Goal: Information Seeking & Learning: Learn about a topic

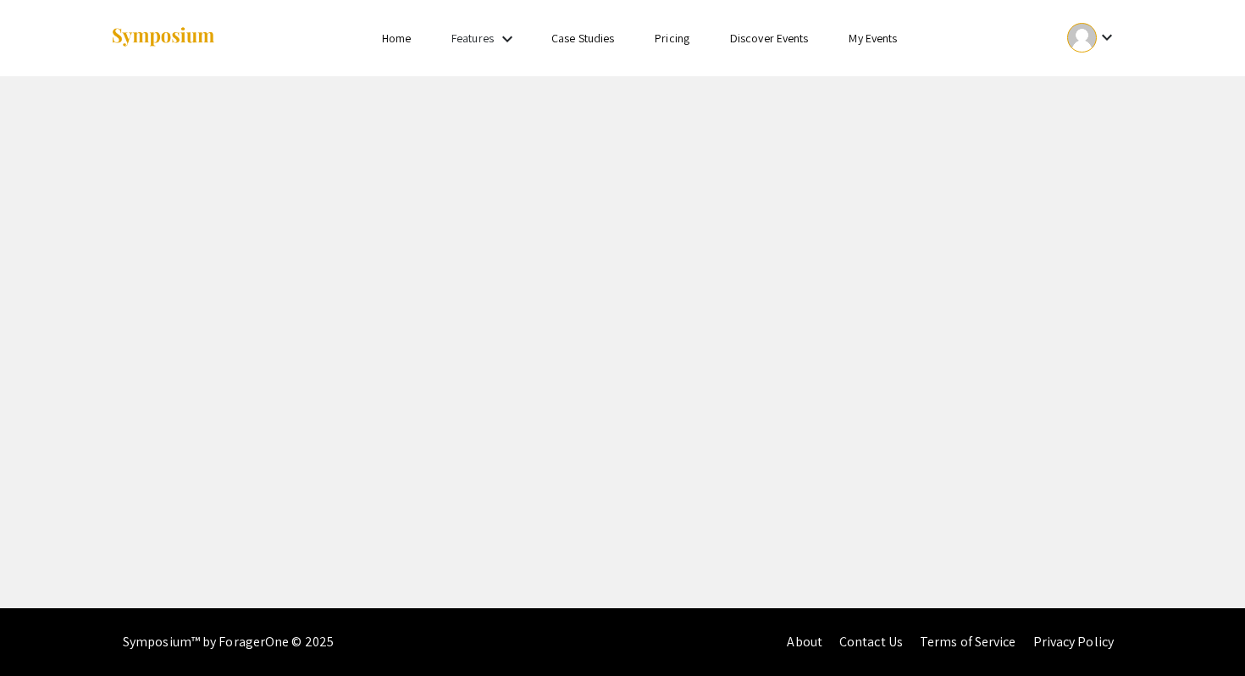
click at [877, 35] on link "My Events" at bounding box center [873, 37] width 48 height 15
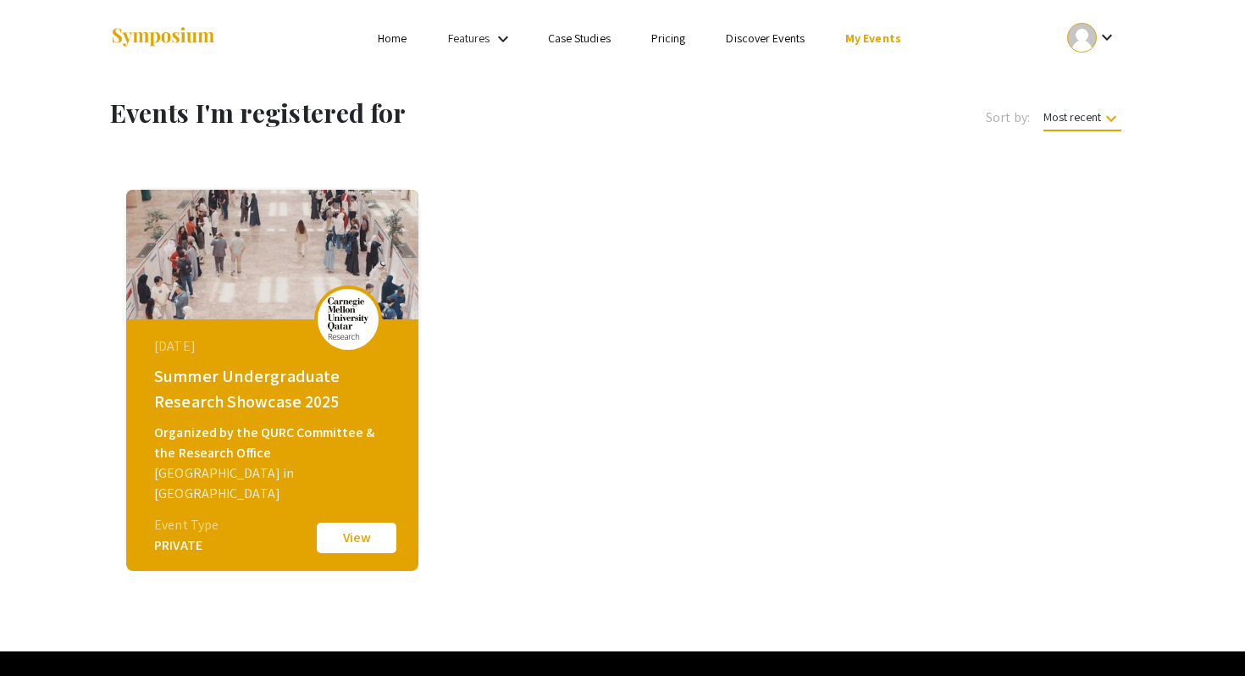
click at [376, 556] on div "[DATE] Summer Undergraduate Research Showcase 2025 Organized by the QURC Commit…" at bounding box center [272, 380] width 292 height 381
click at [370, 529] on button "View" at bounding box center [356, 538] width 85 height 36
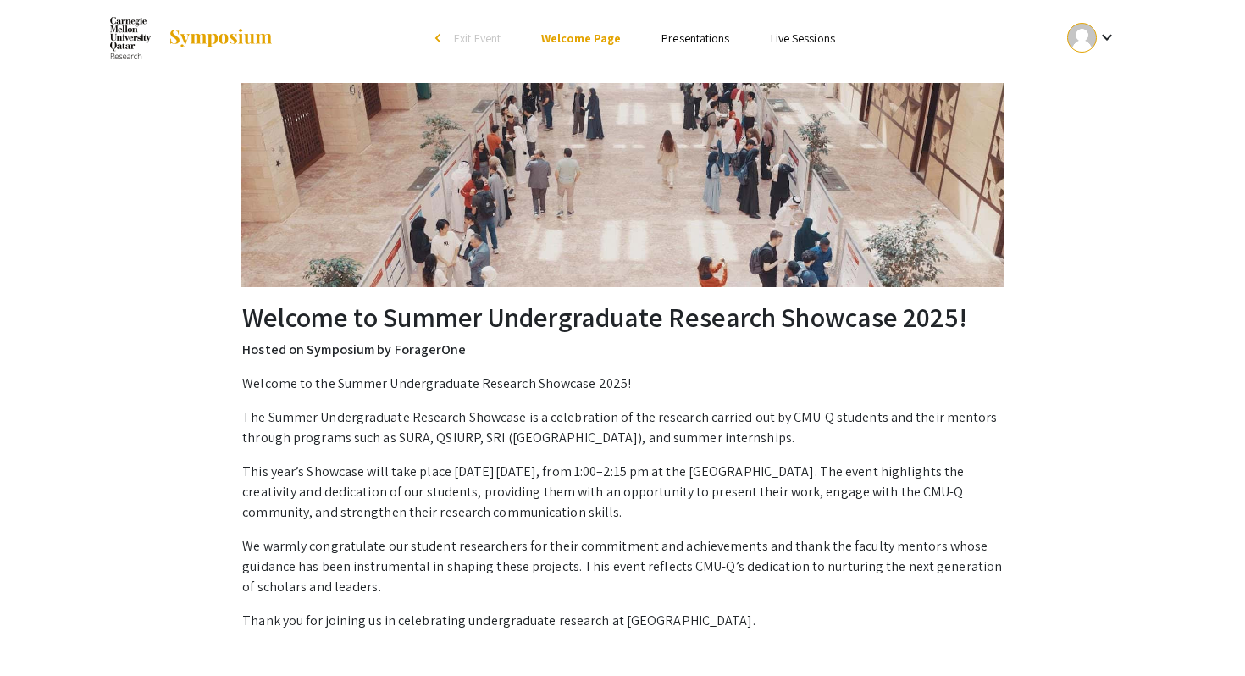
click at [696, 44] on link "Presentations" at bounding box center [695, 37] width 68 height 15
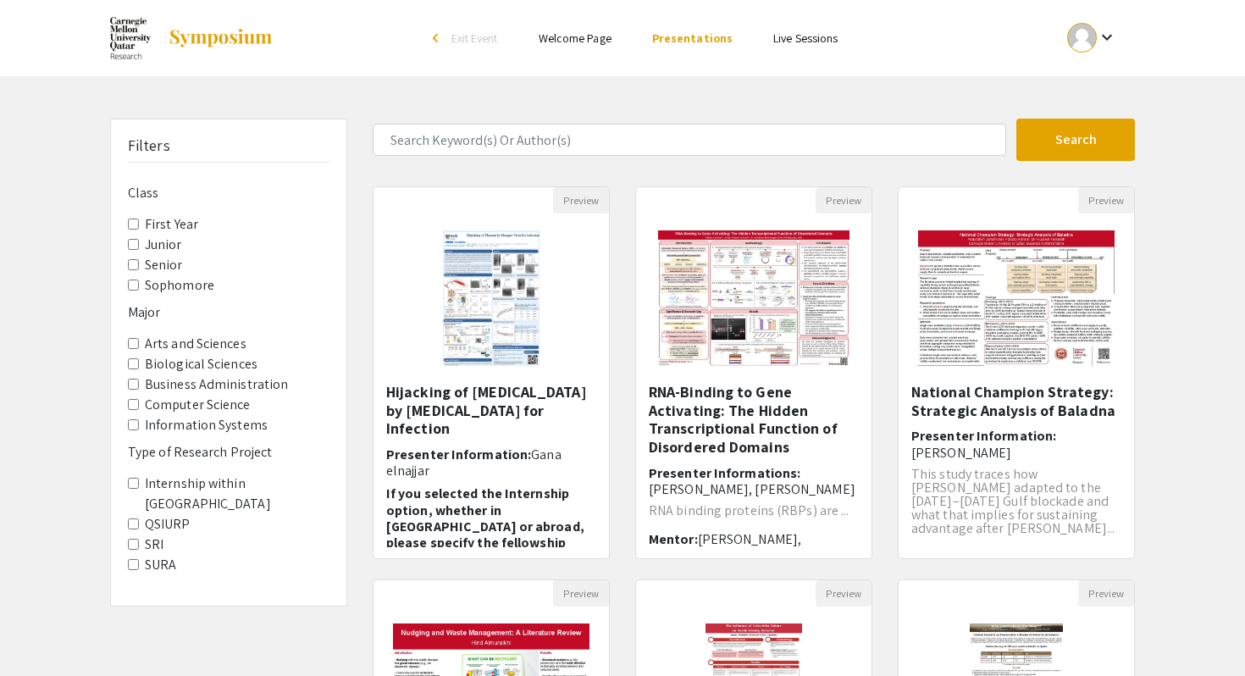
click at [140, 227] on span "First Year" at bounding box center [229, 224] width 202 height 20
click at [135, 224] on Year "First Year" at bounding box center [133, 224] width 11 height 11
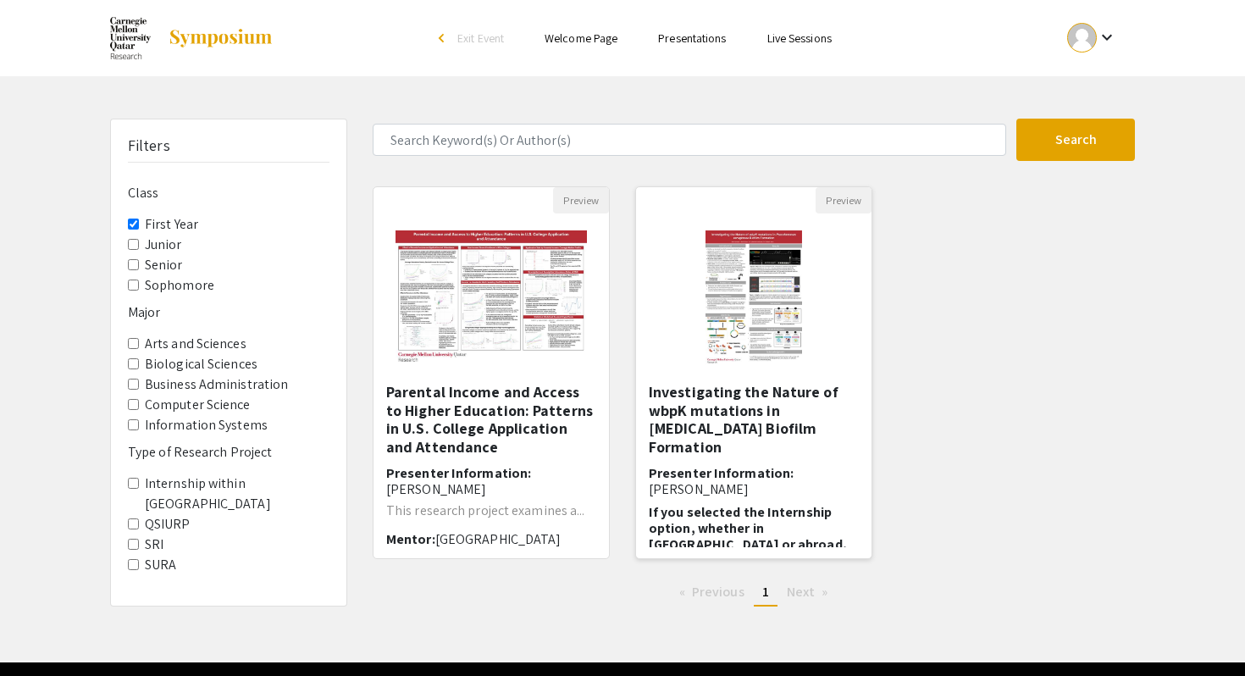
click at [796, 327] on img "Open Presentation <p>Investigating the Nature of wbpK mutations in Pseudomonas …" at bounding box center [754, 297] width 130 height 169
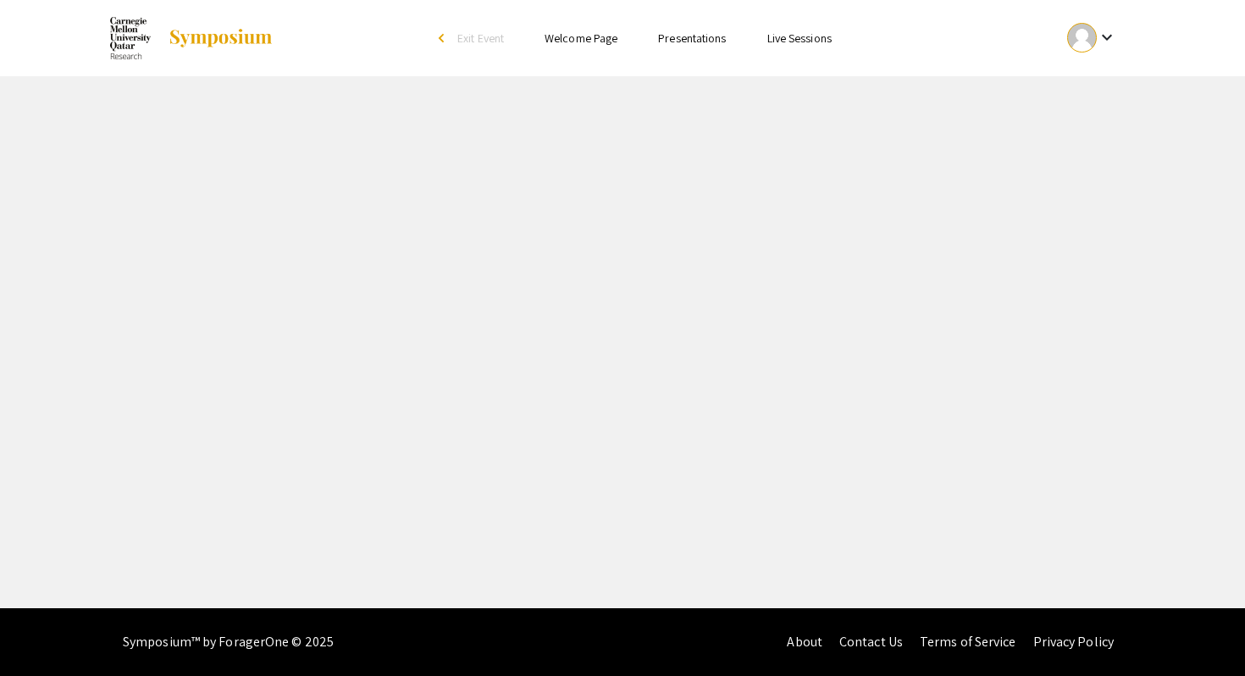
select select "custom"
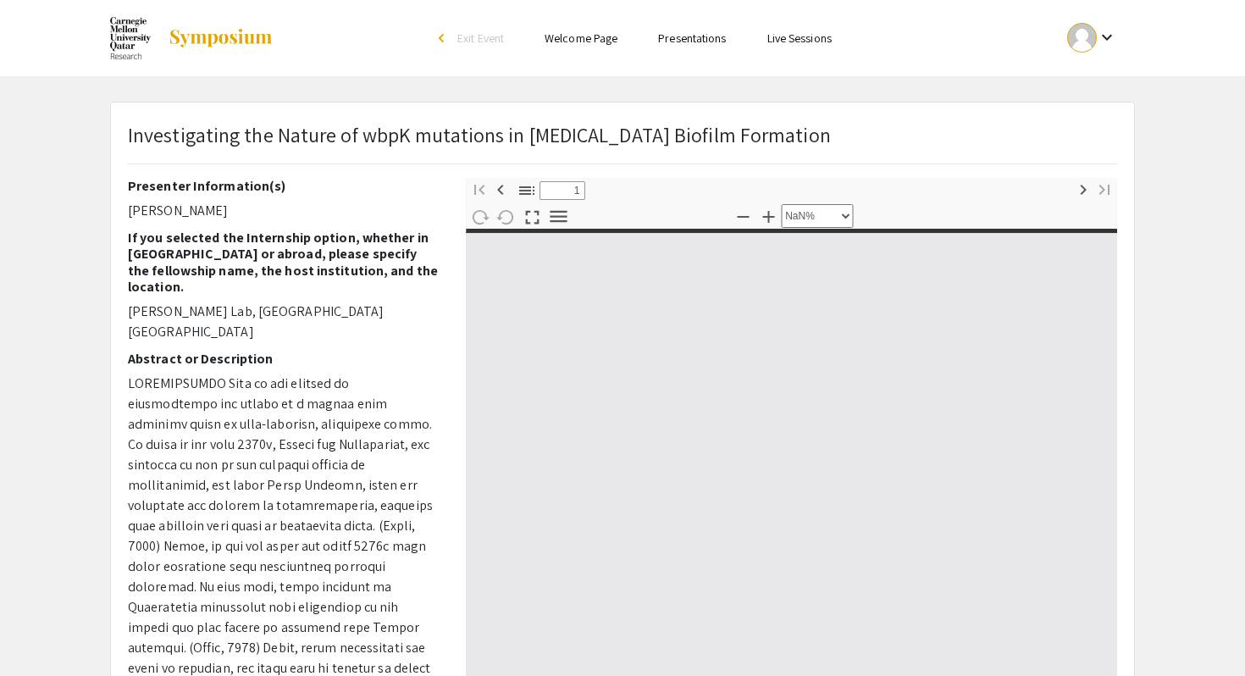
type input "0"
select select "custom"
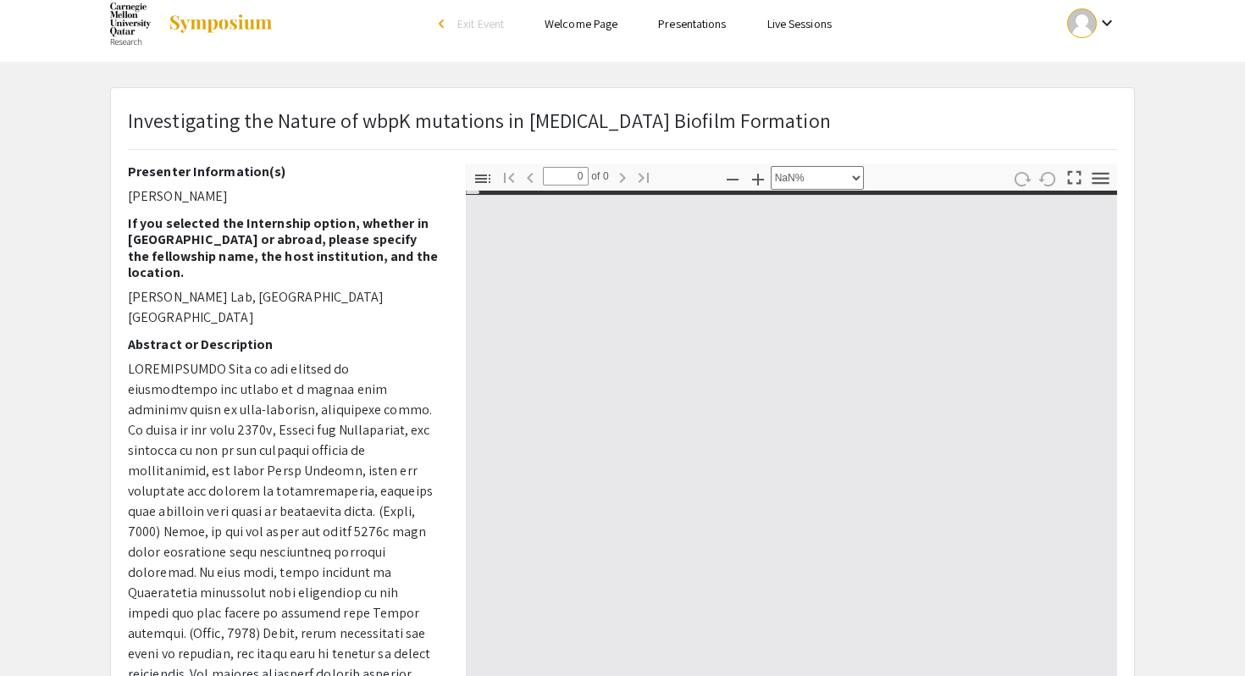
type input "1"
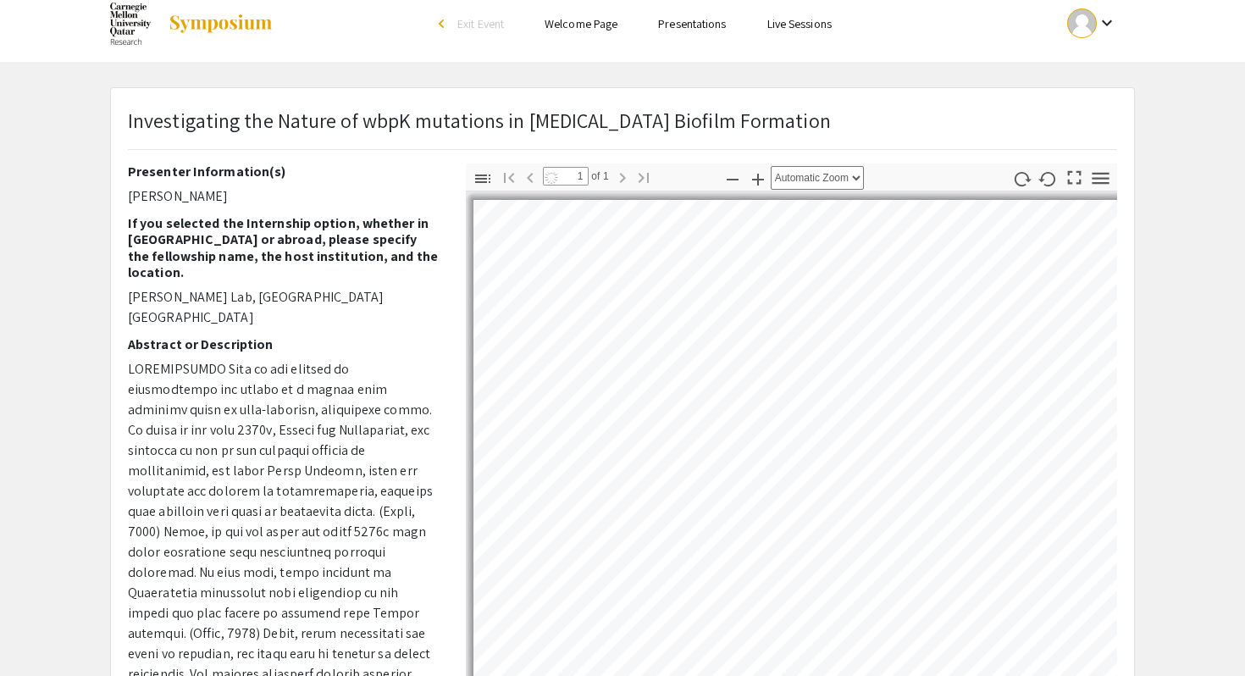
select select "auto"
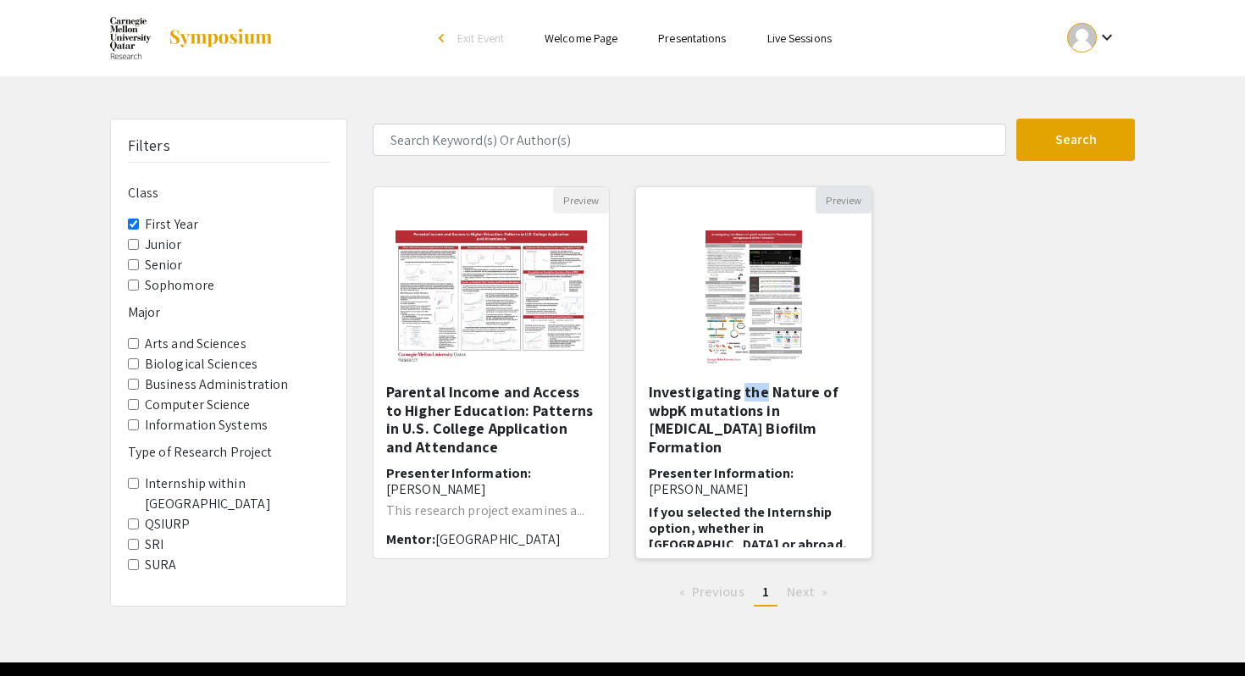
click at [840, 202] on button "Preview" at bounding box center [844, 200] width 56 height 26
select select "custom"
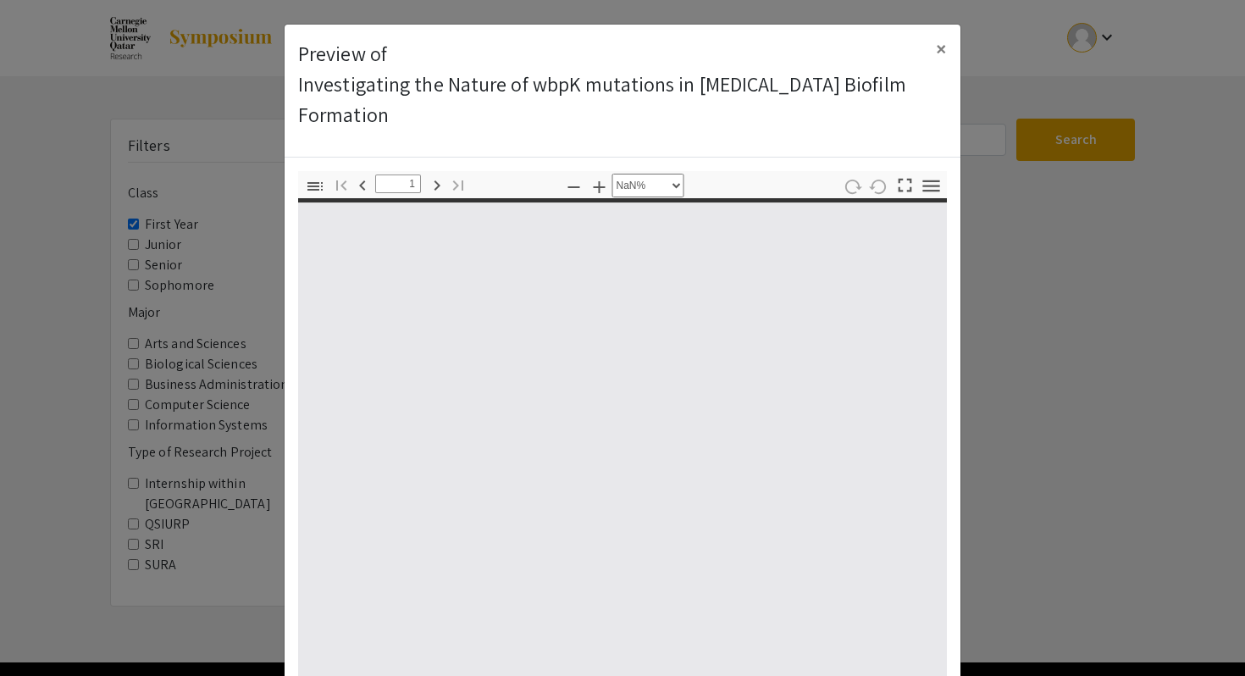
type input "0"
select select "custom"
type input "1"
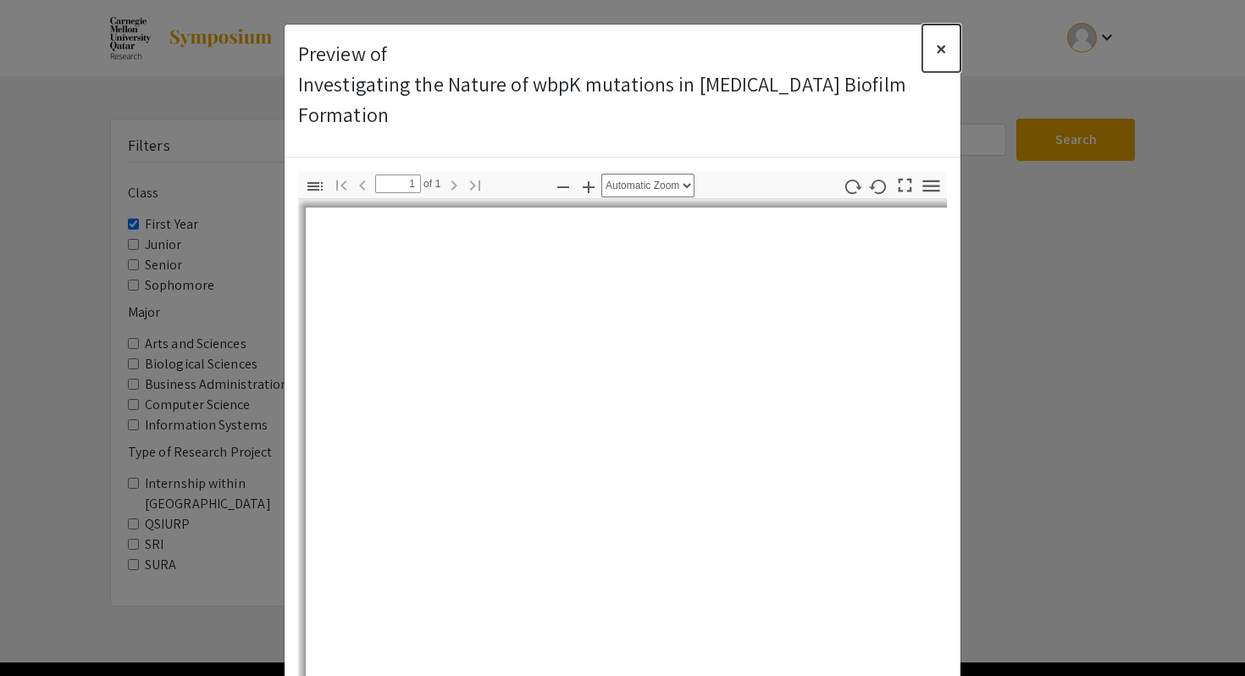
click at [934, 42] on button "×" at bounding box center [941, 48] width 38 height 47
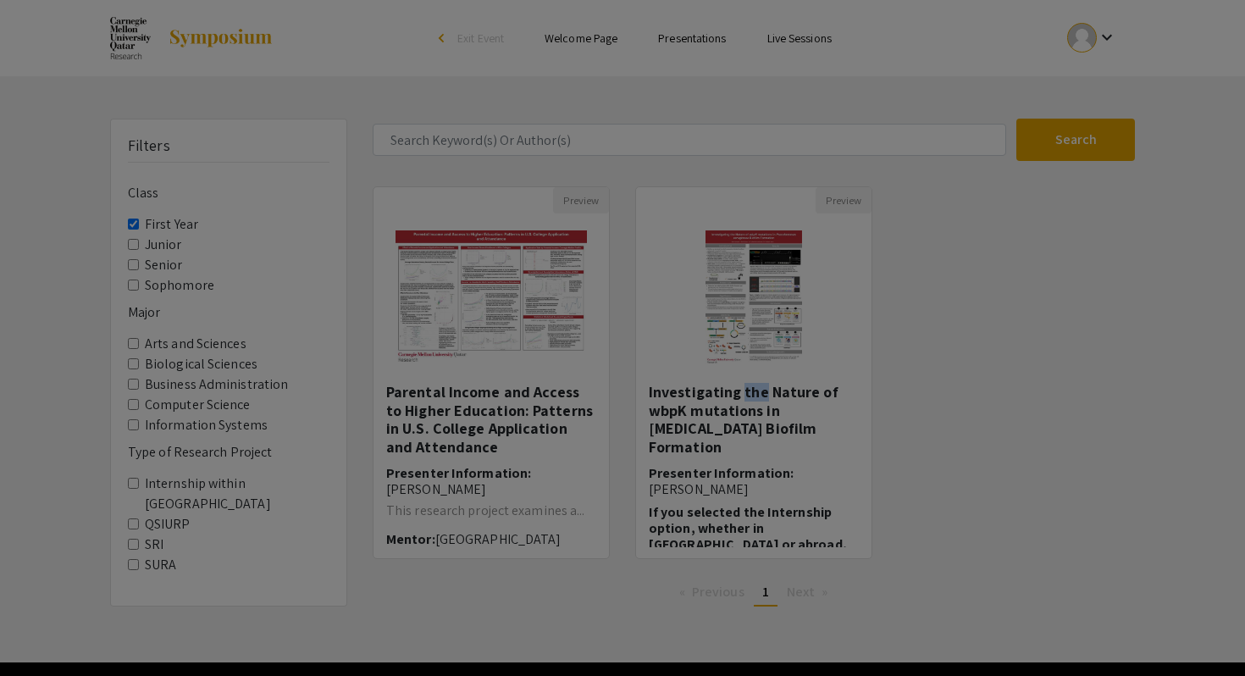
select select "auto"
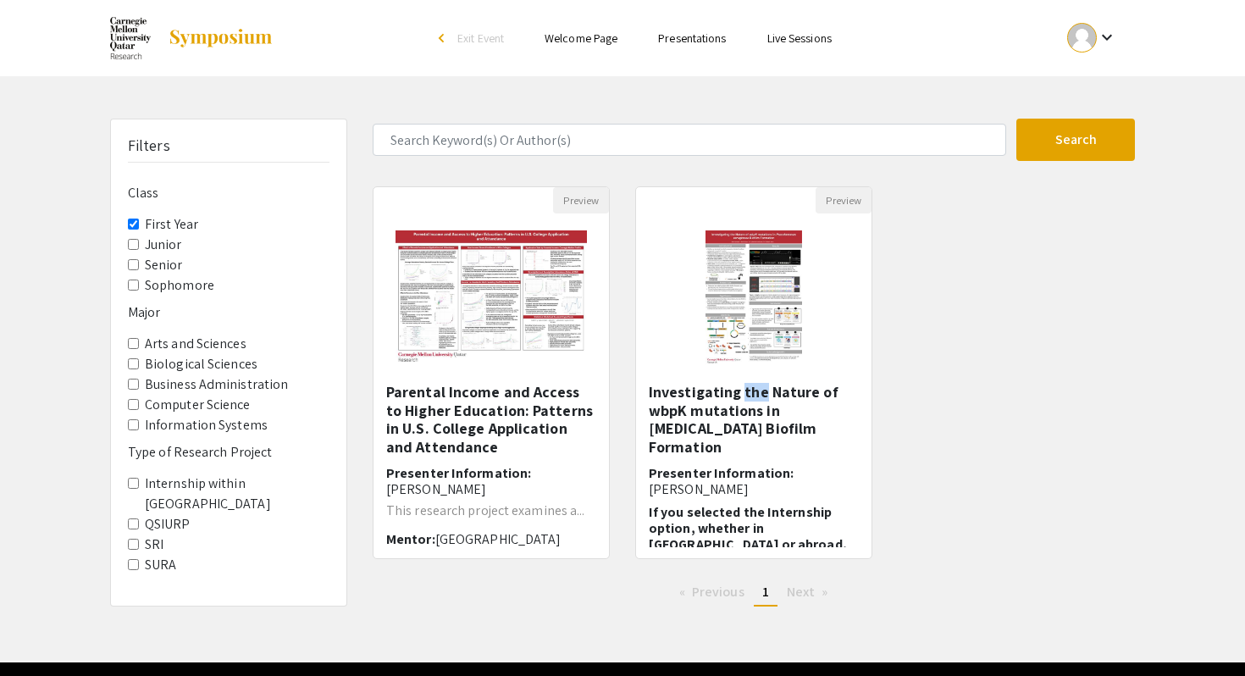
drag, startPoint x: 135, startPoint y: 264, endPoint x: 128, endPoint y: 285, distance: 22.2
click at [128, 285] on fieldset "Class First Year Junior Senior Sophomore" at bounding box center [229, 235] width 202 height 119
click at [128, 285] on input "Sophomore" at bounding box center [133, 284] width 11 height 11
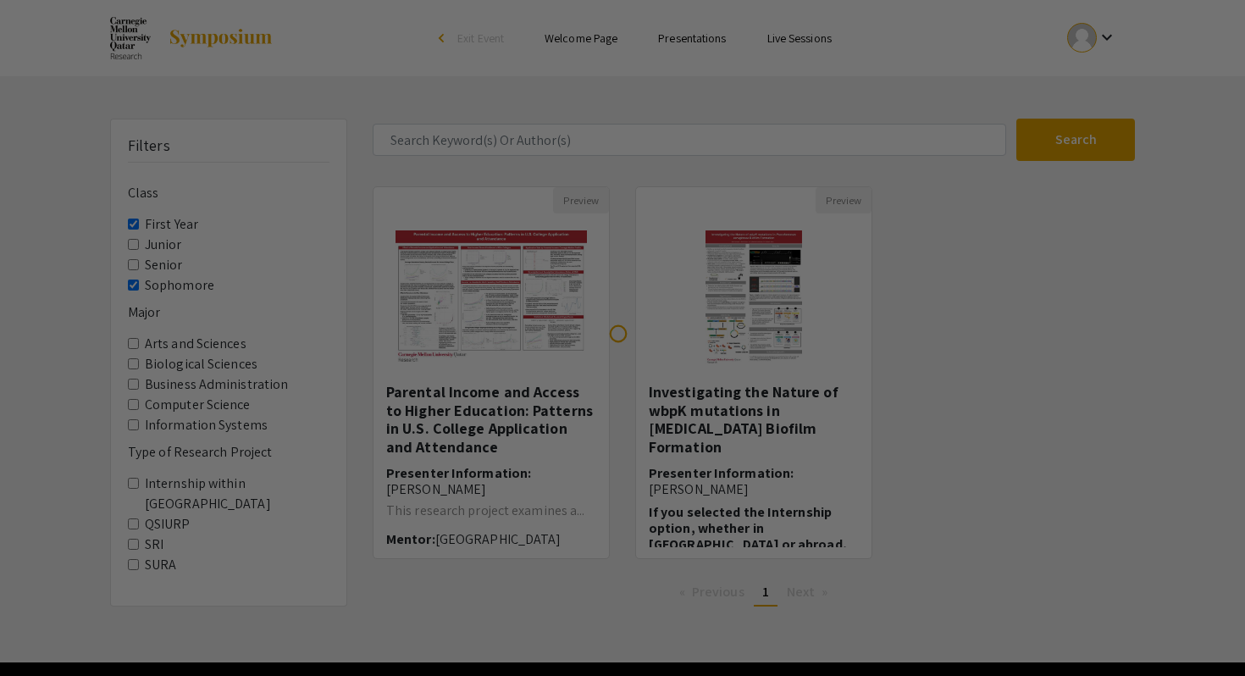
click at [130, 225] on div at bounding box center [622, 338] width 1245 height 676
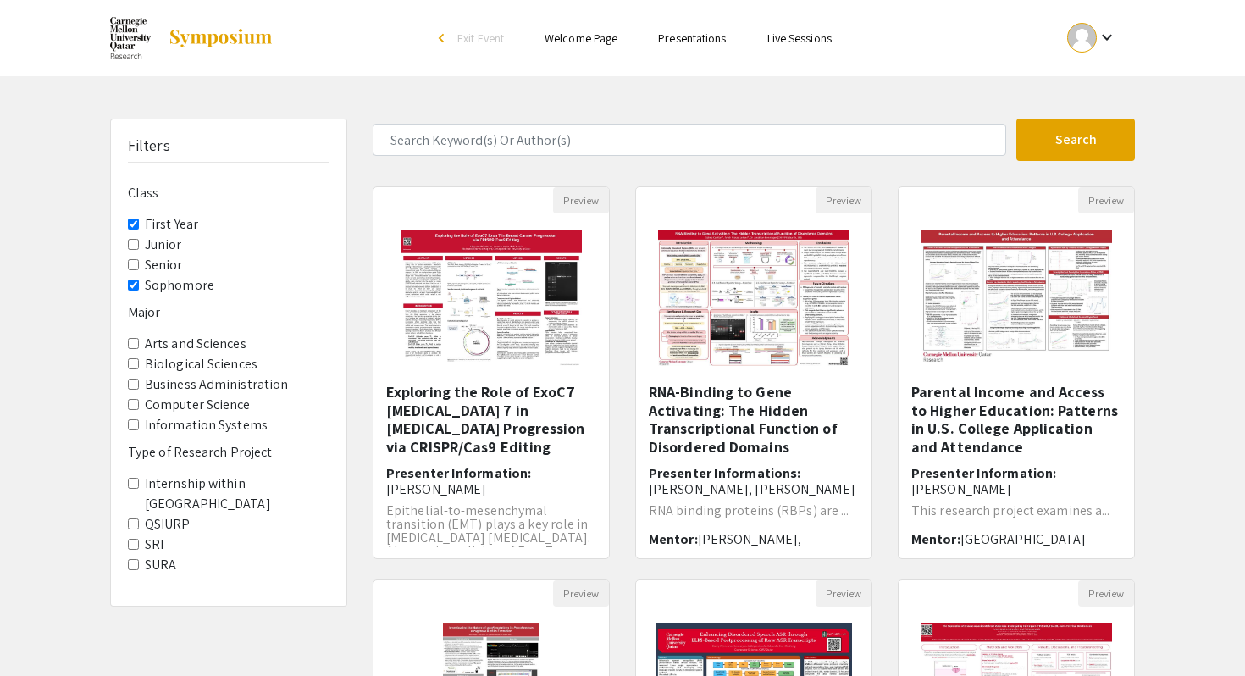
click at [131, 225] on Year "First Year" at bounding box center [133, 224] width 11 height 11
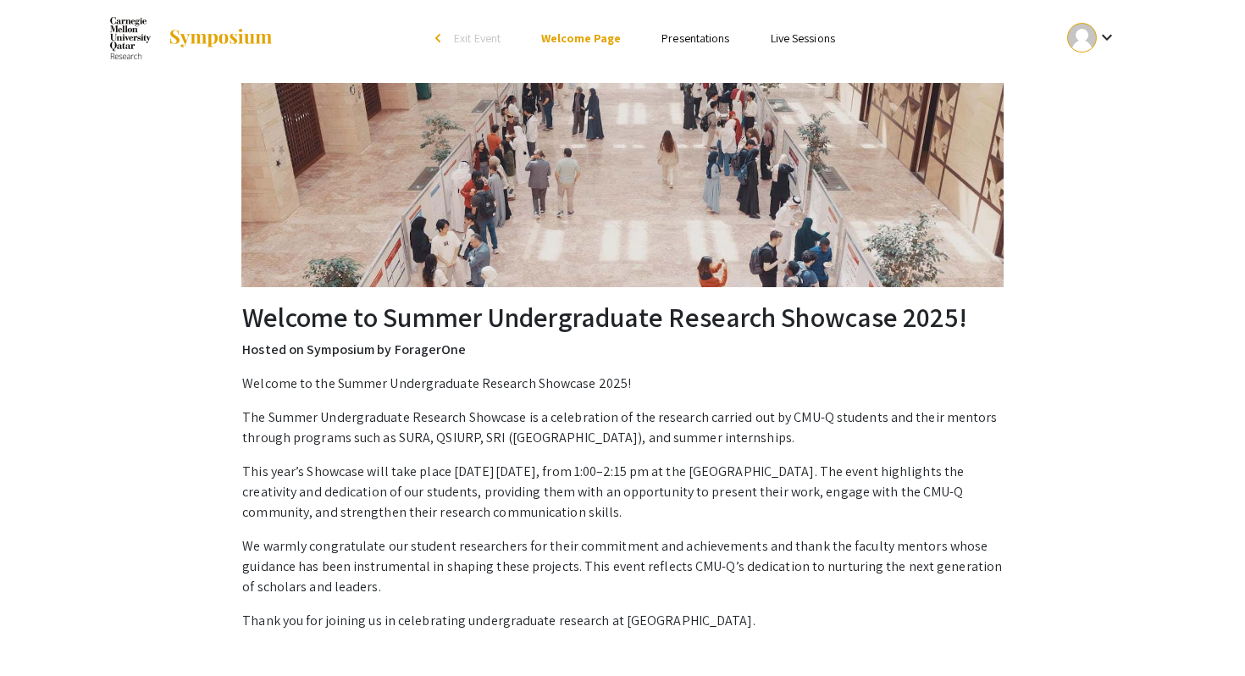
click at [686, 43] on link "Presentations" at bounding box center [695, 37] width 68 height 15
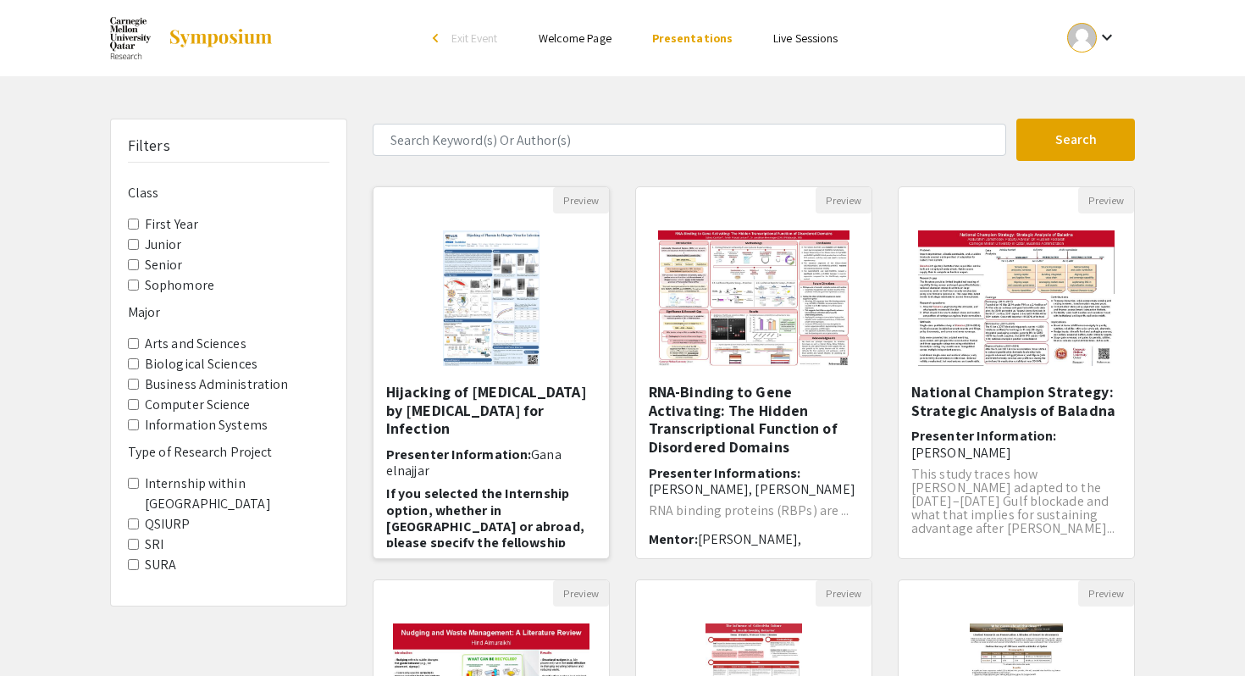
click at [467, 303] on img at bounding box center [491, 297] width 130 height 169
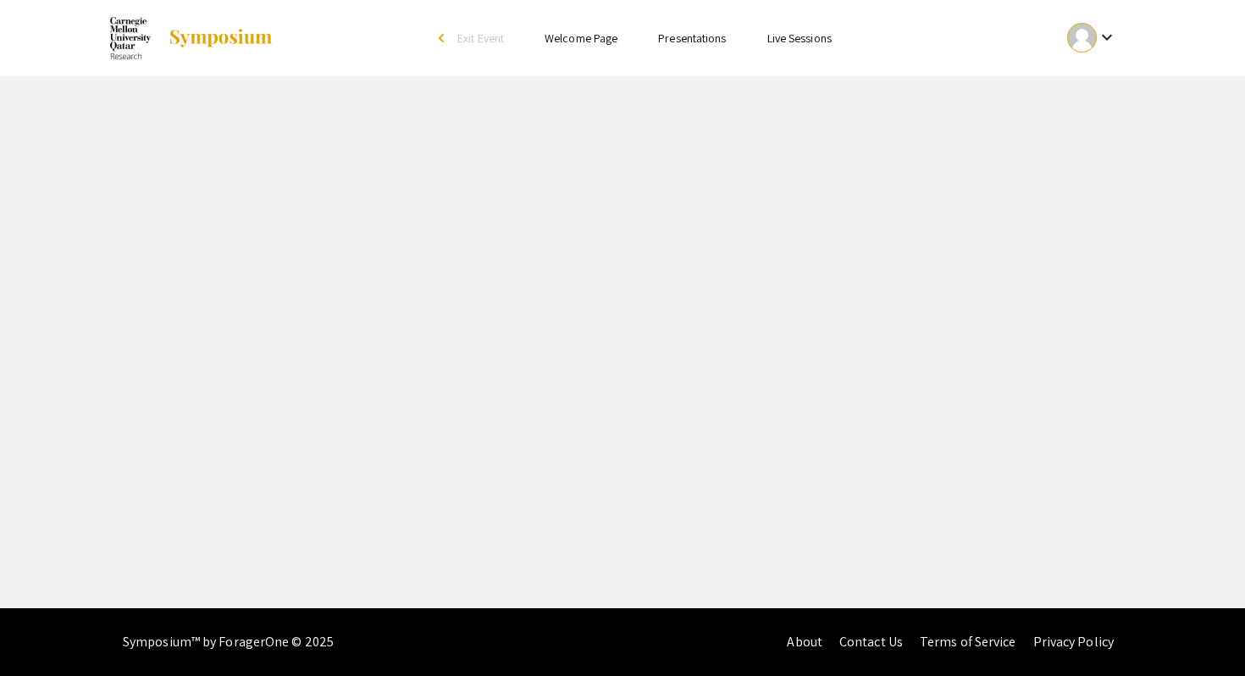
select select "custom"
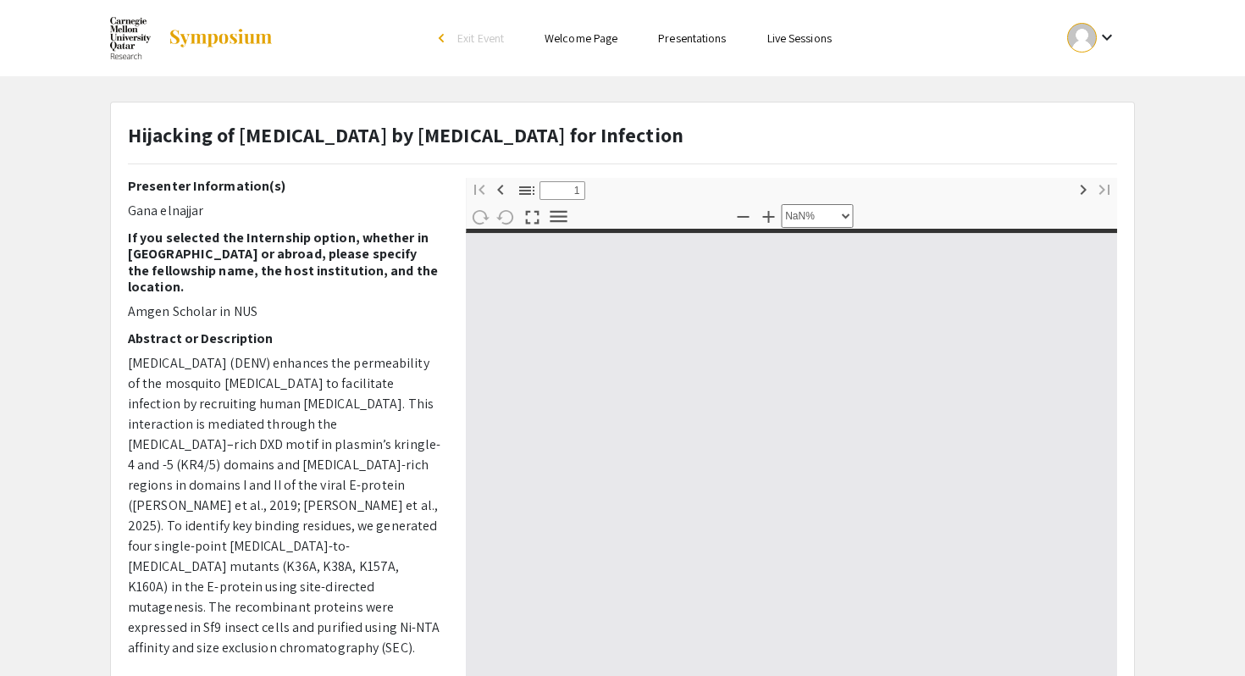
type input "0"
select select "custom"
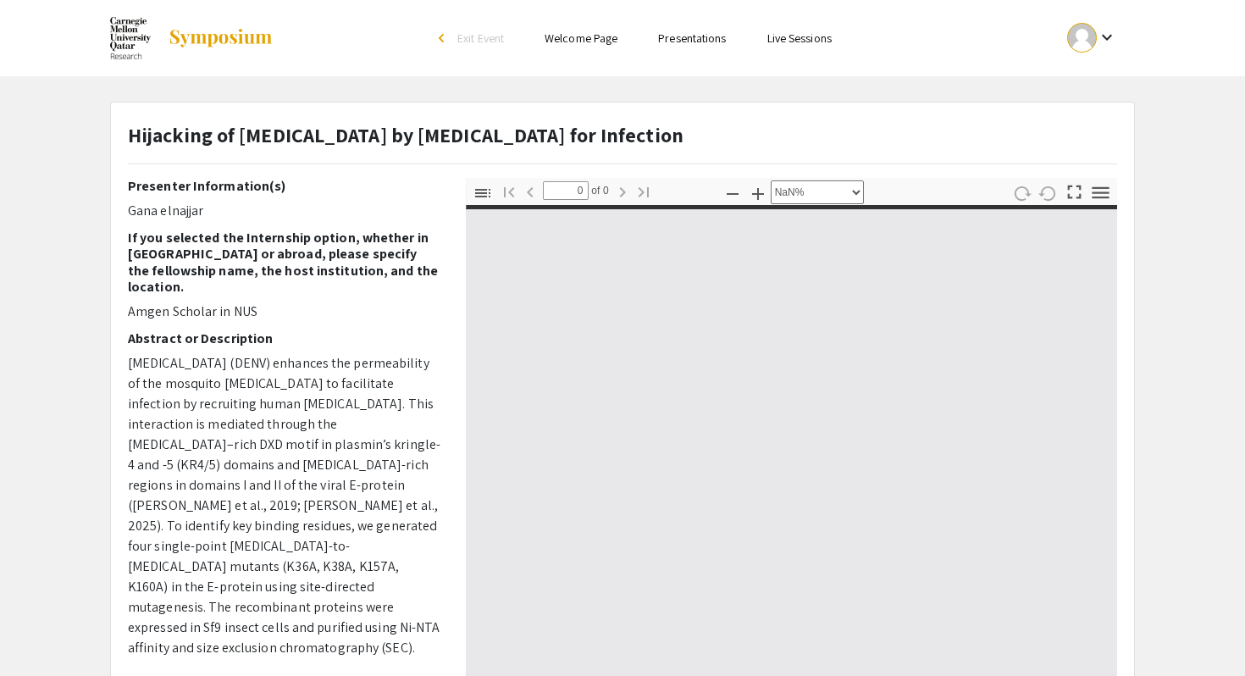
type input "1"
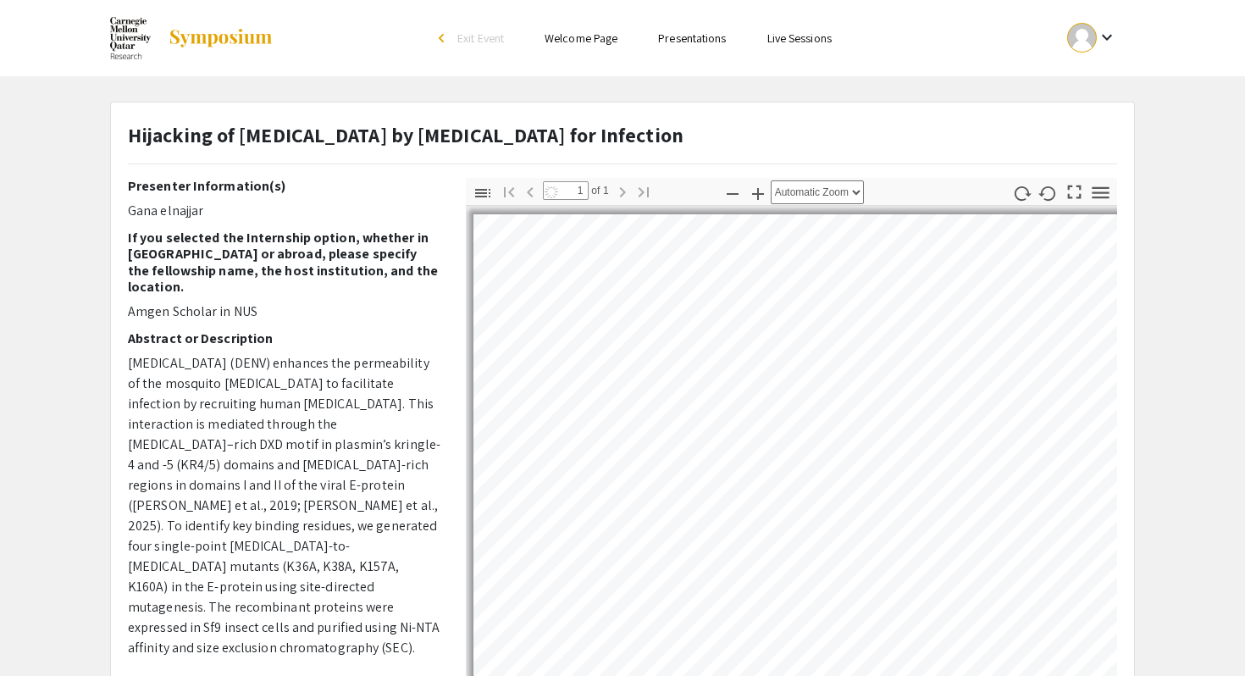
select select "auto"
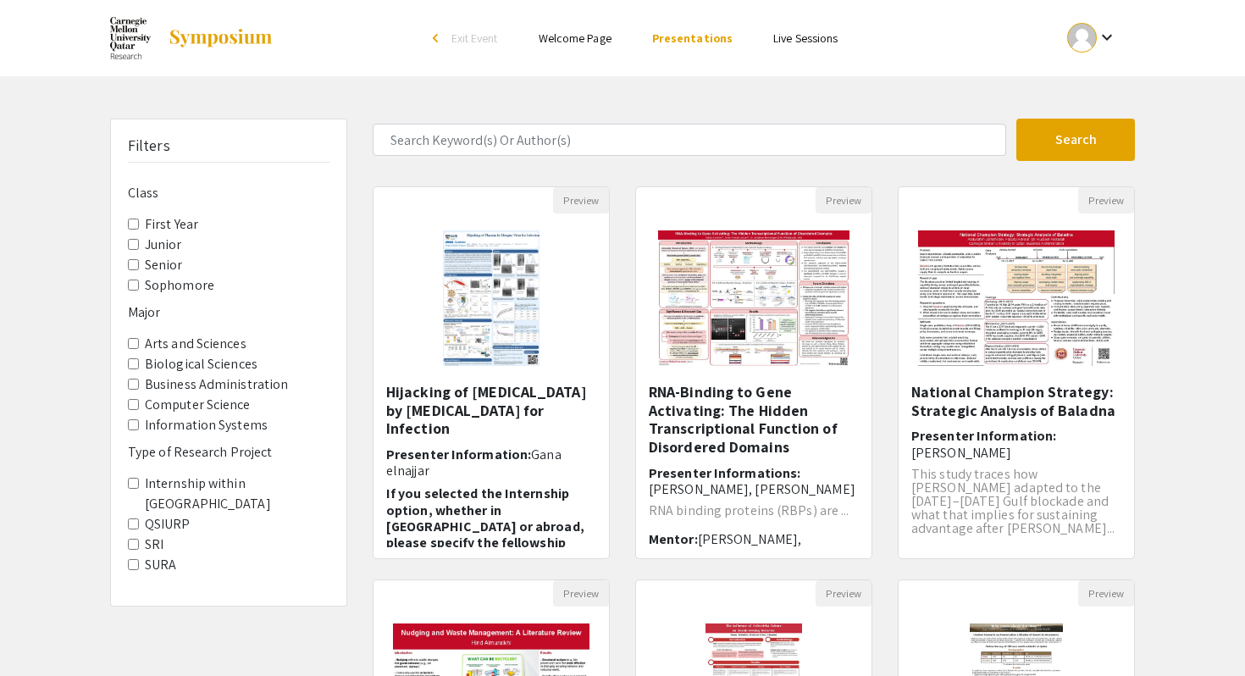
click at [133, 282] on input "Sophomore" at bounding box center [133, 284] width 11 height 11
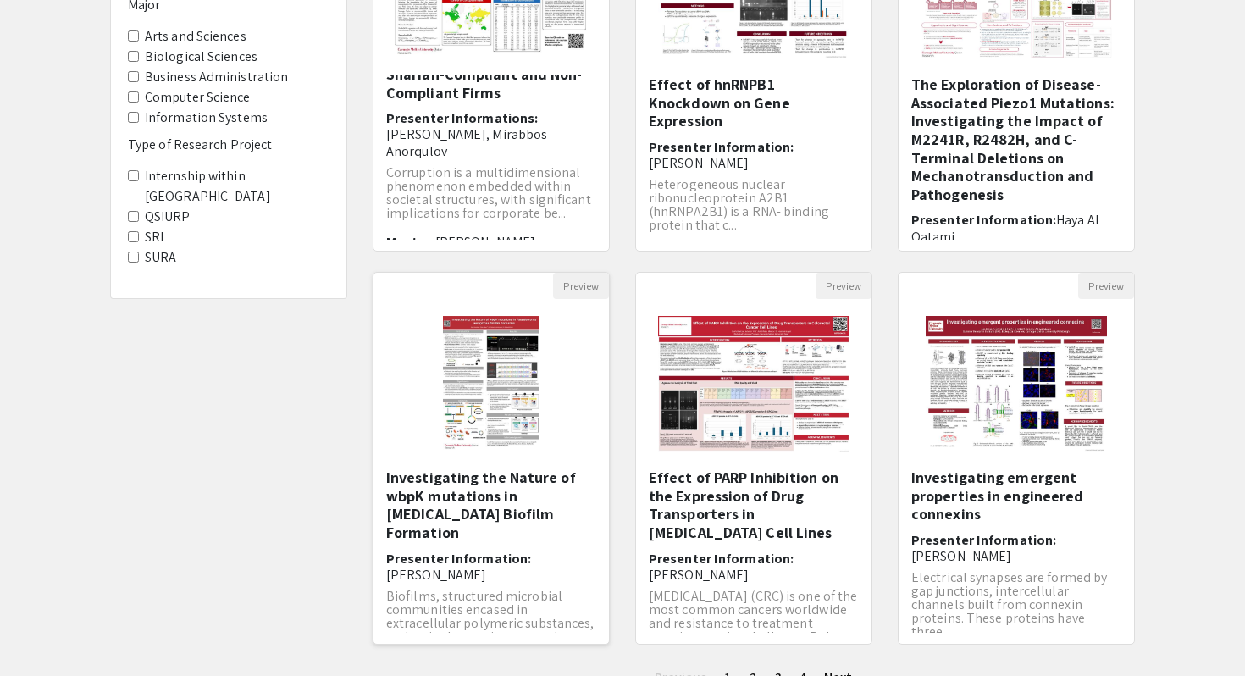
scroll to position [447, 0]
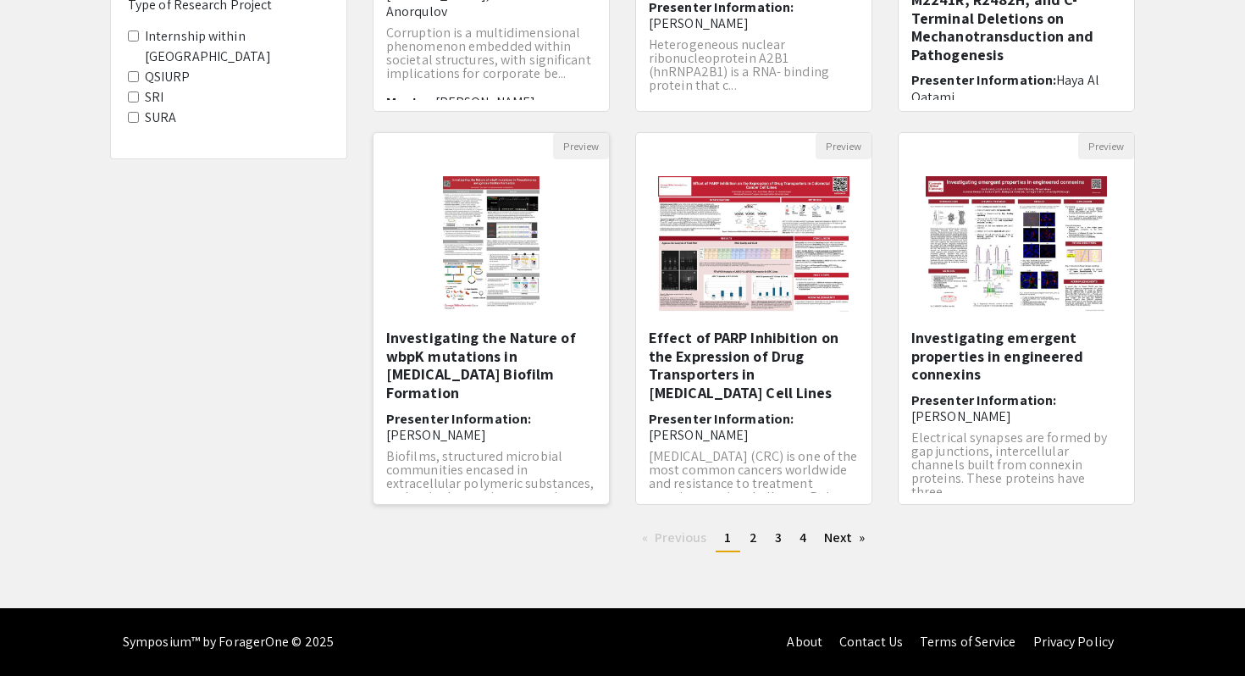
click at [451, 349] on h5 "Investigating the Nature of wbpK mutations in [MEDICAL_DATA] Biofilm Formation​" at bounding box center [491, 365] width 210 height 73
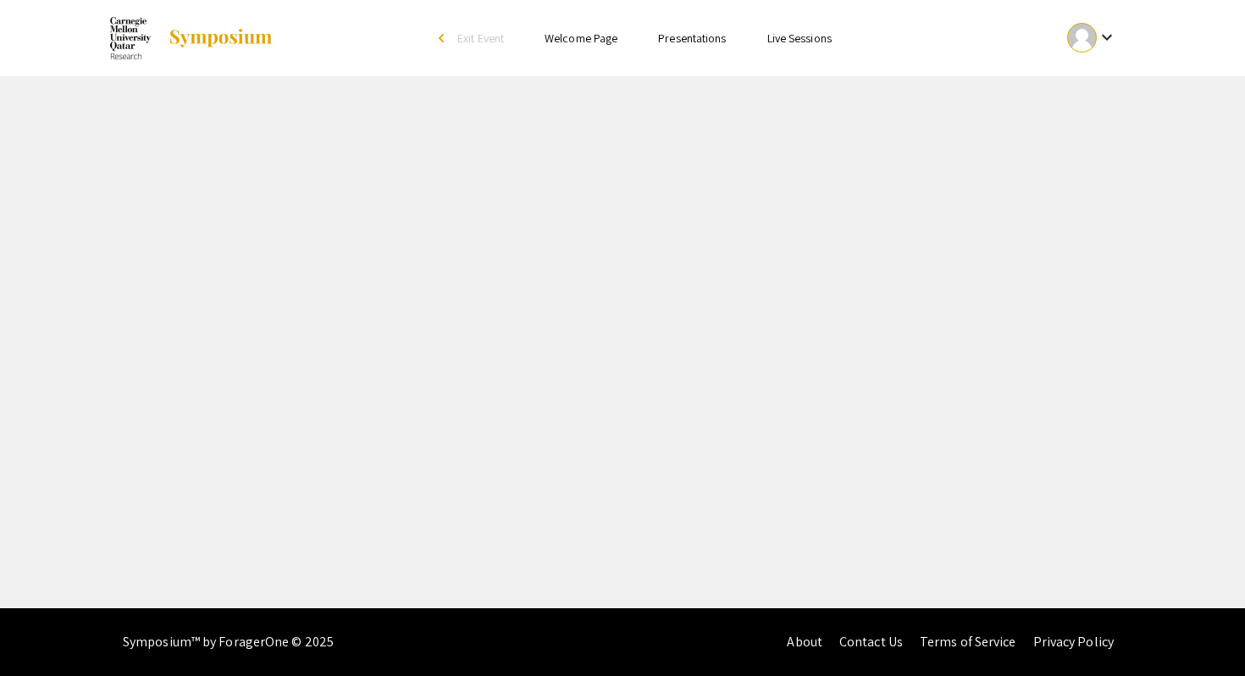
select select "custom"
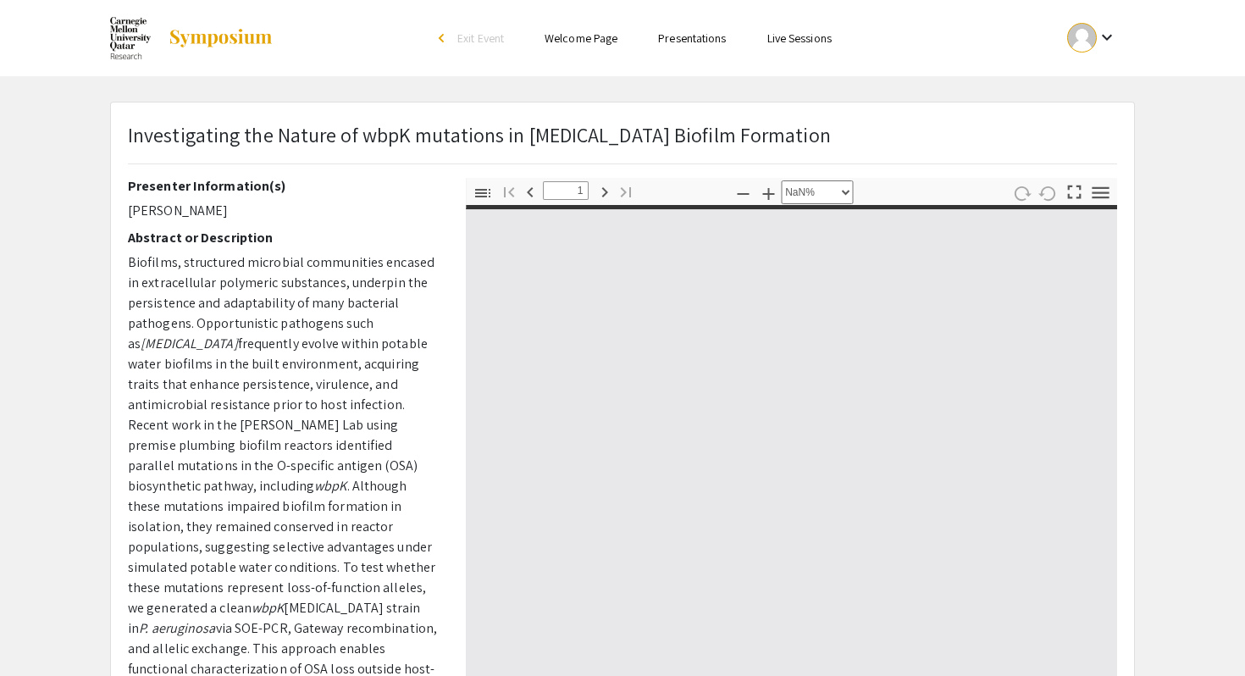
type input "0"
select select "custom"
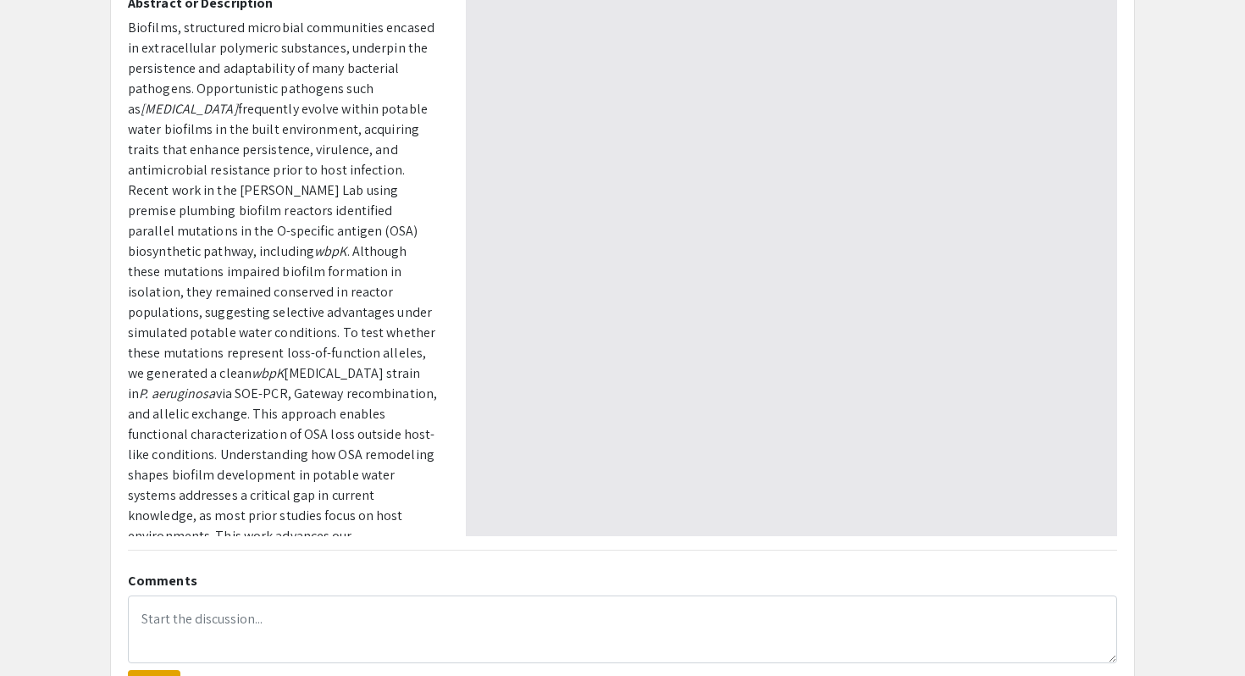
type input "1"
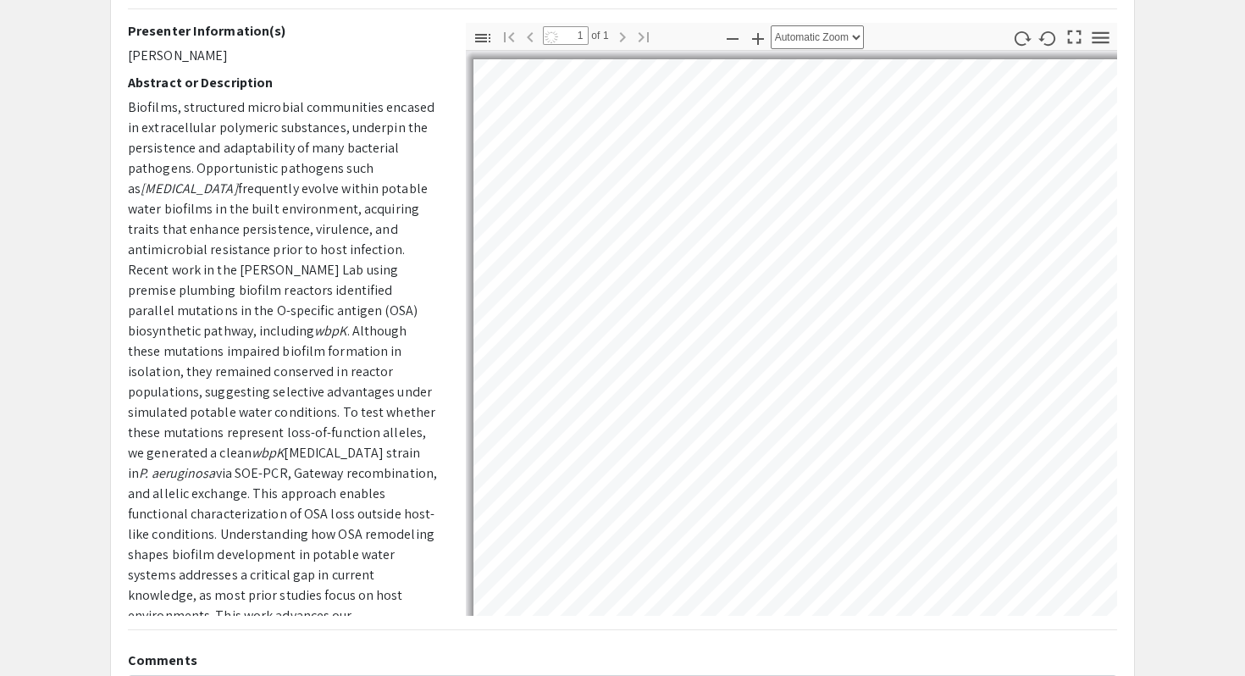
scroll to position [115, 0]
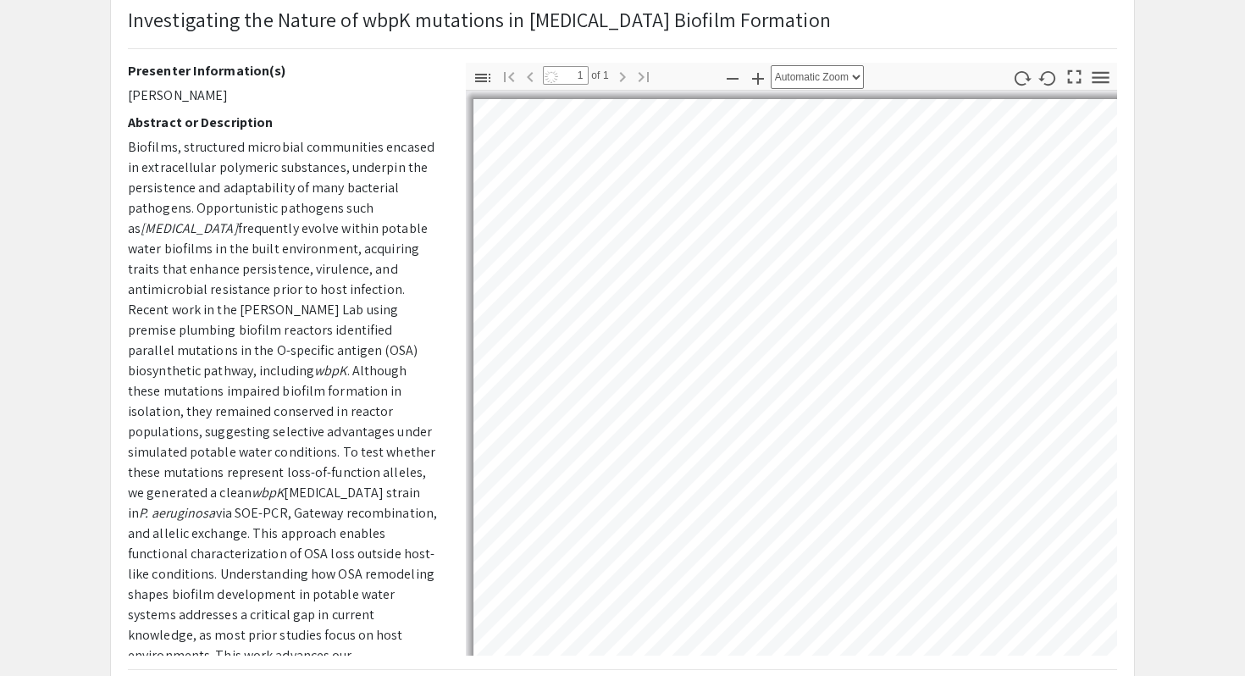
select select "auto"
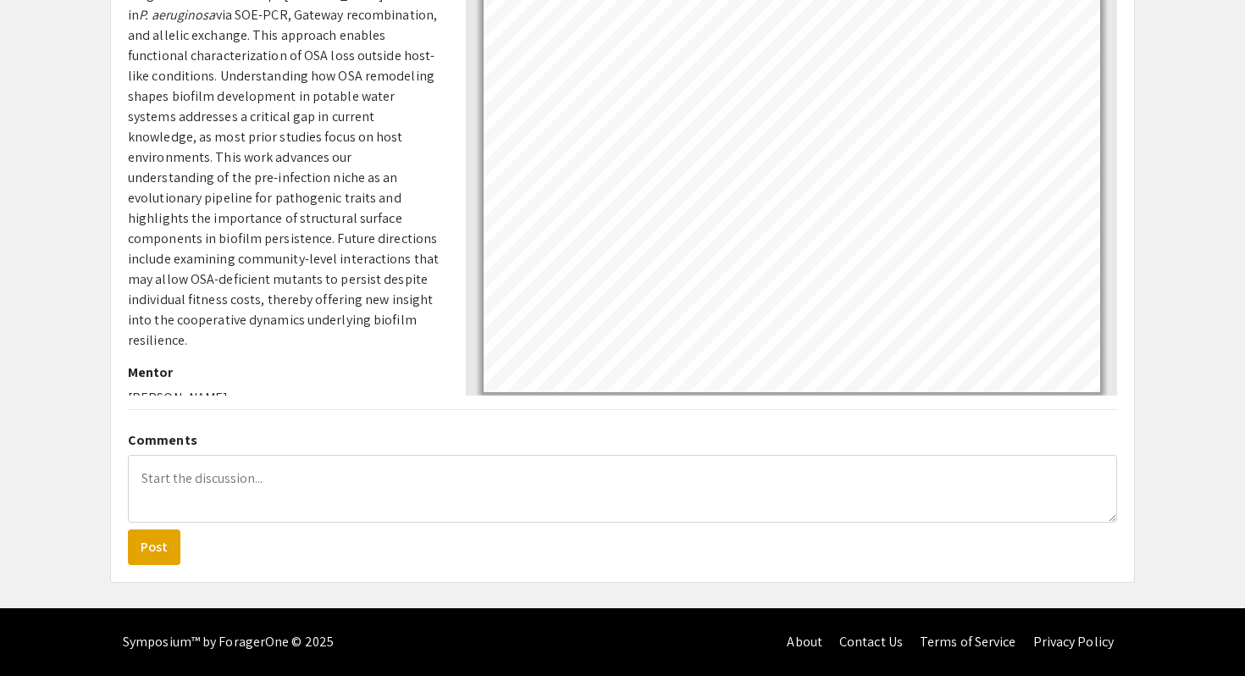
scroll to position [324, 0]
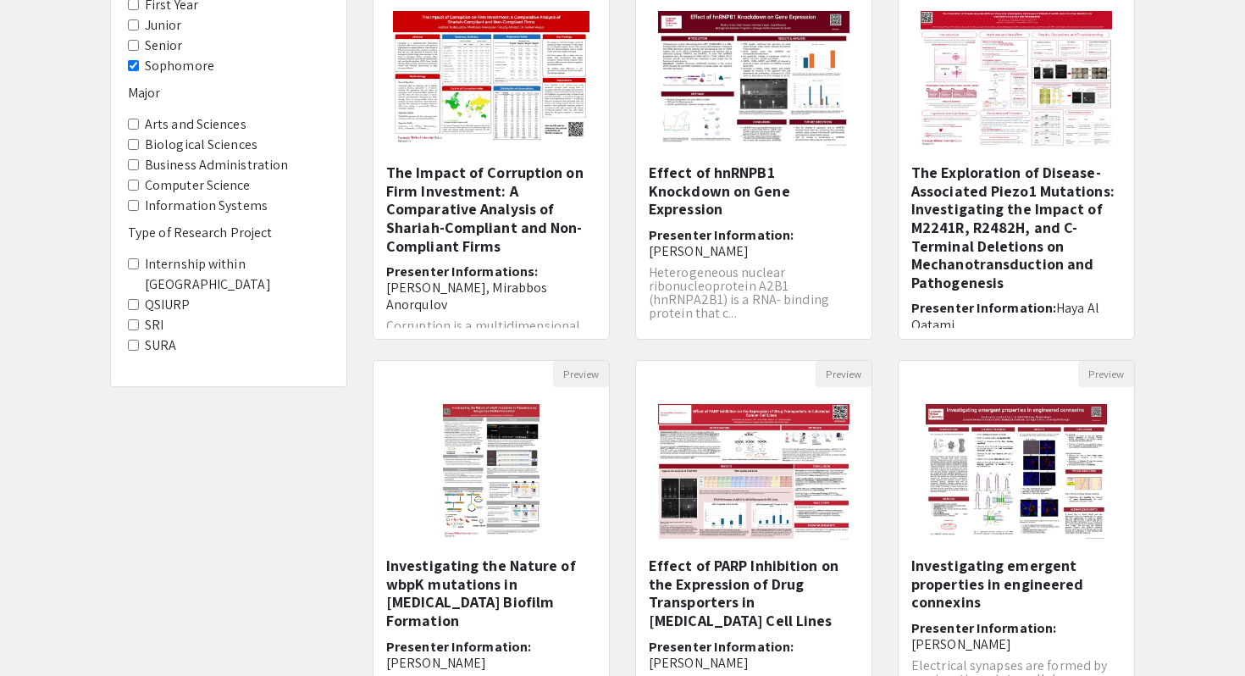
scroll to position [213, 0]
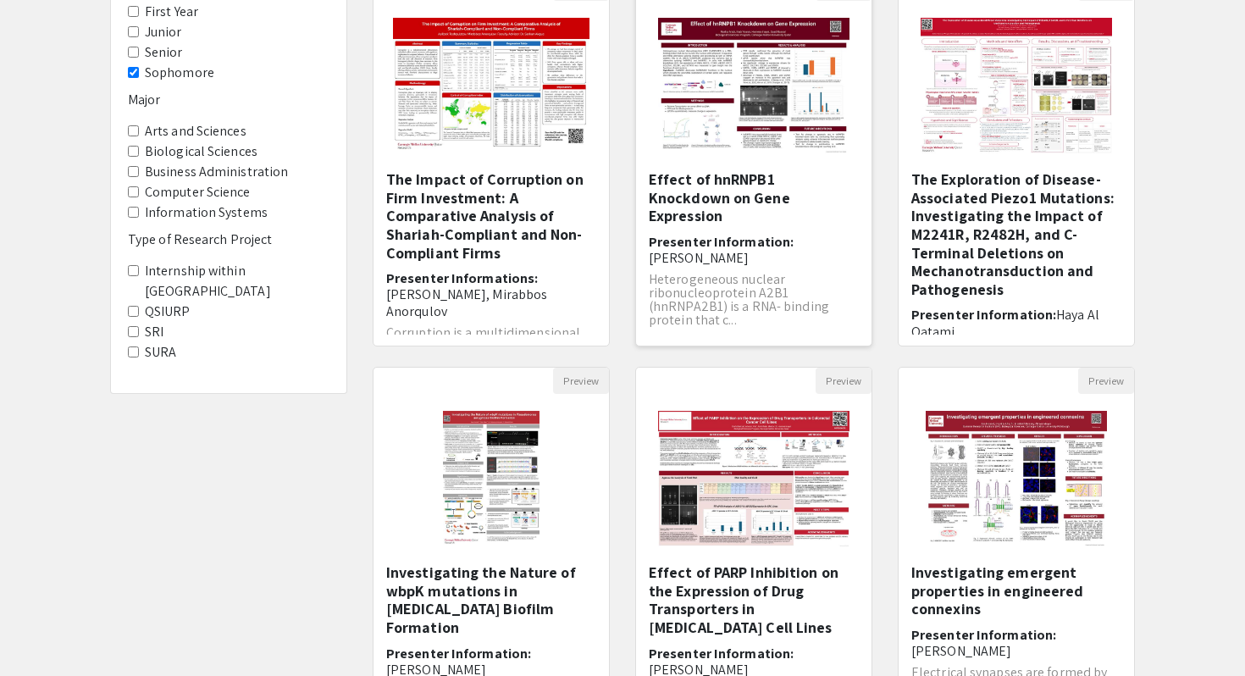
click at [750, 174] on h5 "Effect of hnRNPB1 Knockdown on Gene Expression" at bounding box center [754, 197] width 210 height 55
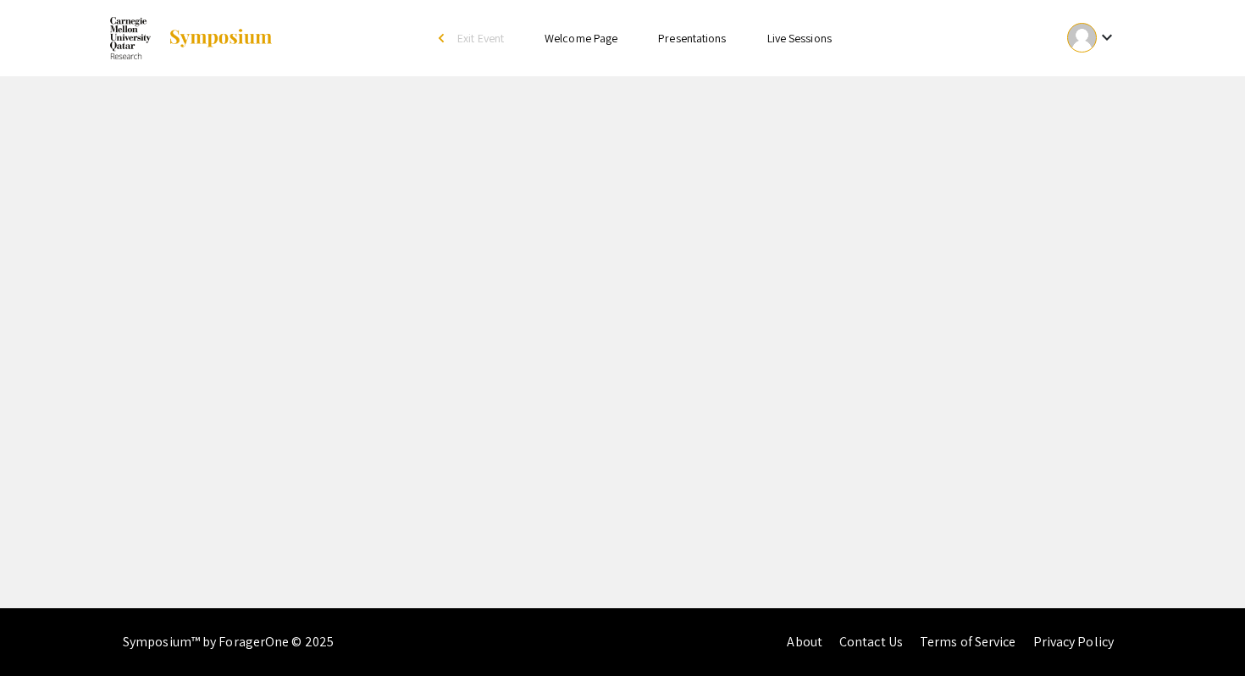
select select "custom"
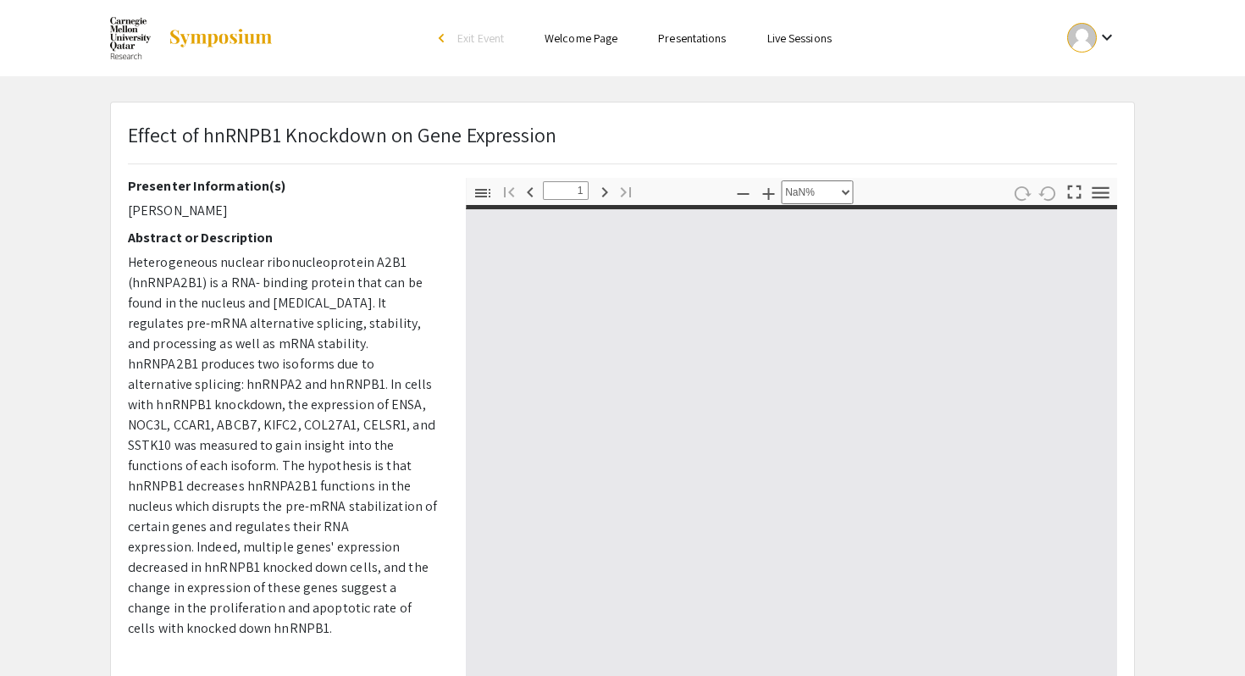
type input "0"
select select "custom"
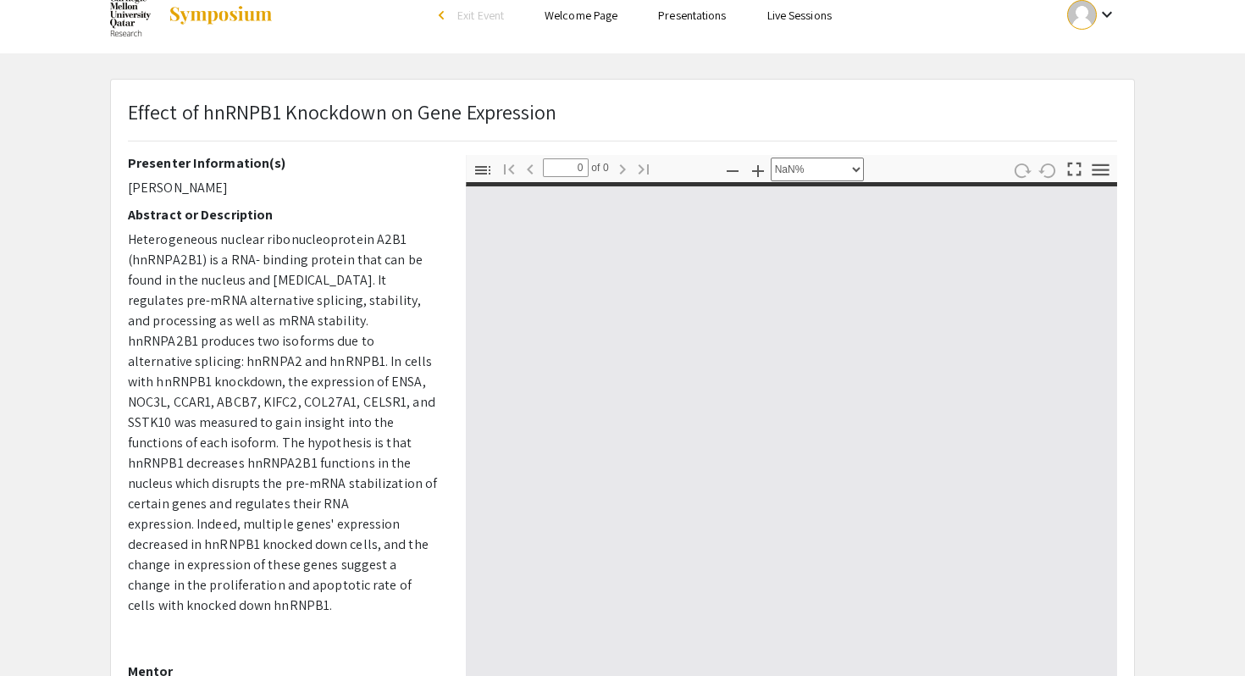
type input "1"
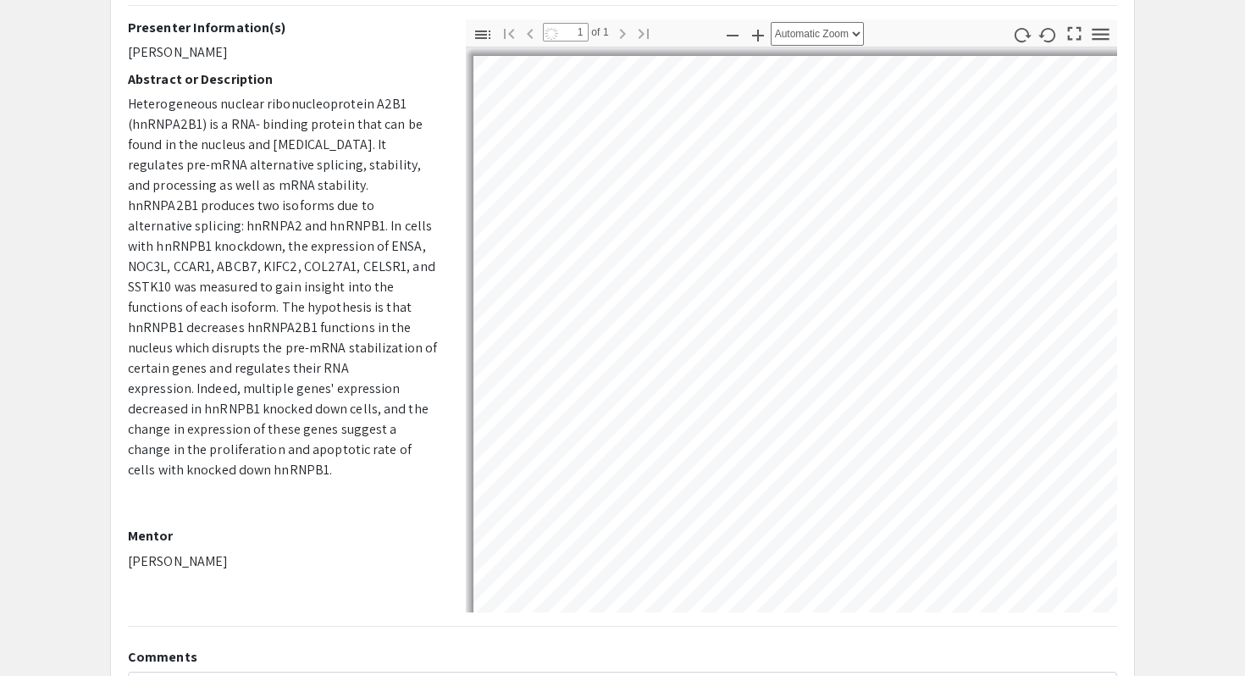
scroll to position [46, 0]
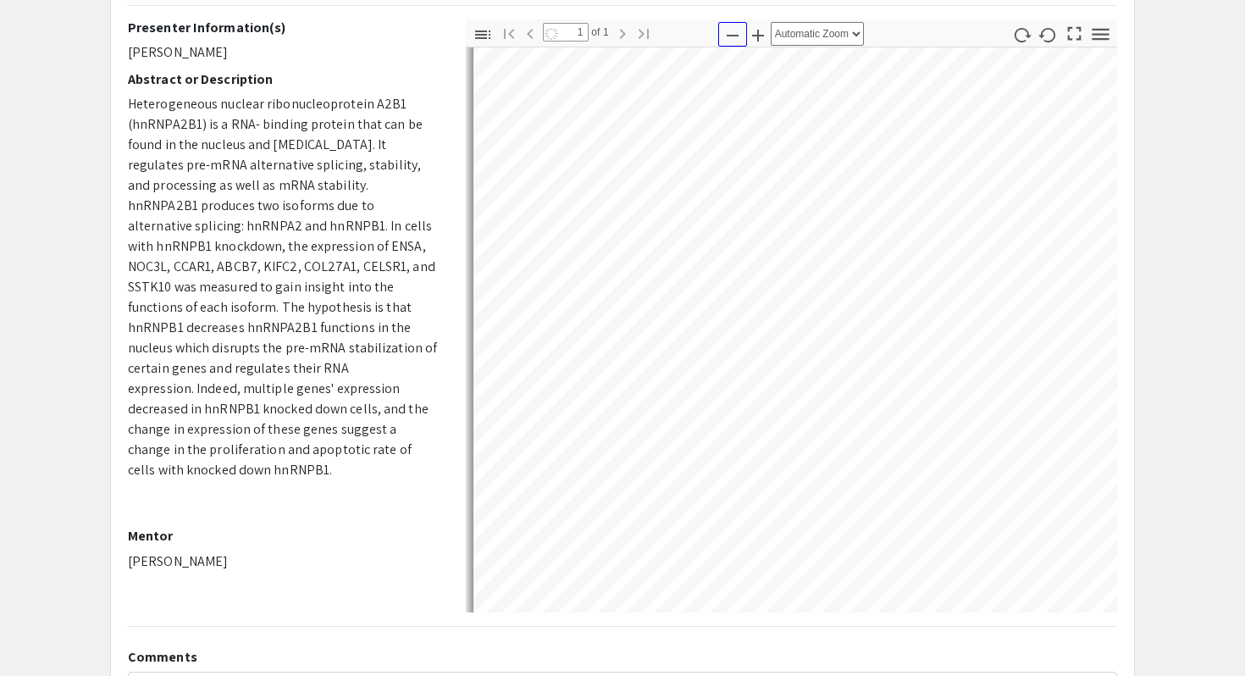
click at [730, 30] on icon "button" at bounding box center [732, 35] width 20 height 20
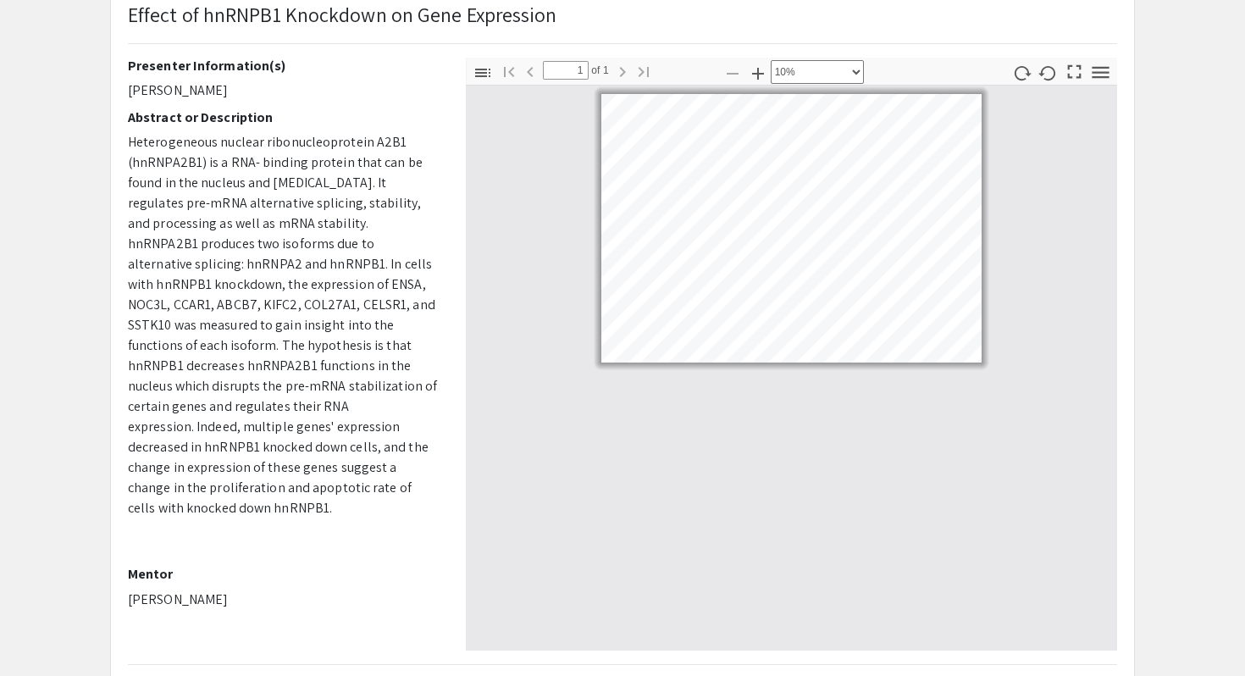
scroll to position [103, 0]
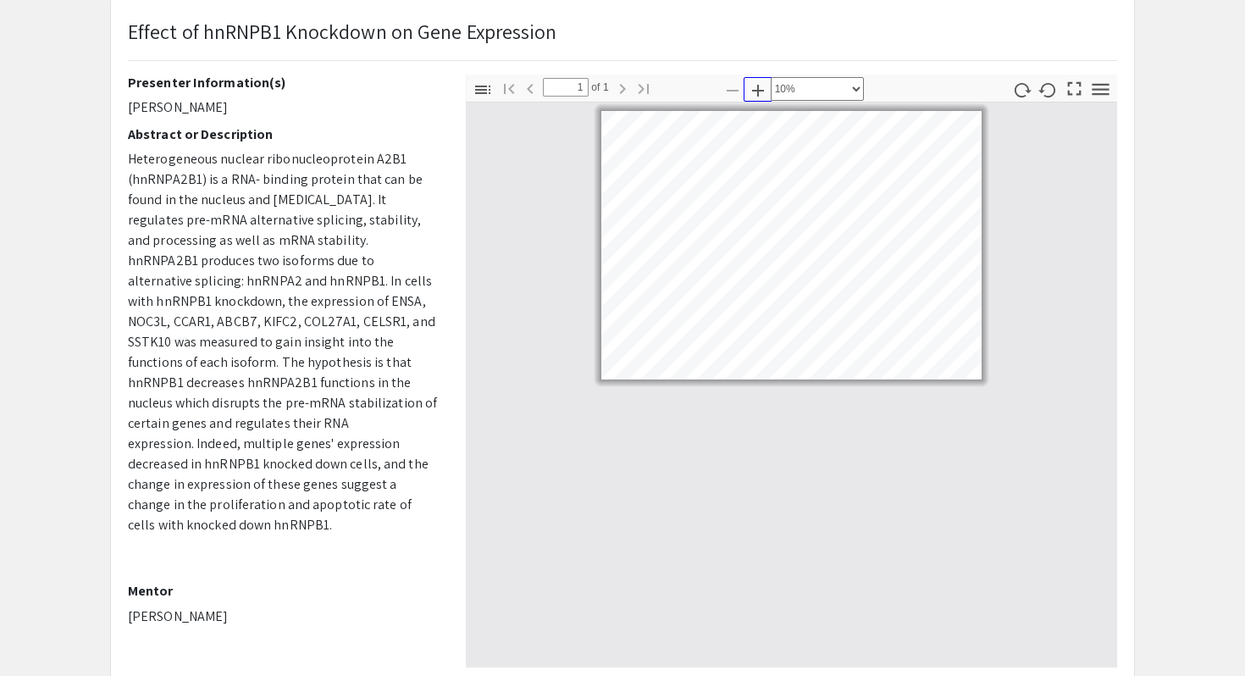
click at [763, 89] on icon "button" at bounding box center [758, 90] width 20 height 20
select select "custom"
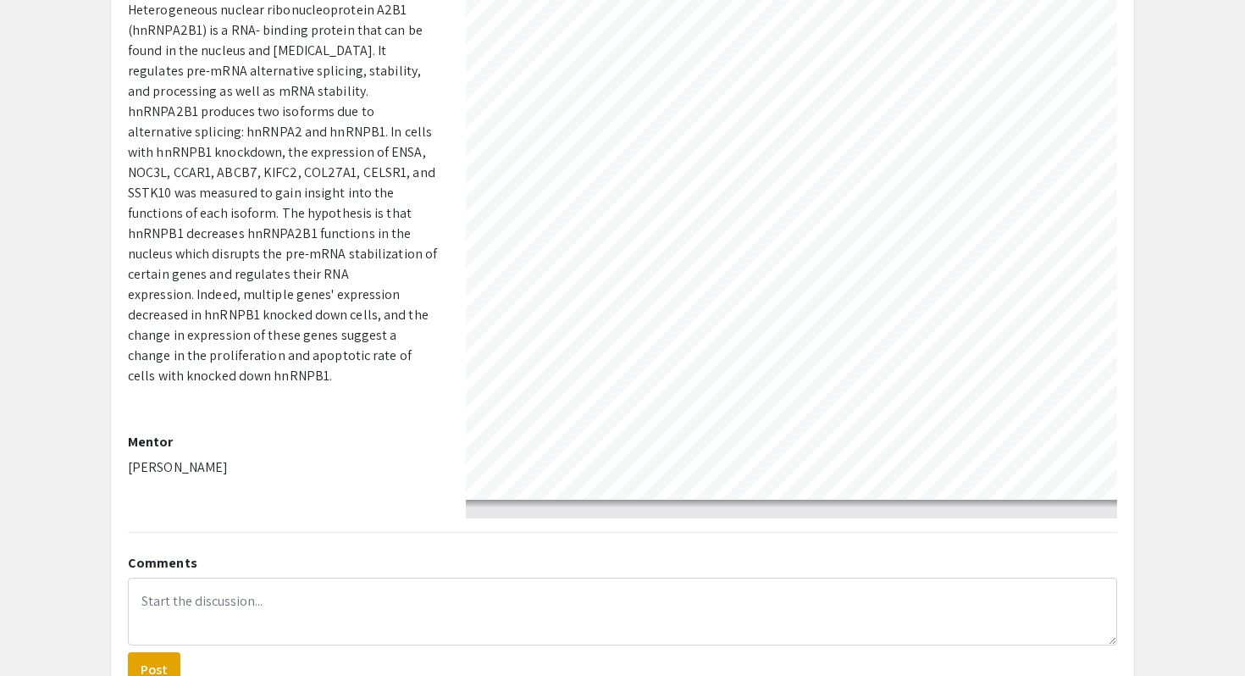
scroll to position [0, 0]
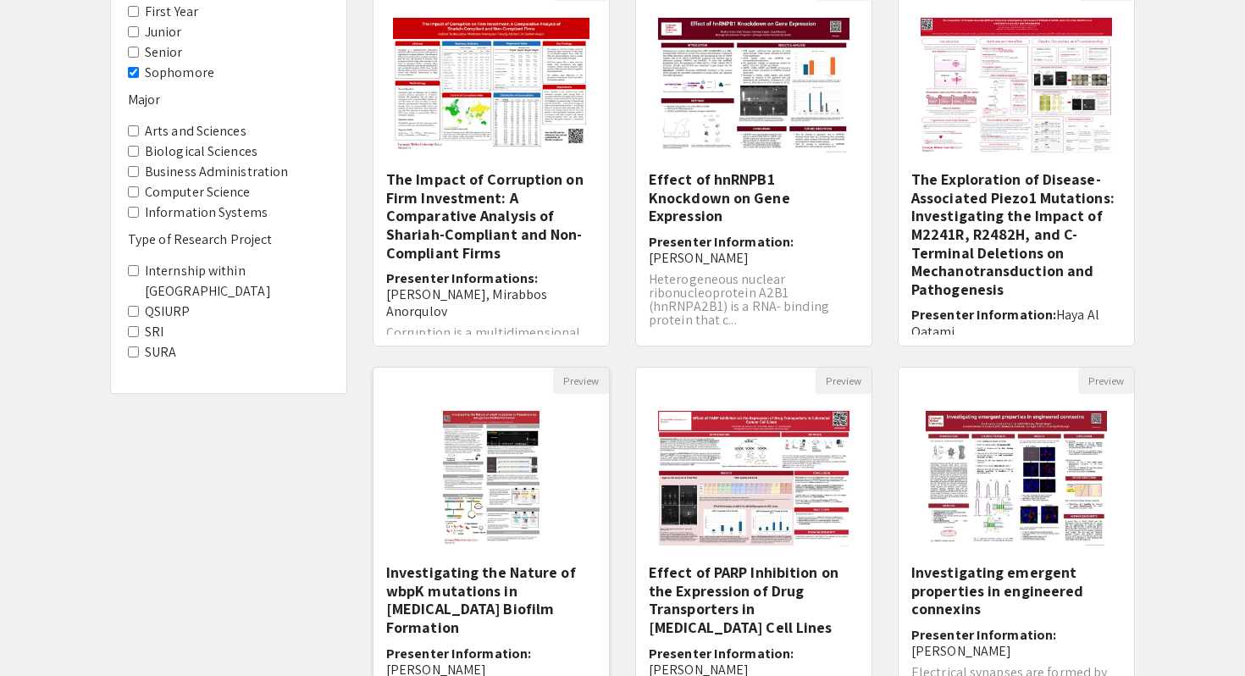
click at [460, 515] on img "Open Presentation <p>Investigating the Nature of wbpK mutations in Pseudomonas …" at bounding box center [491, 478] width 130 height 169
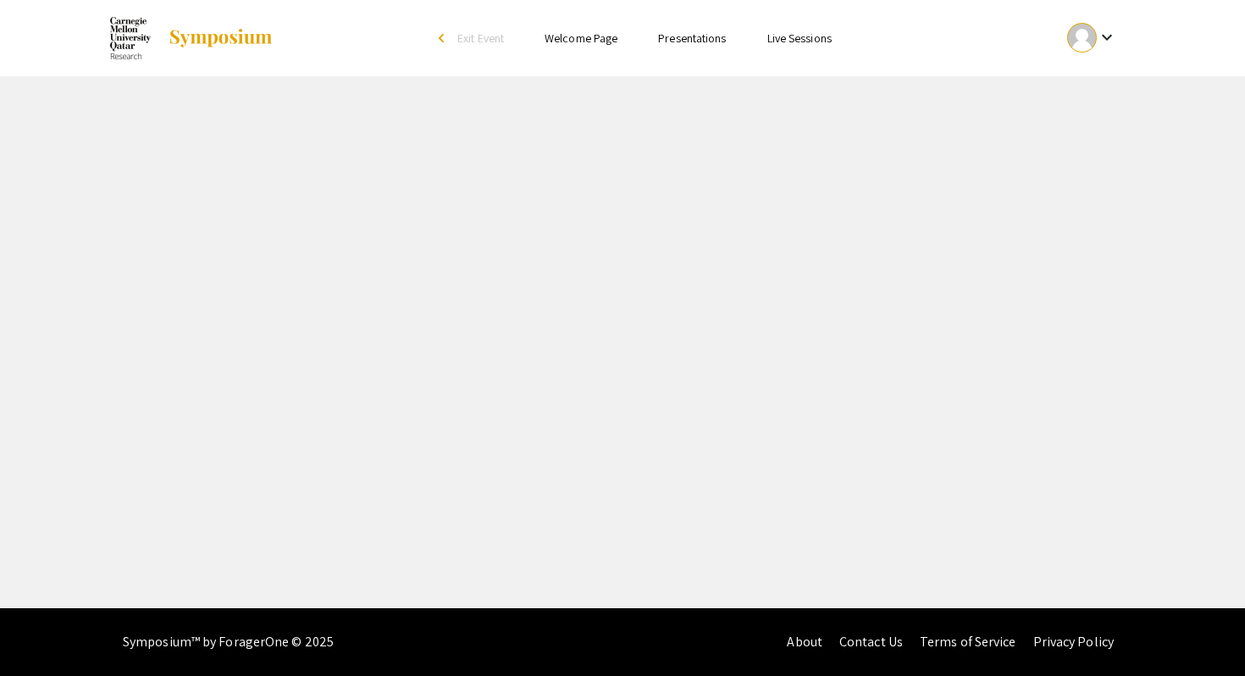
select select "custom"
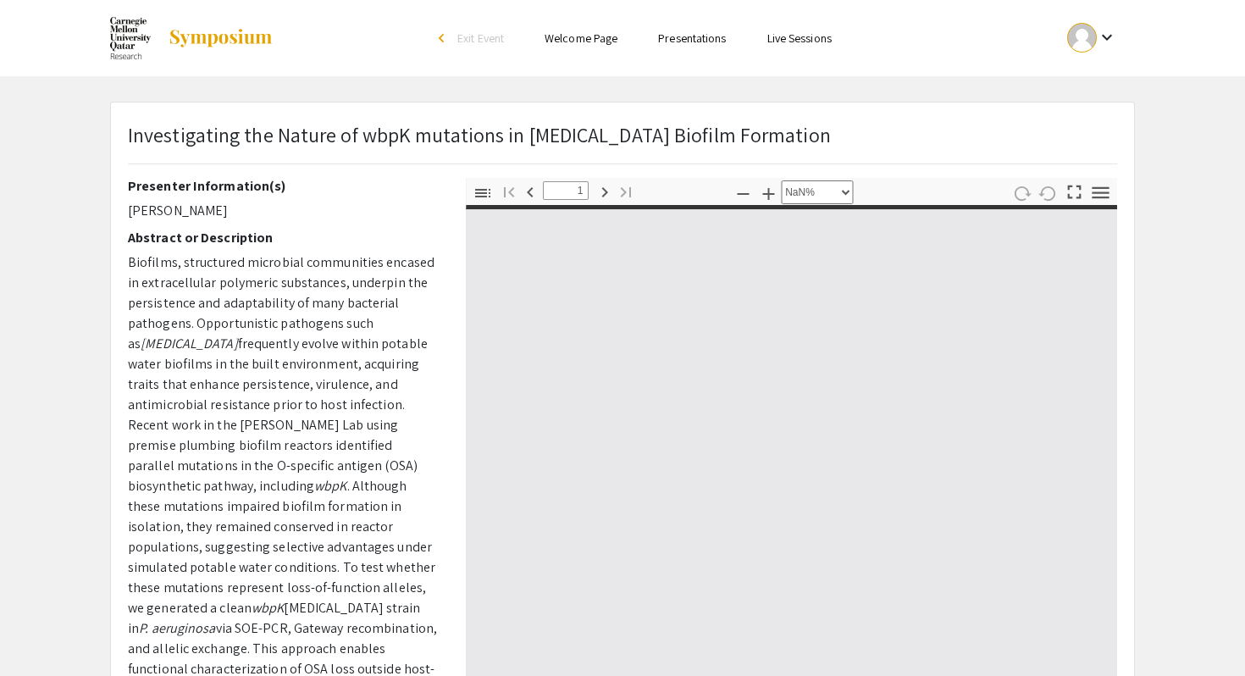
type input "0"
select select "custom"
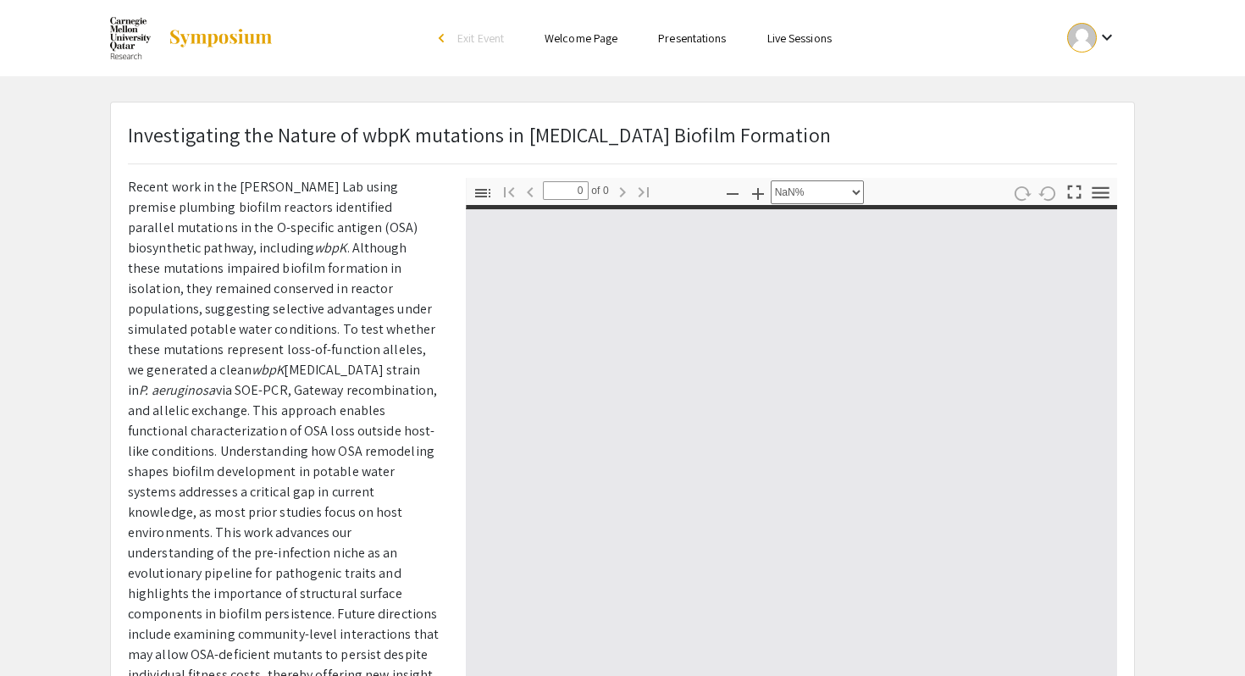
type input "1"
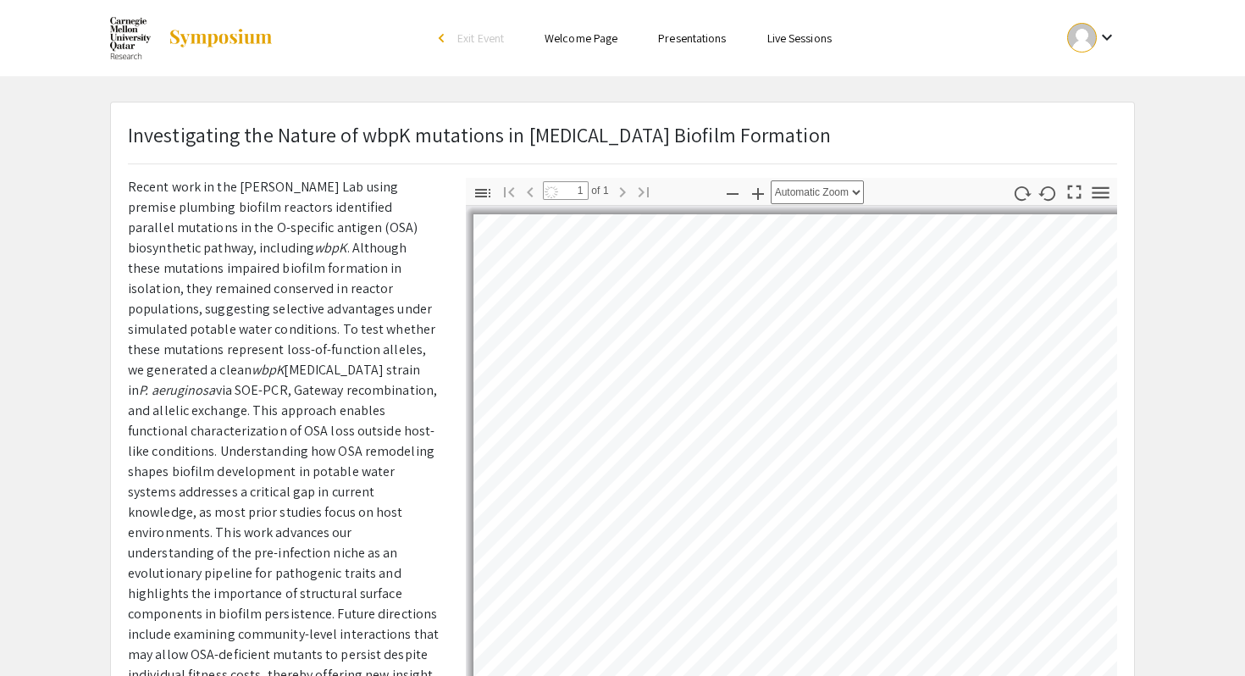
select select "auto"
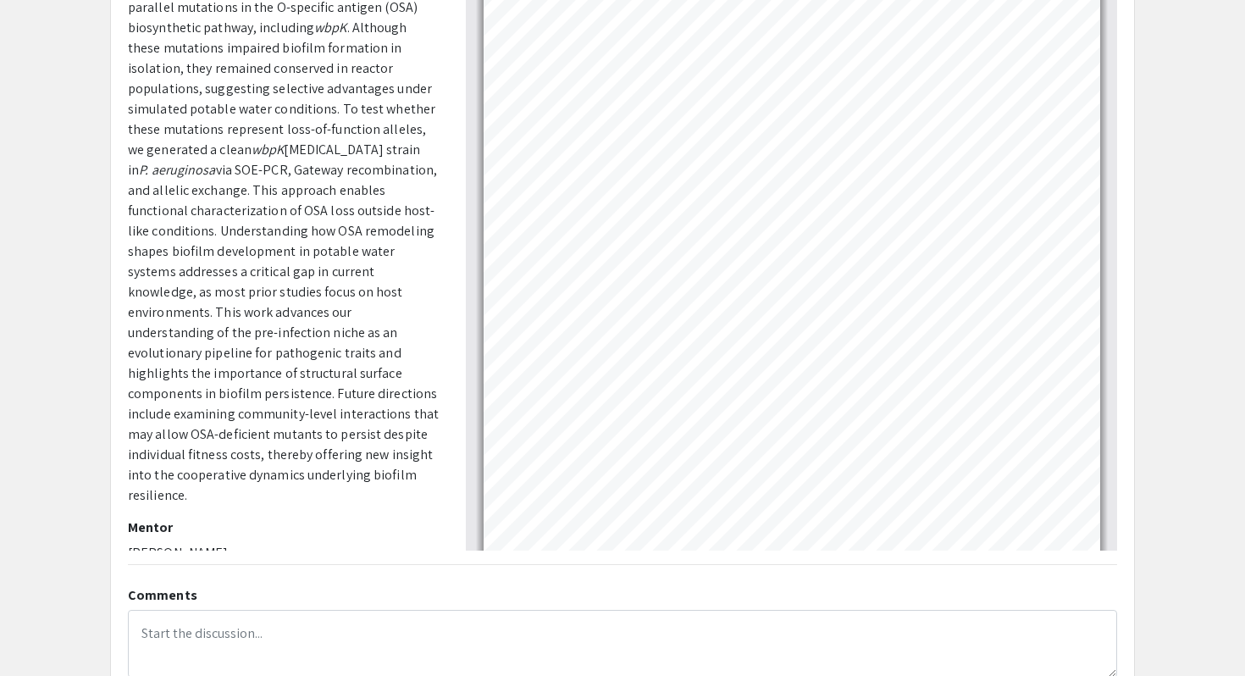
scroll to position [0, 0]
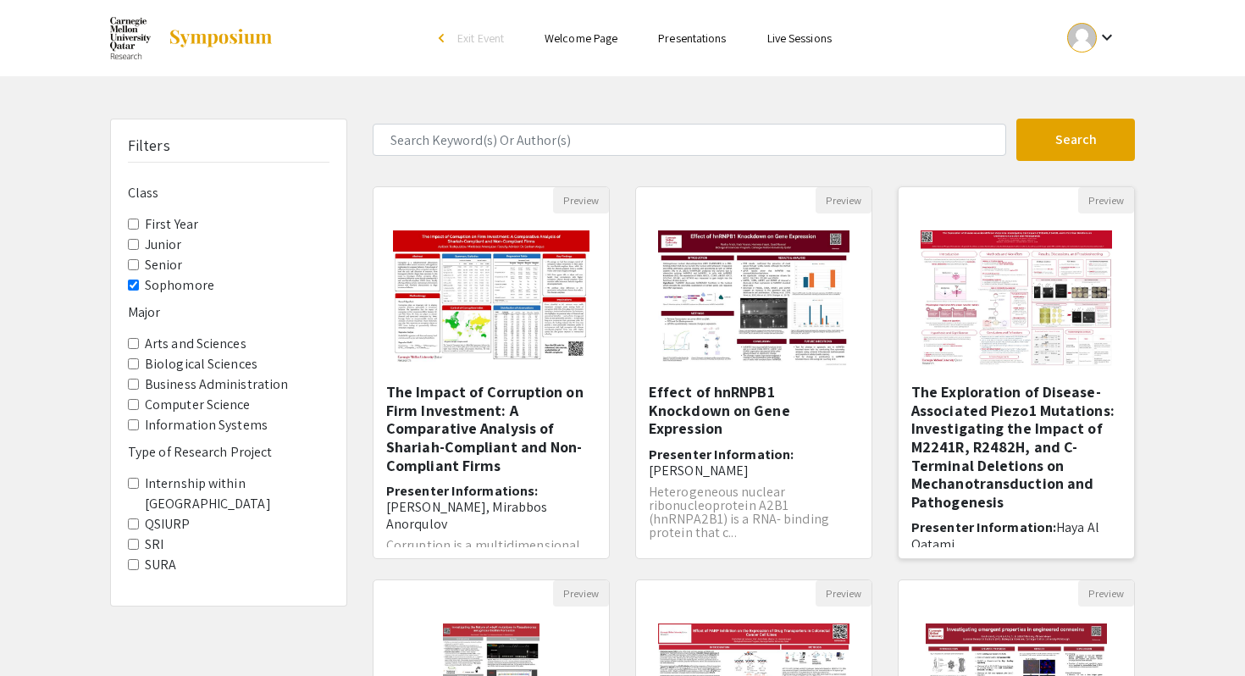
click at [1026, 461] on h5 "The Exploration of Disease-Associated Piezo1 Mutations: Investigating the Impac…" at bounding box center [1016, 447] width 210 height 128
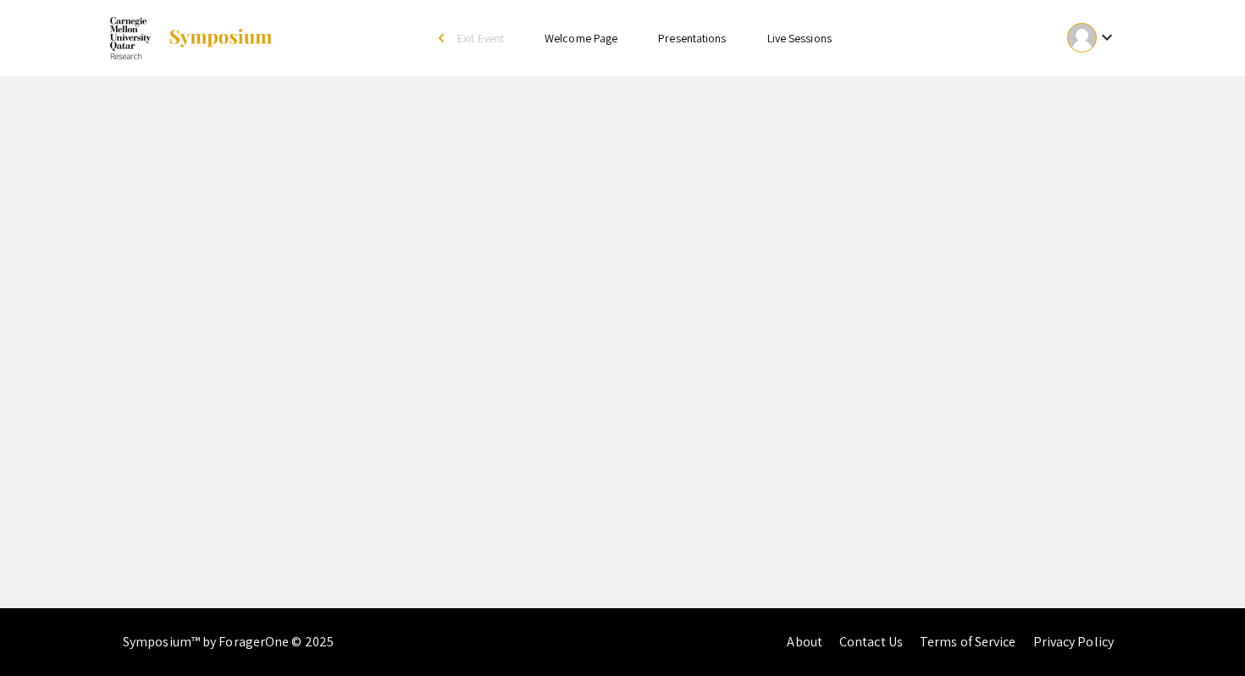
select select "custom"
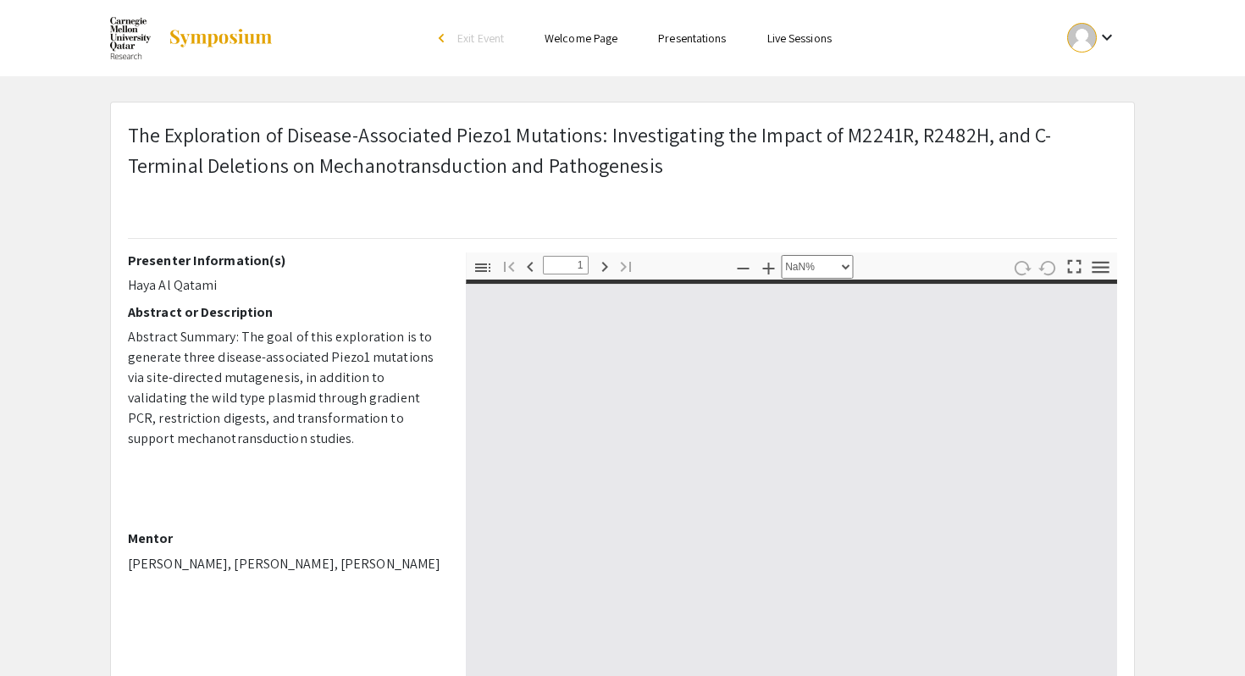
type input "0"
select select "auto"
type input "1"
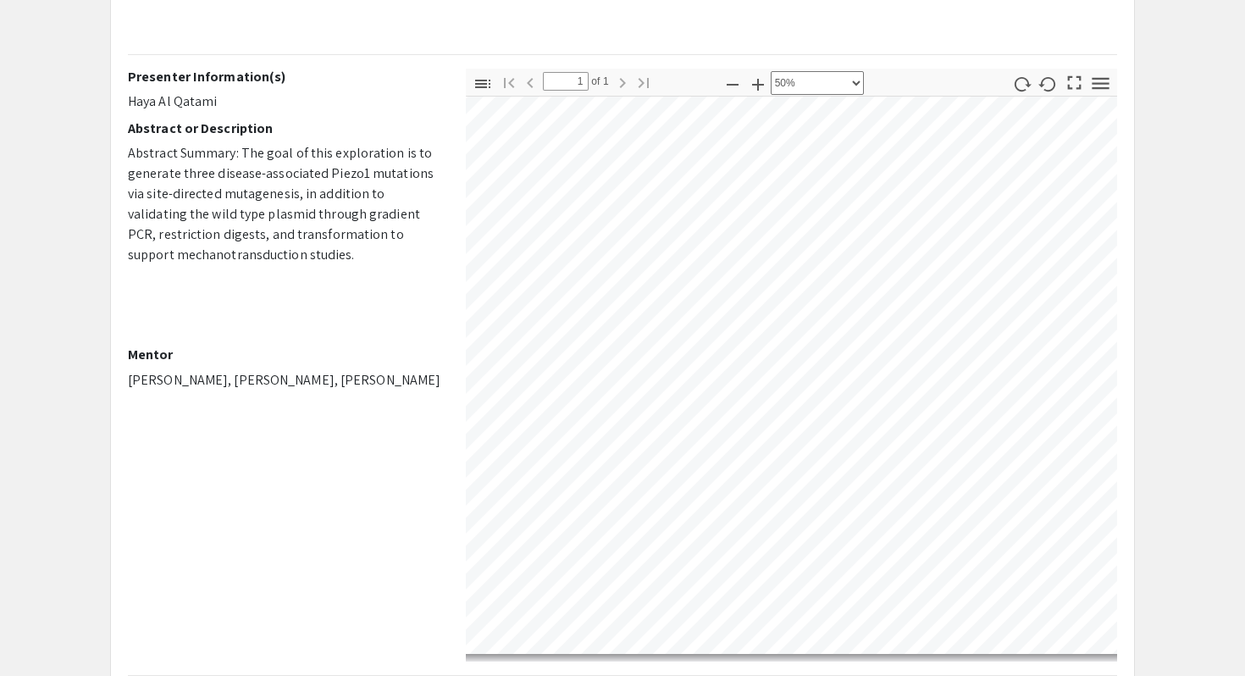
scroll to position [57, 230]
select select "custom"
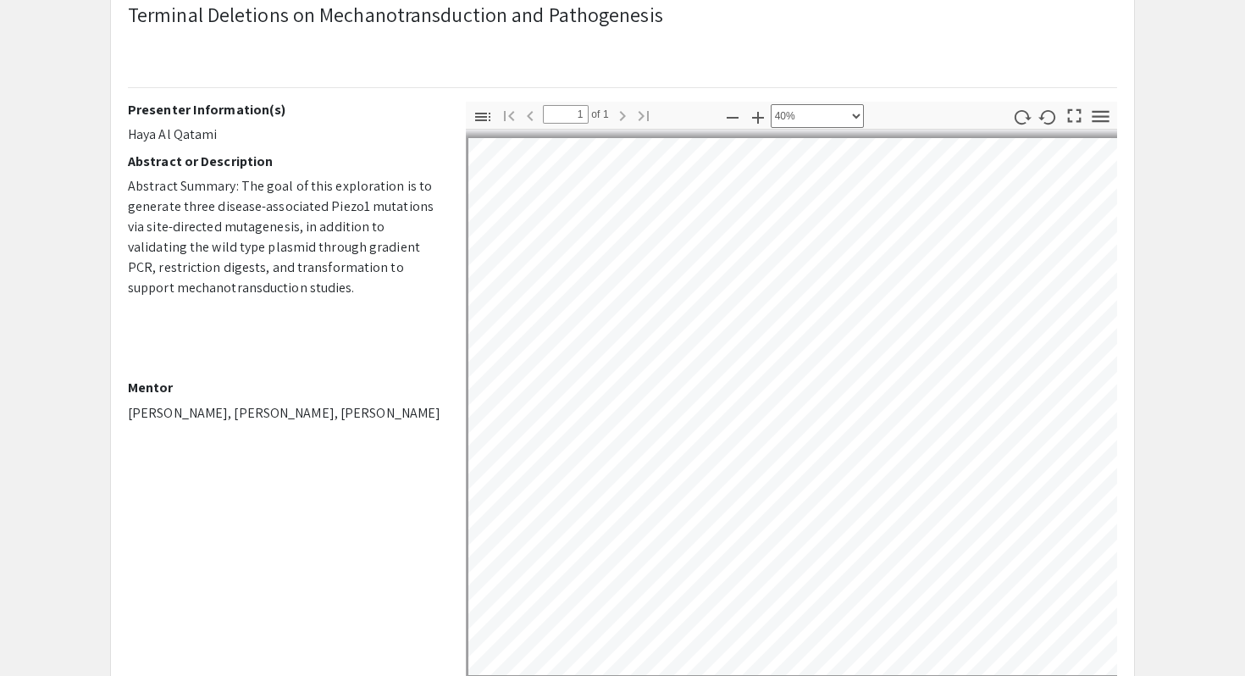
scroll to position [0, 0]
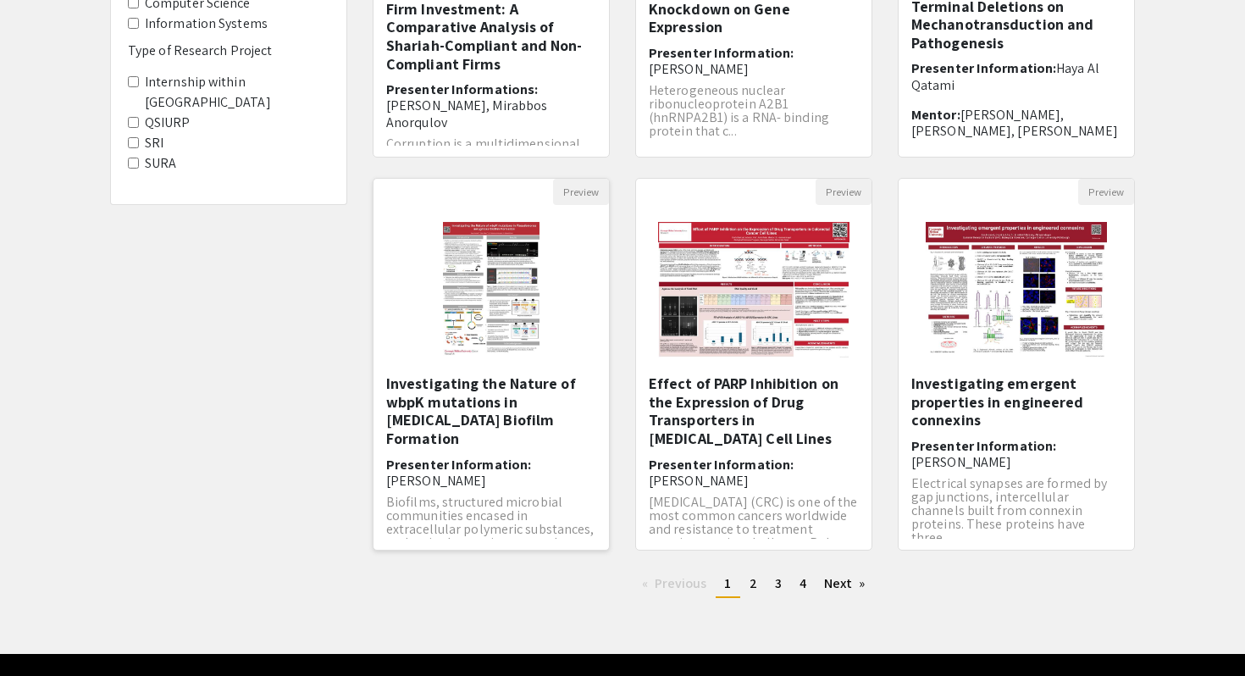
click at [485, 306] on img "Open Presentation <p>Investigating the Nature of wbpK mutations in Pseudomonas …" at bounding box center [491, 289] width 130 height 169
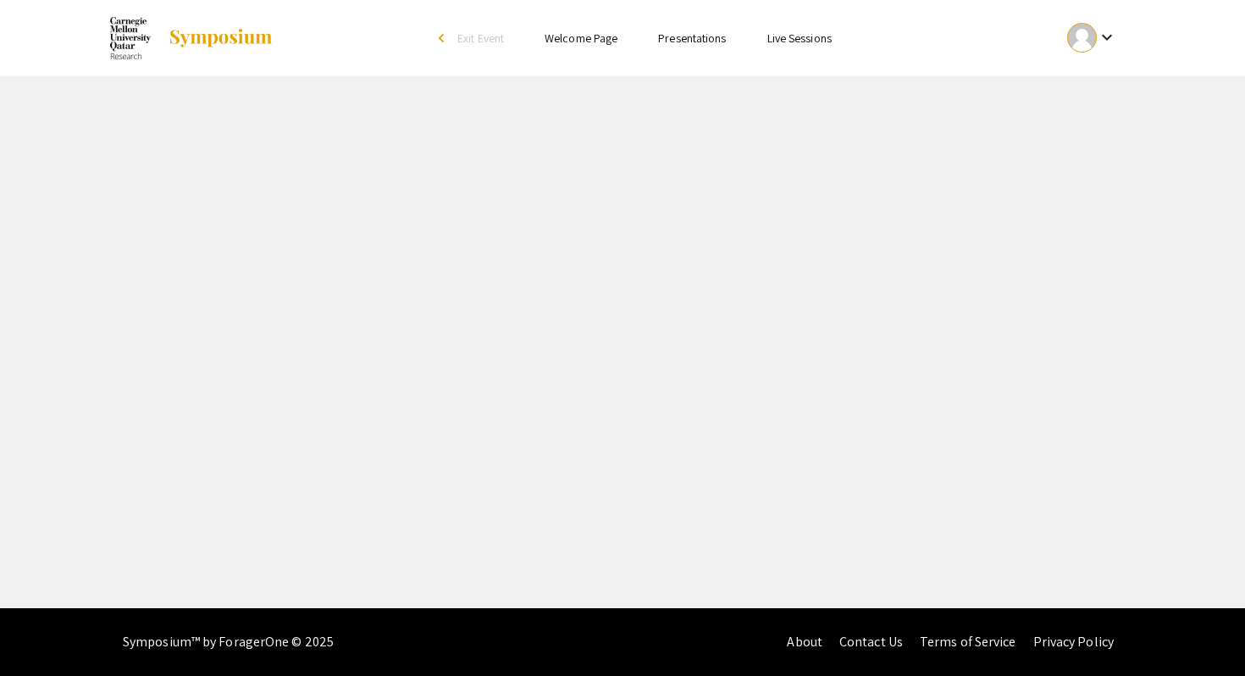
select select "custom"
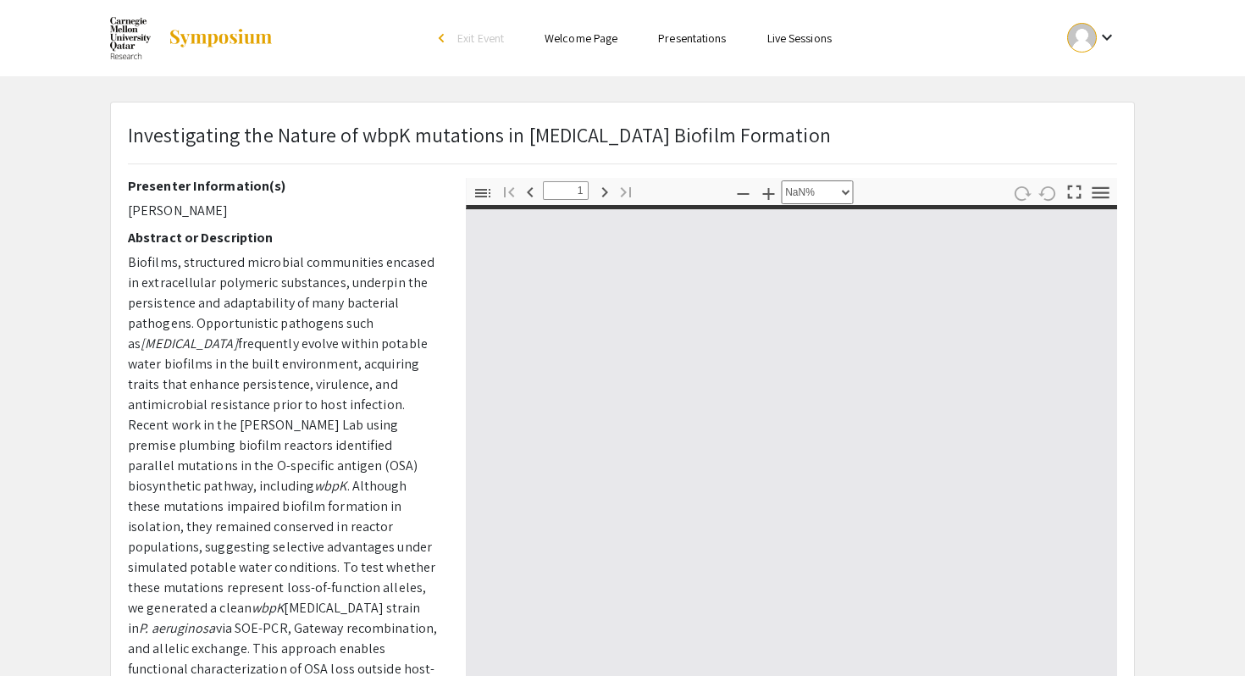
type input "0"
select select "custom"
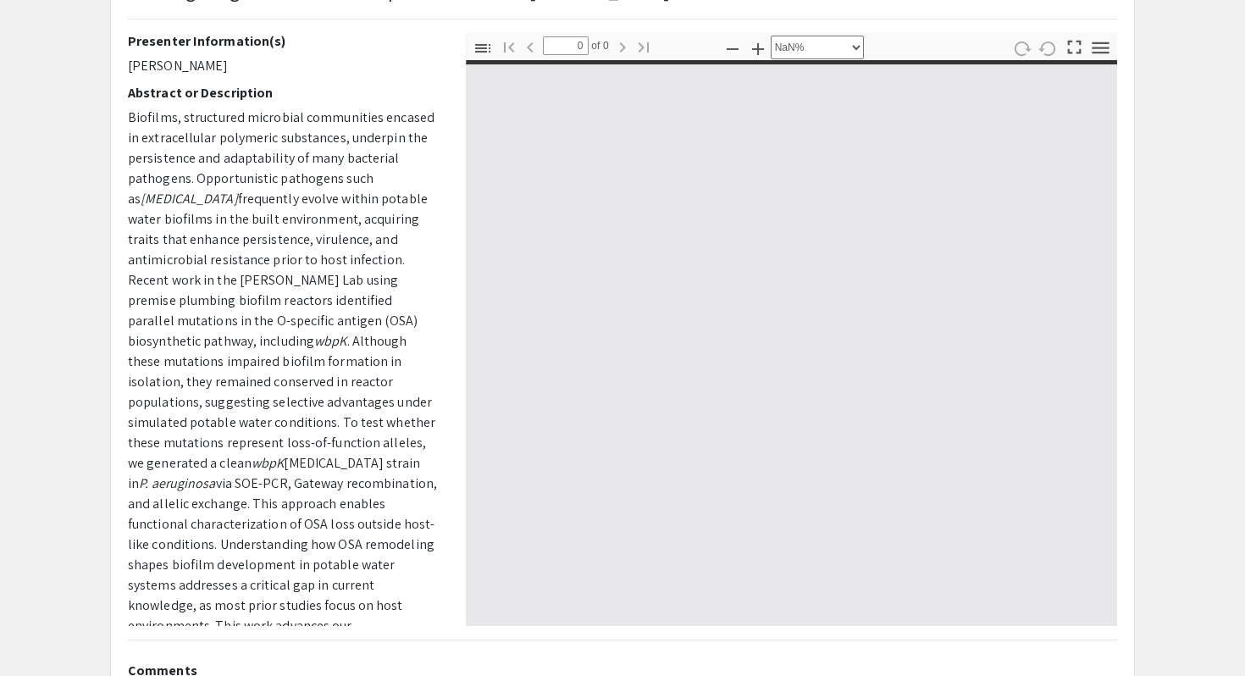
type input "1"
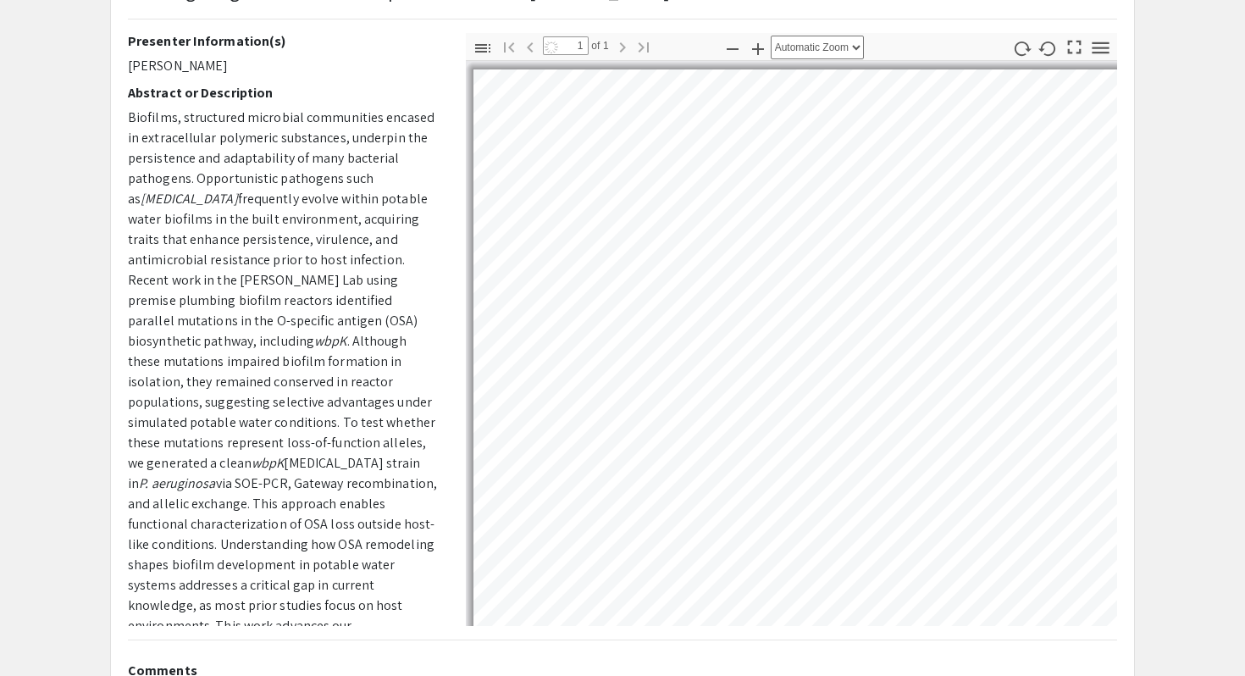
select select "auto"
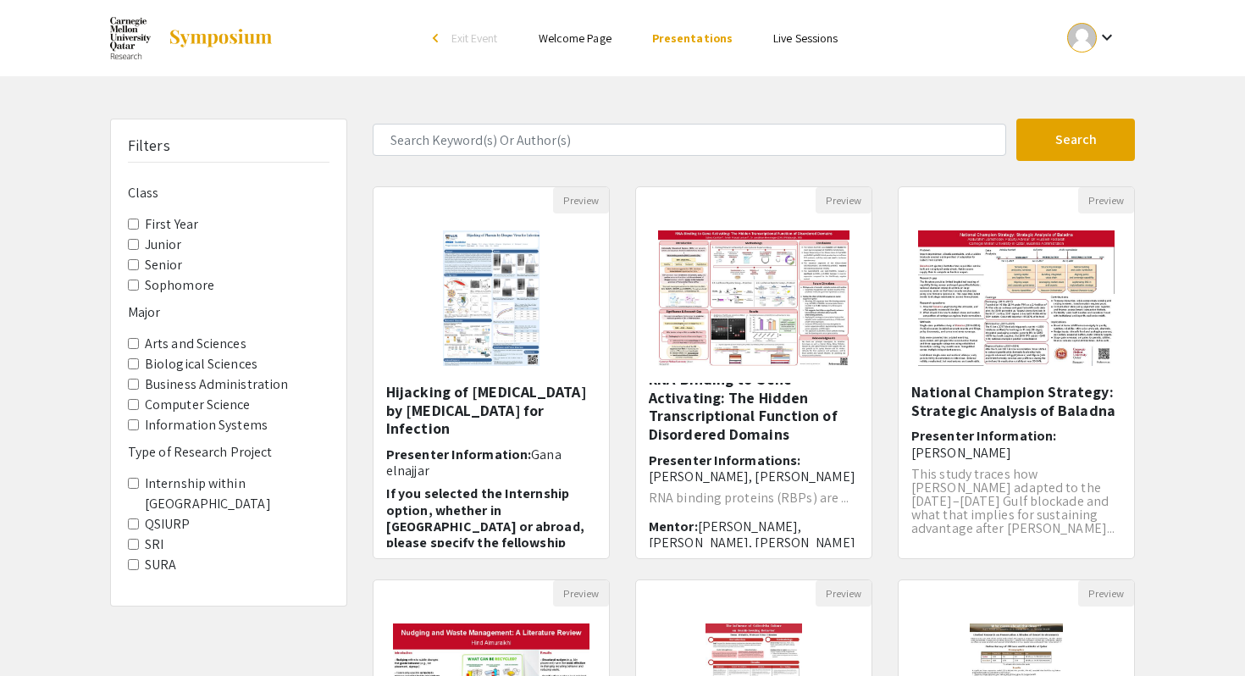
click at [135, 287] on input "Sophomore" at bounding box center [133, 284] width 11 height 11
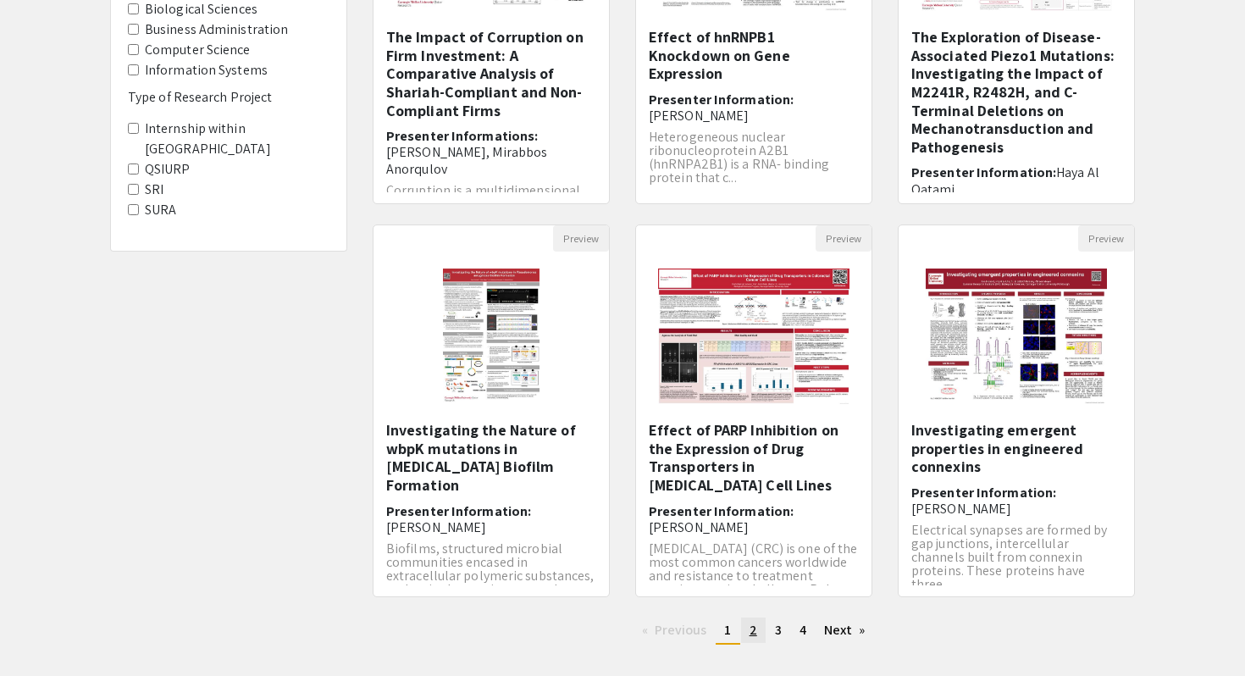
click at [750, 628] on span "2" at bounding box center [754, 630] width 8 height 18
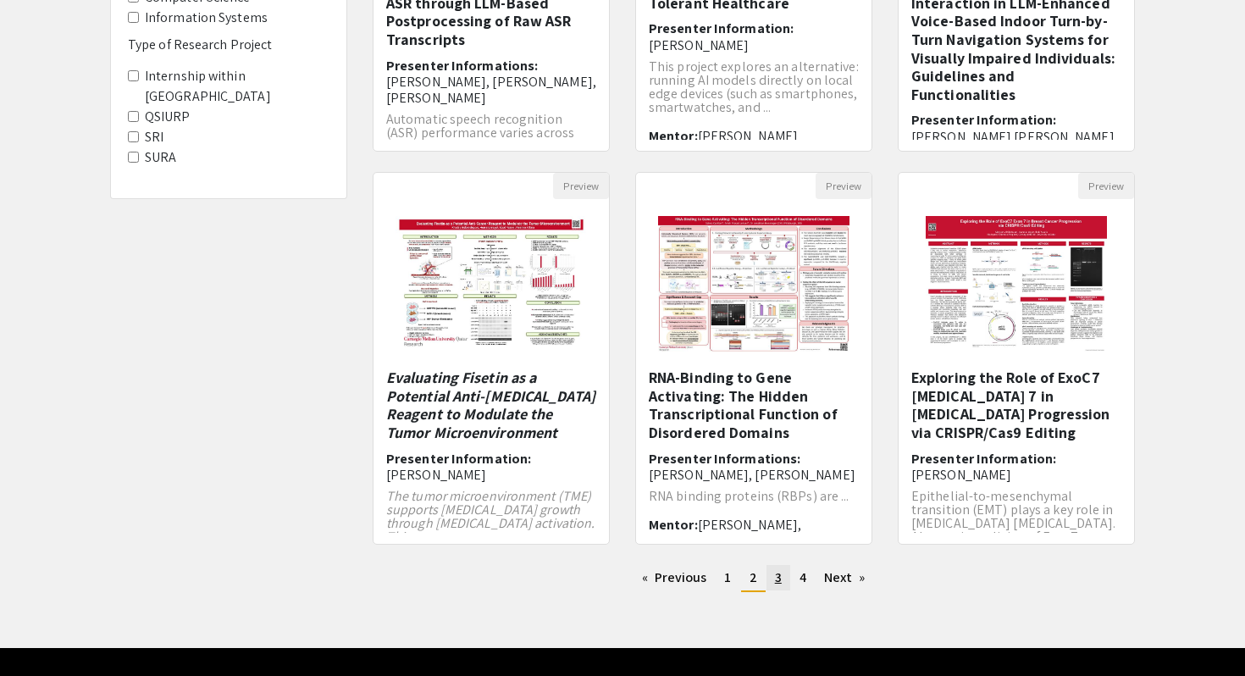
click at [776, 581] on span "3" at bounding box center [778, 577] width 7 height 18
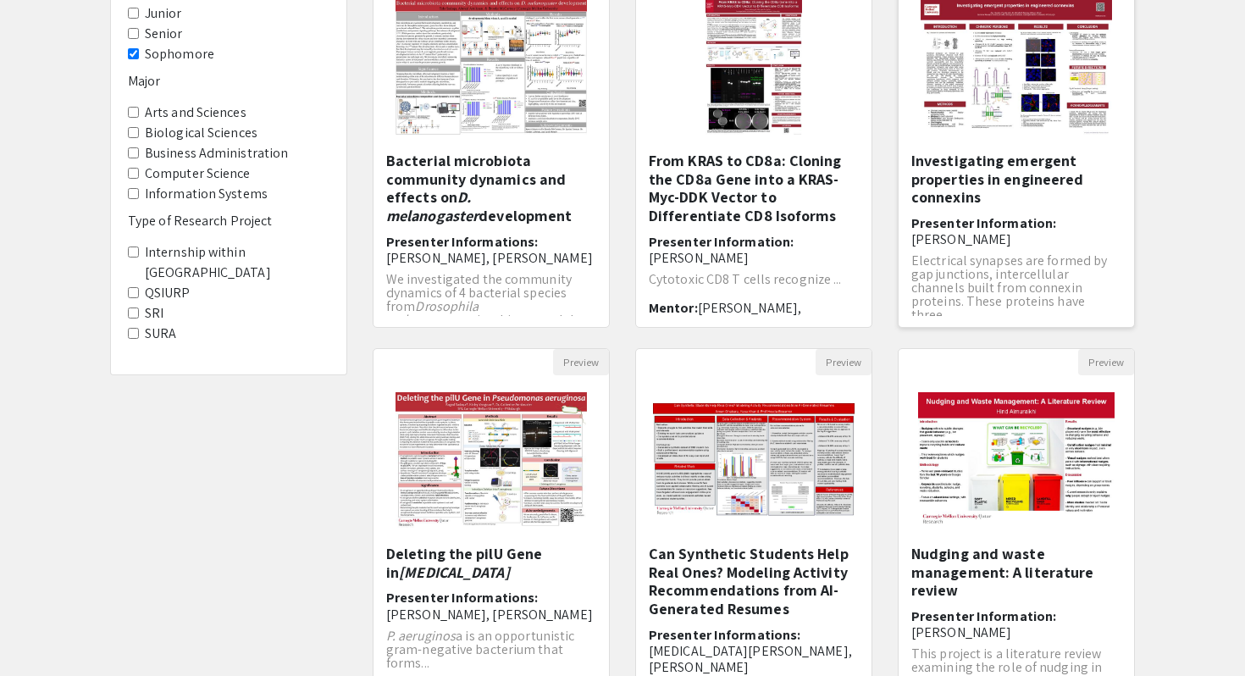
scroll to position [45, 0]
click at [1004, 95] on img "Open Presentation <p>&nbsp;Investigating emergent properties in engineered conn…" at bounding box center [1016, 66] width 225 height 169
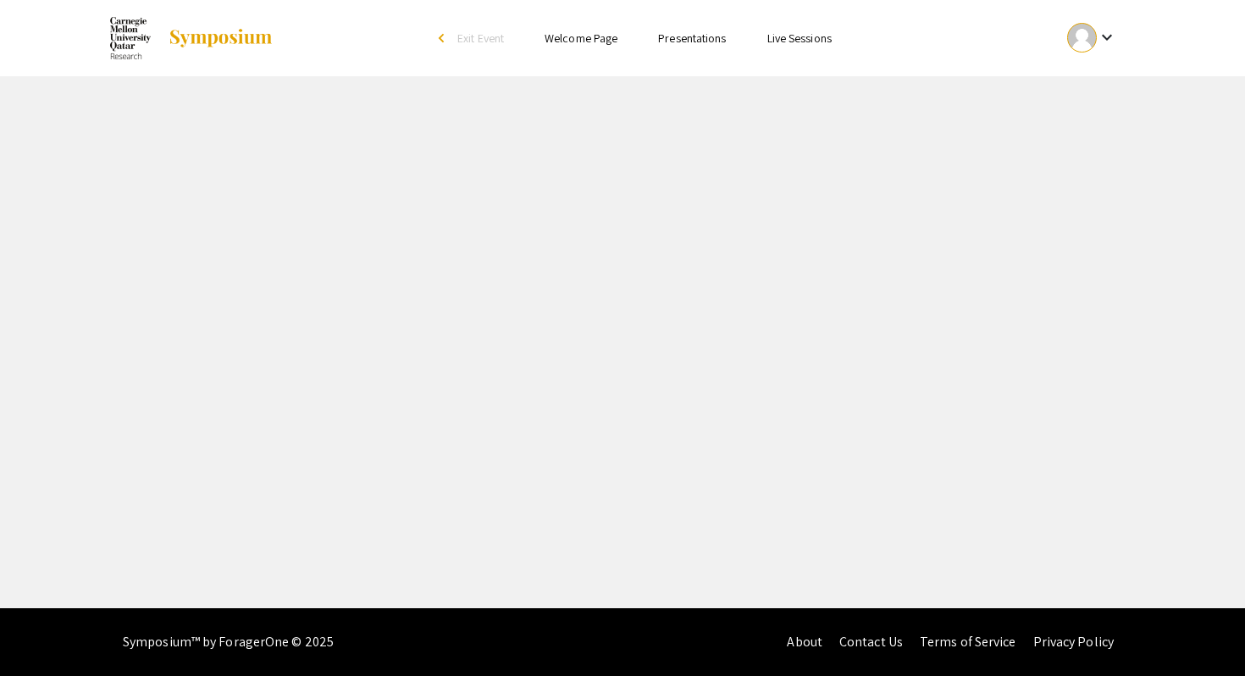
select select "custom"
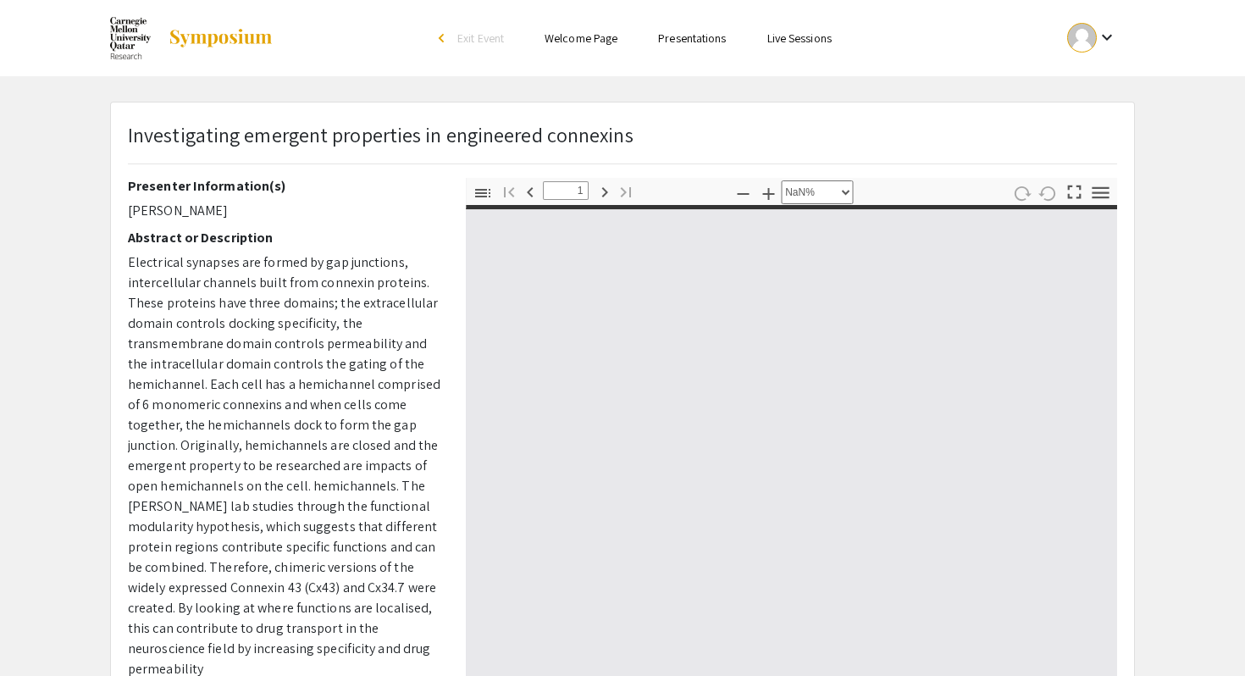
type input "0"
select select "custom"
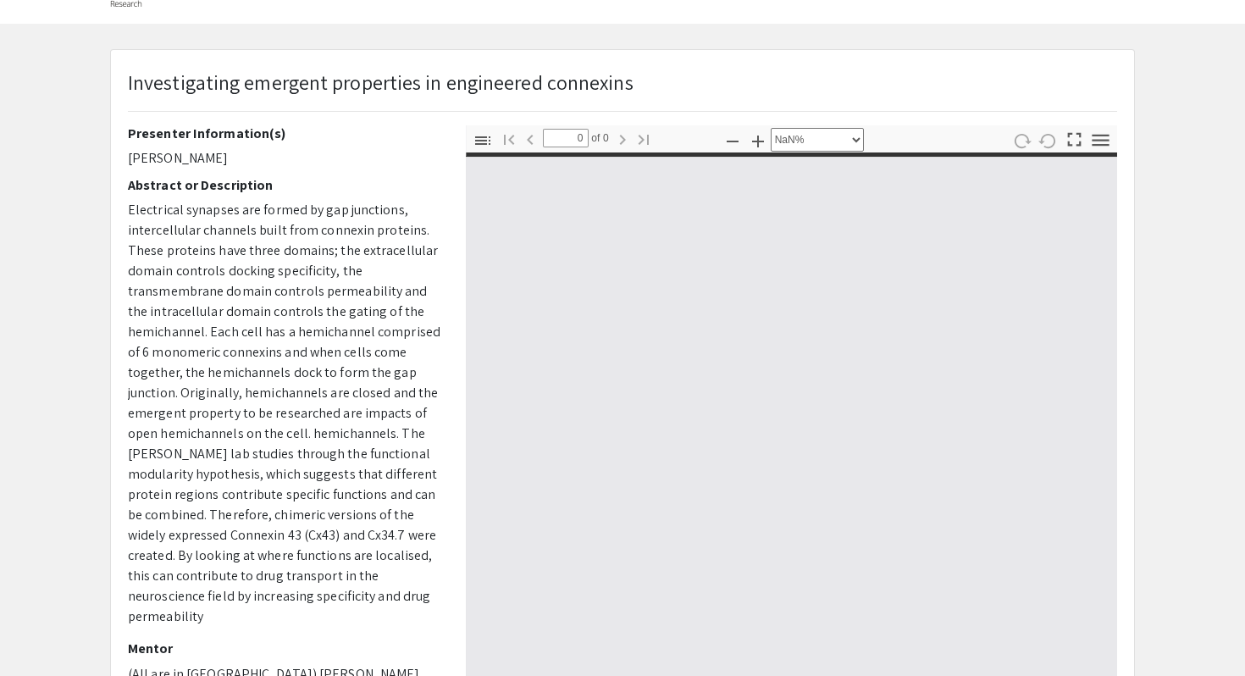
type input "1"
select select "auto"
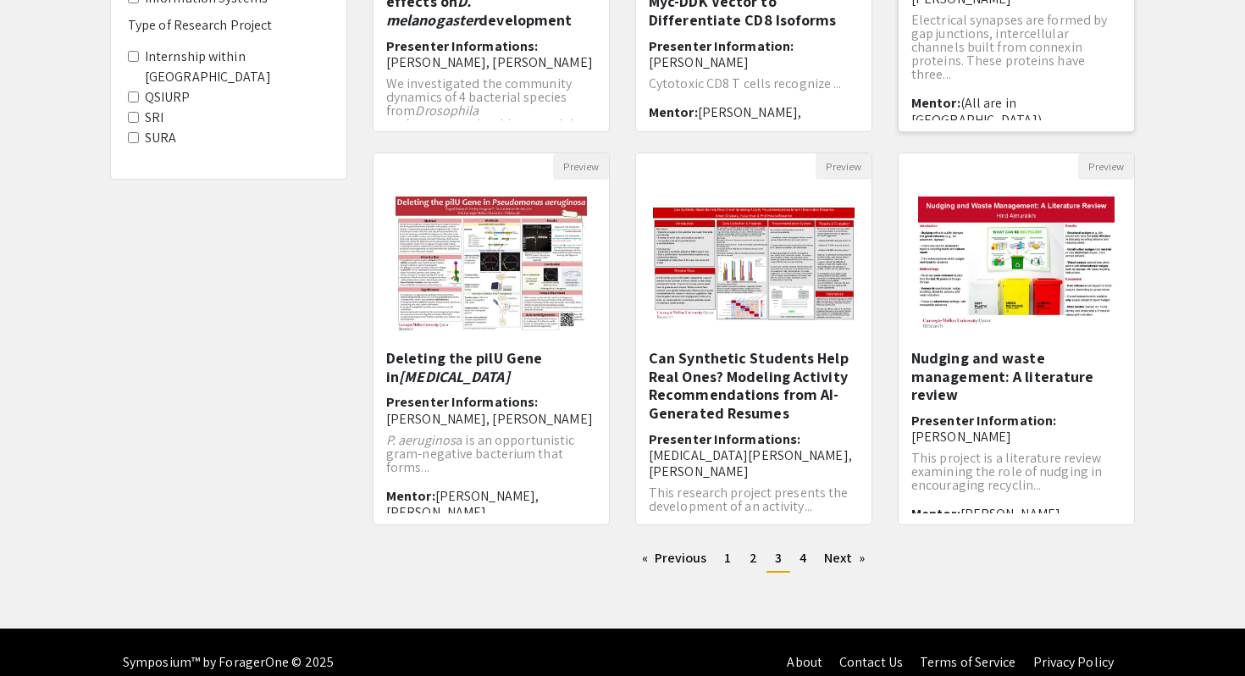
scroll to position [447, 0]
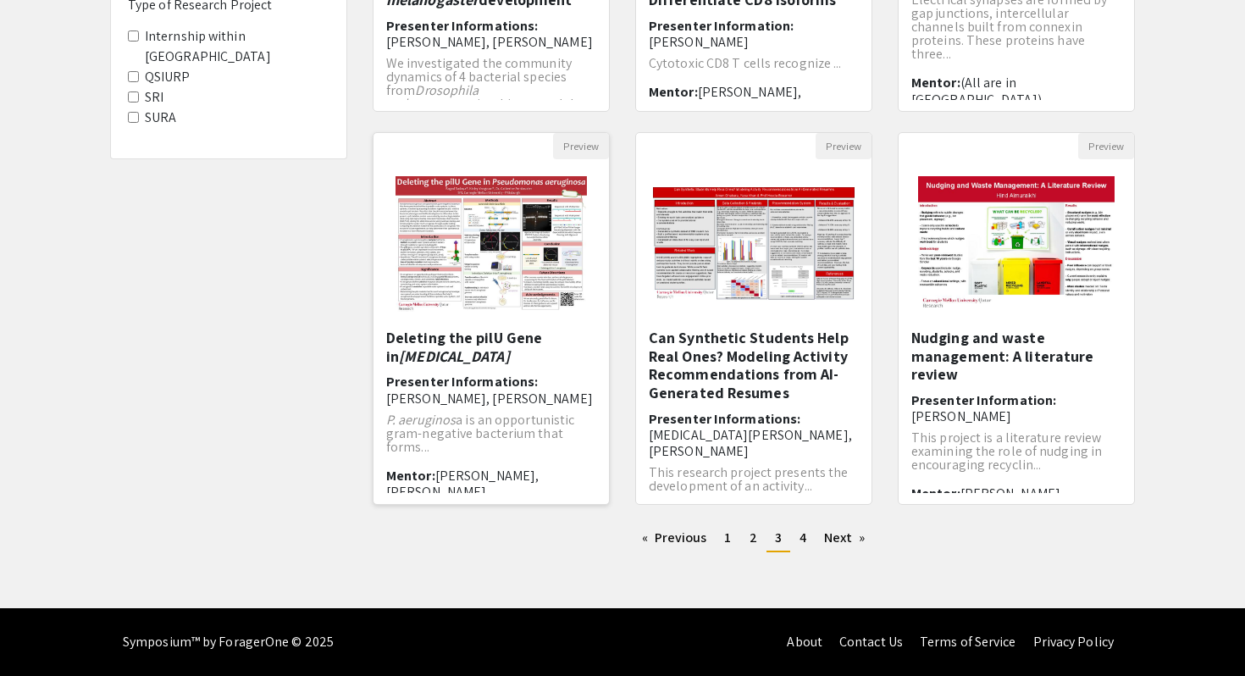
click at [504, 331] on h5 "Deleting the pilU Gene in [MEDICAL_DATA]" at bounding box center [491, 347] width 210 height 36
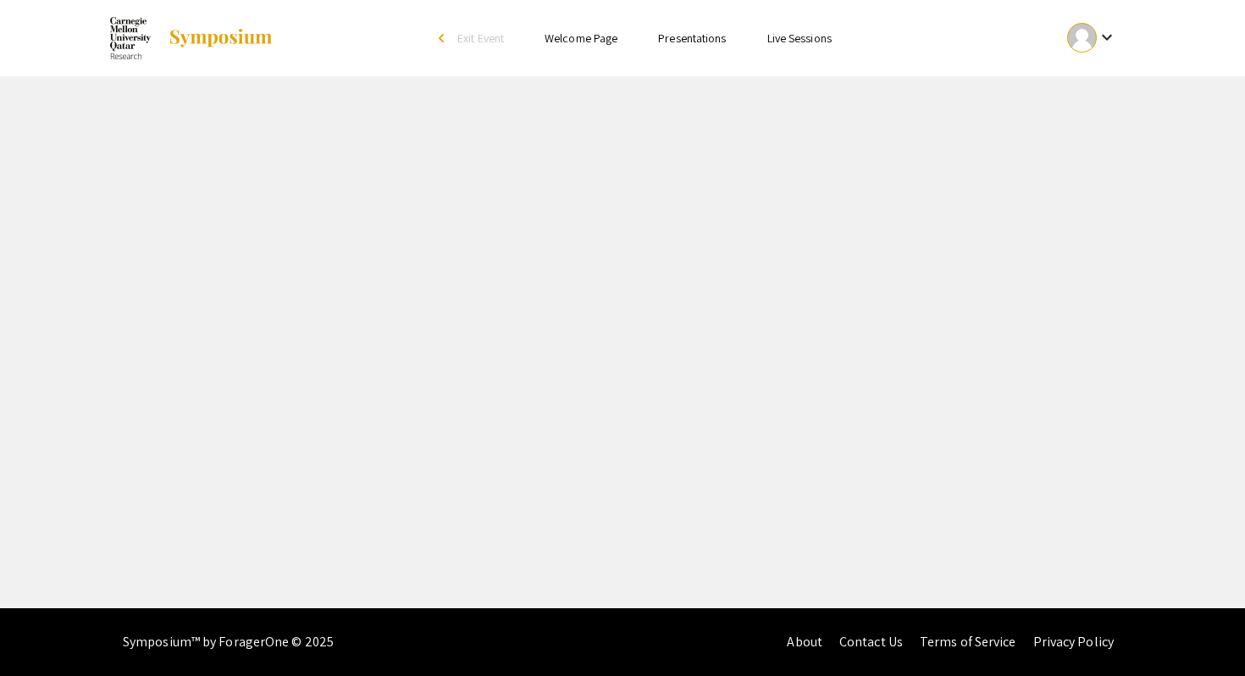
select select "custom"
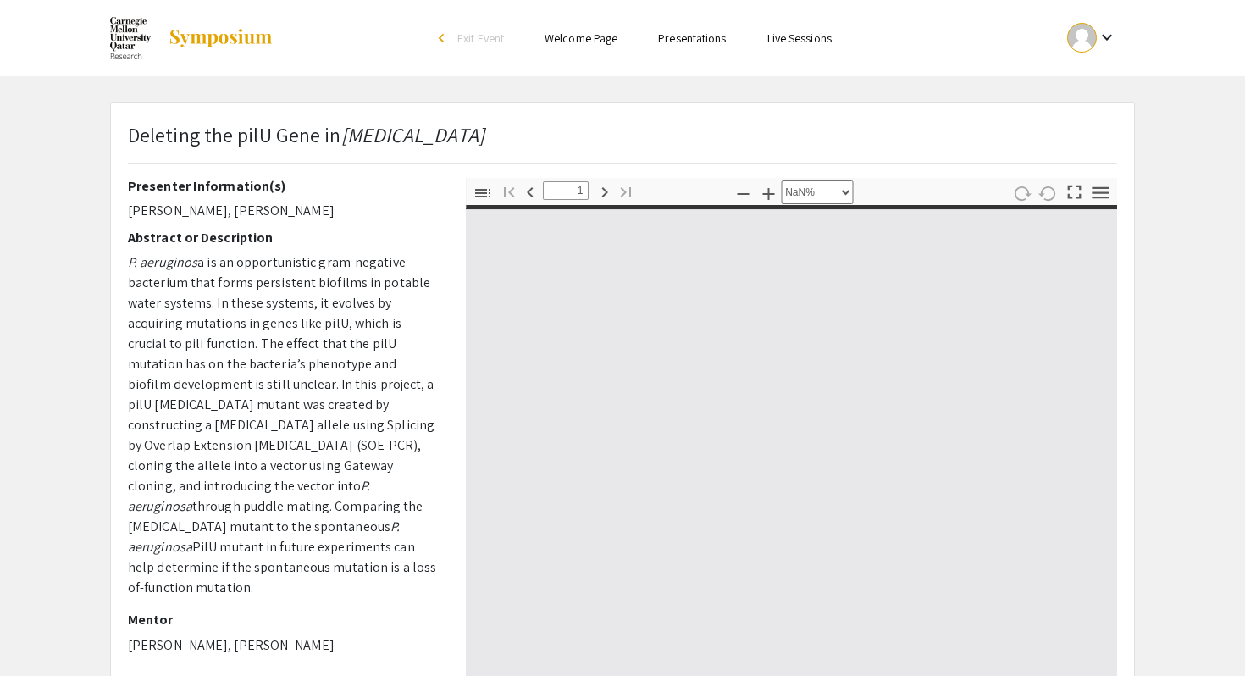
type input "0"
select select "auto"
type input "1"
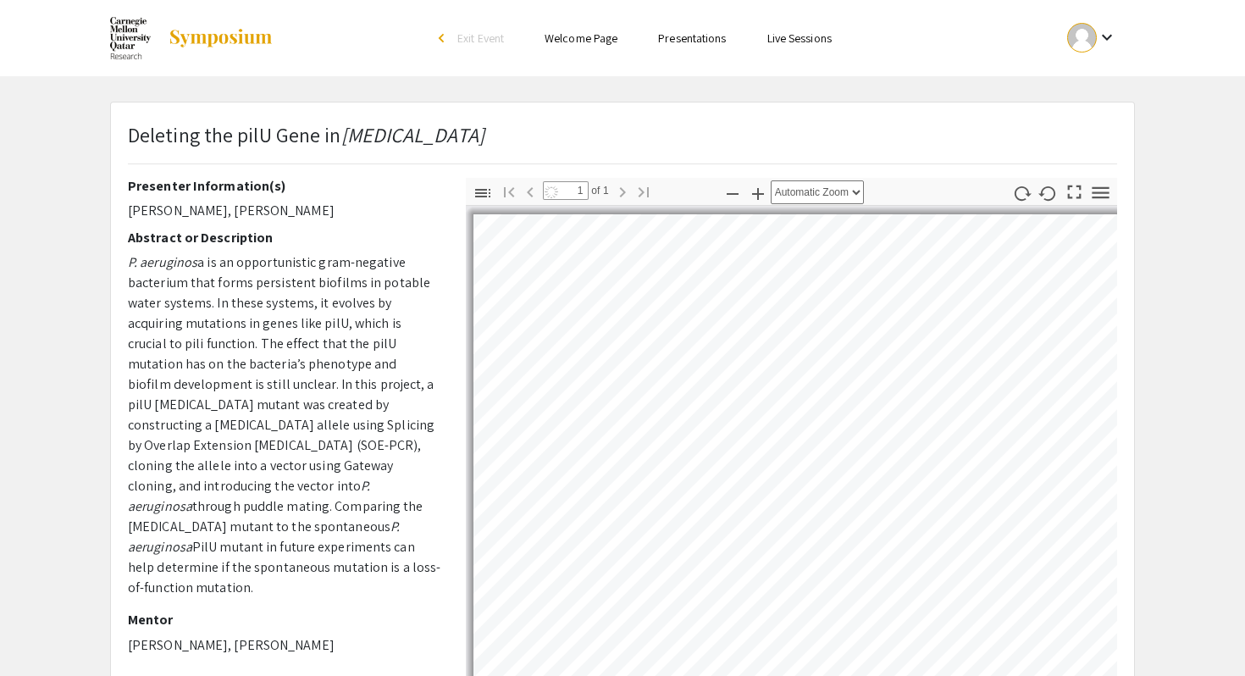
select select "auto"
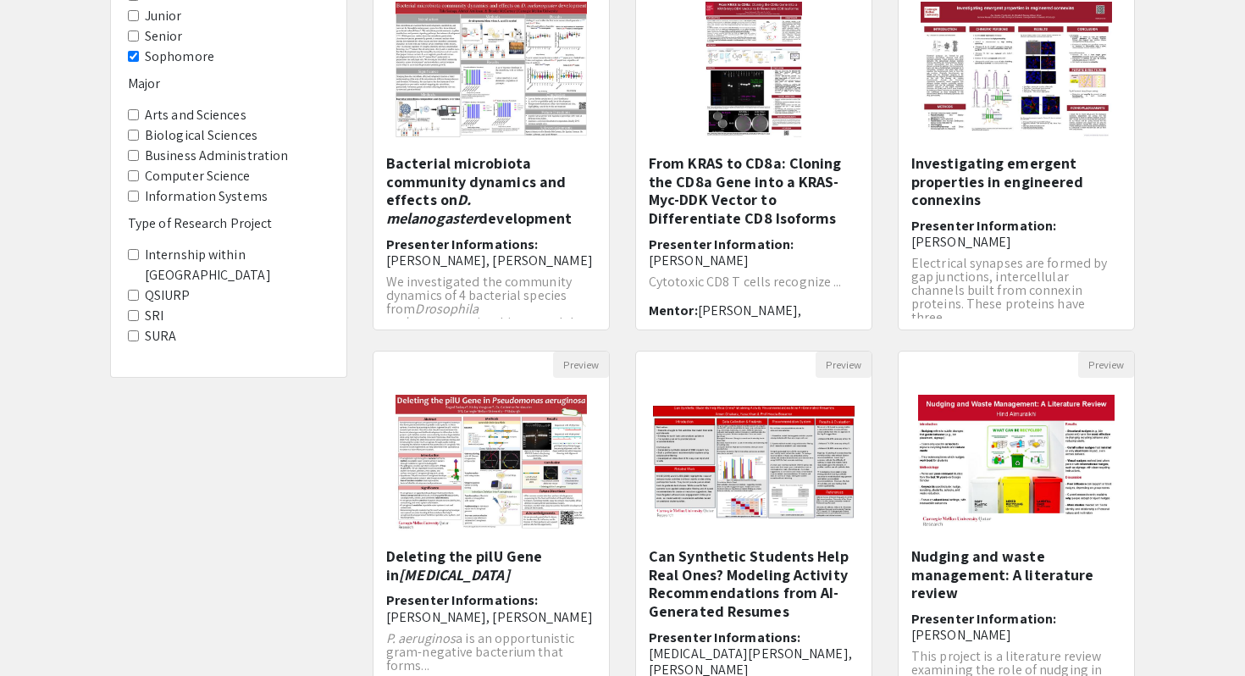
scroll to position [232, 0]
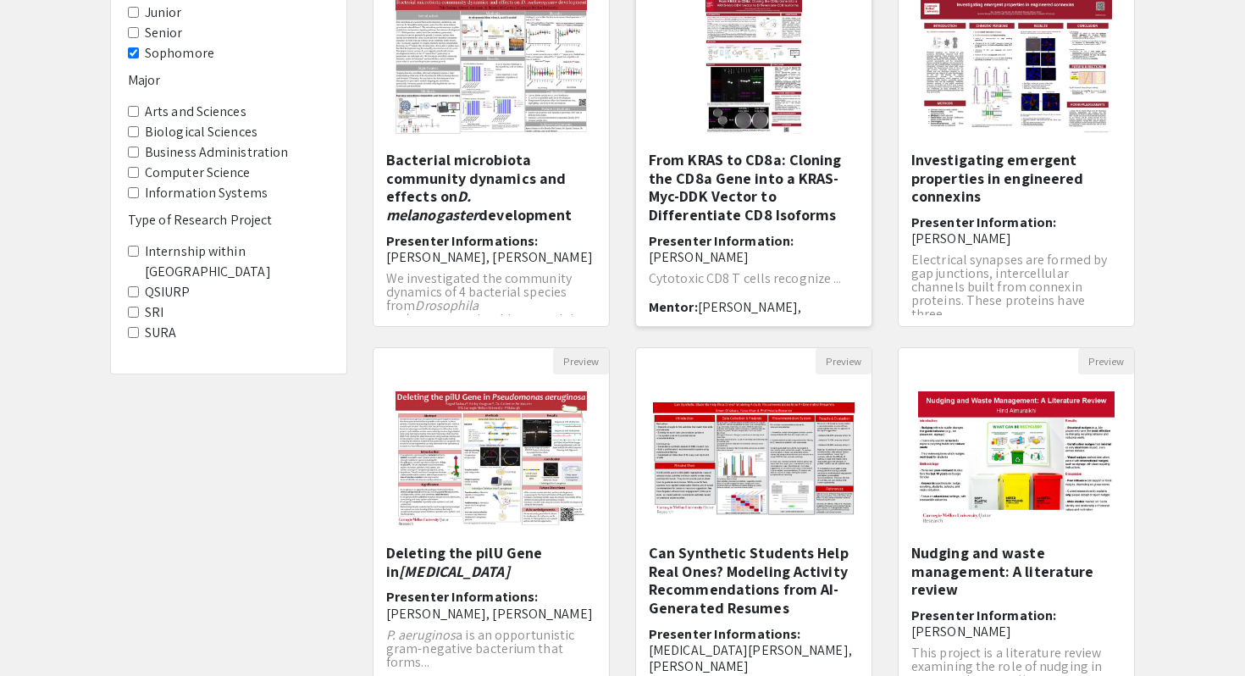
click at [672, 184] on h5 "From KRAS to CD8a: Cloning the CD8a Gene into a KRAS-Myc-DDK Vector to Differen…" at bounding box center [754, 187] width 210 height 73
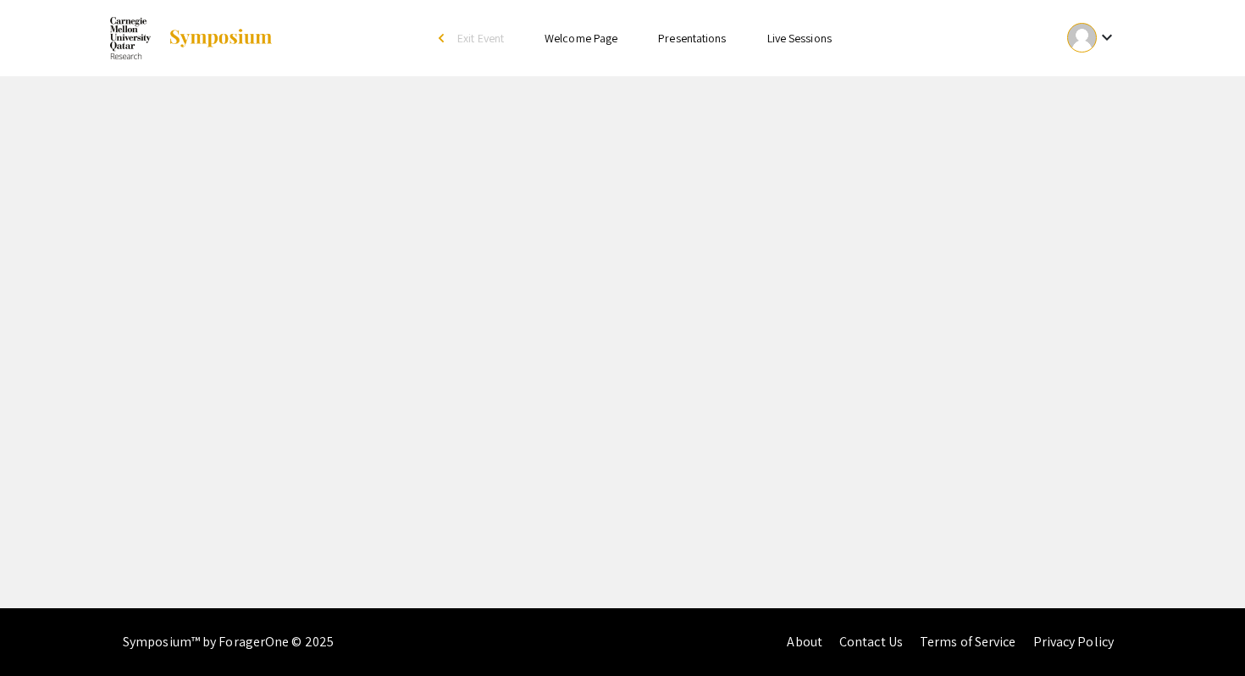
select select "custom"
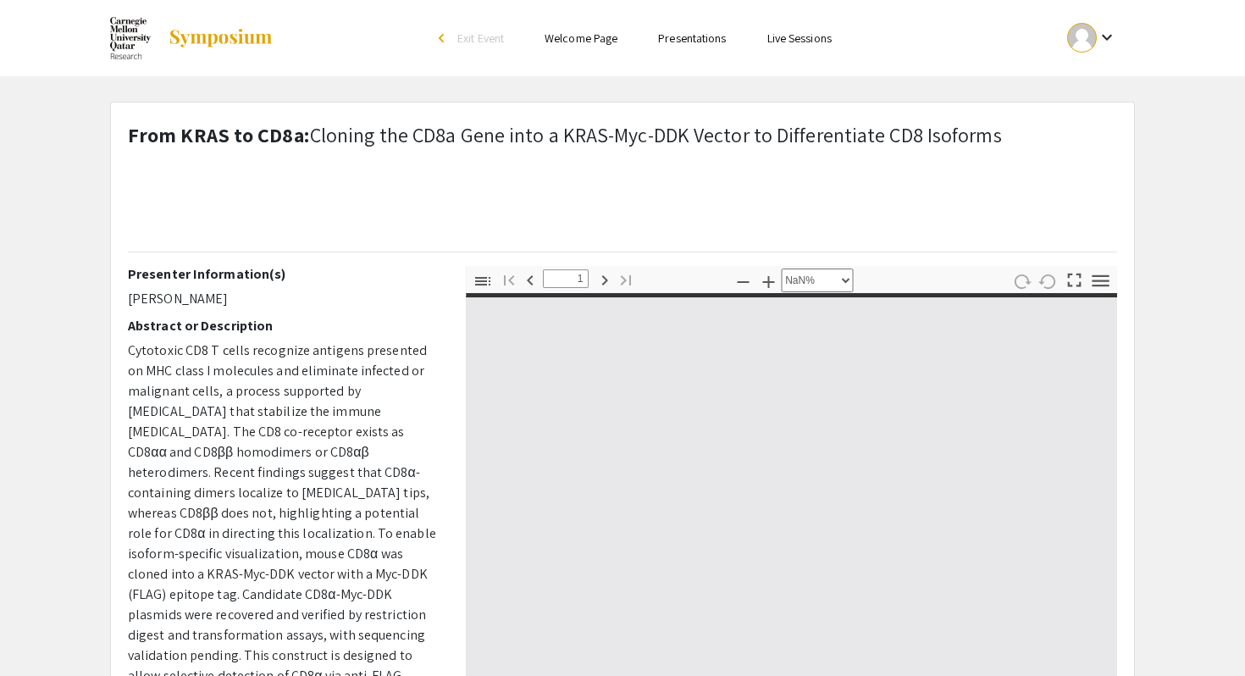
type input "0"
select select "custom"
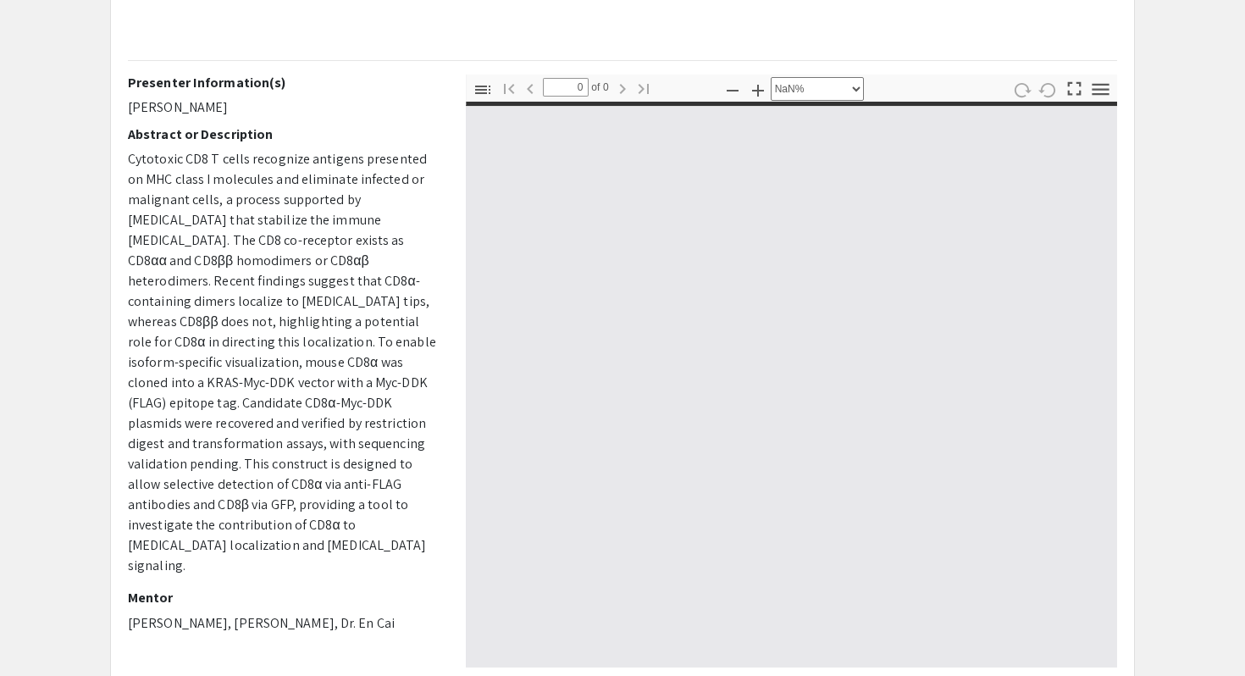
type input "1"
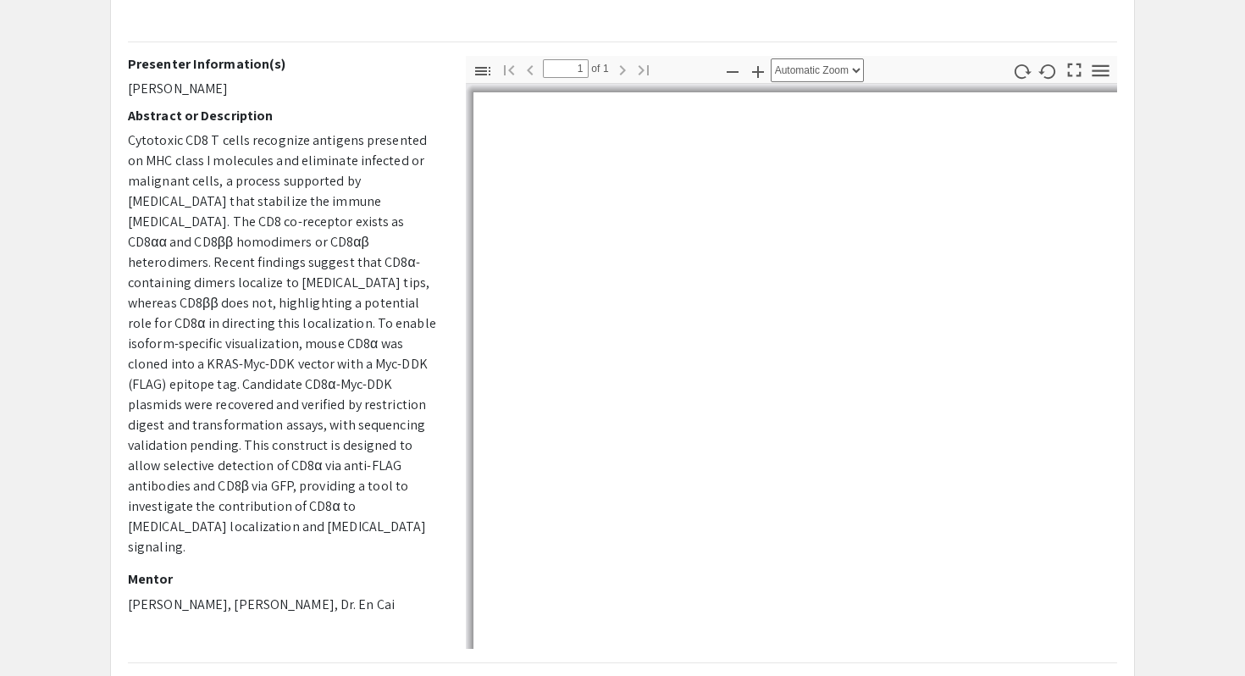
scroll to position [211, 0]
click at [734, 75] on icon "button" at bounding box center [732, 71] width 20 height 20
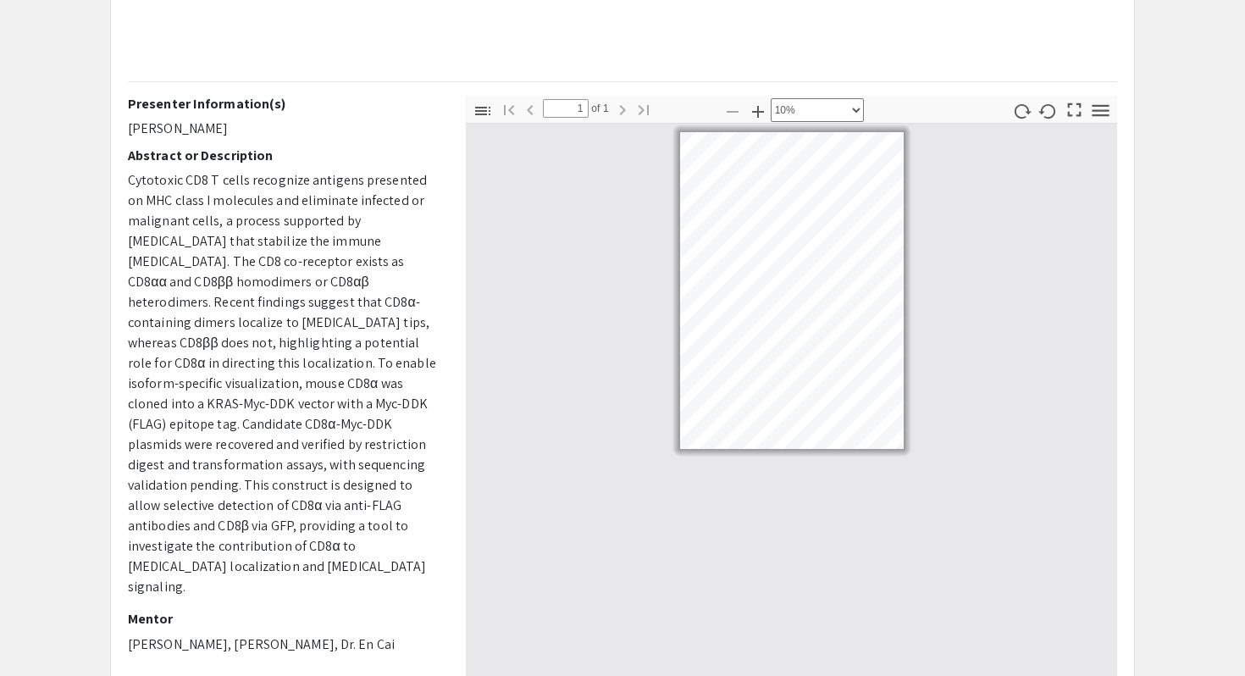
scroll to position [156, 0]
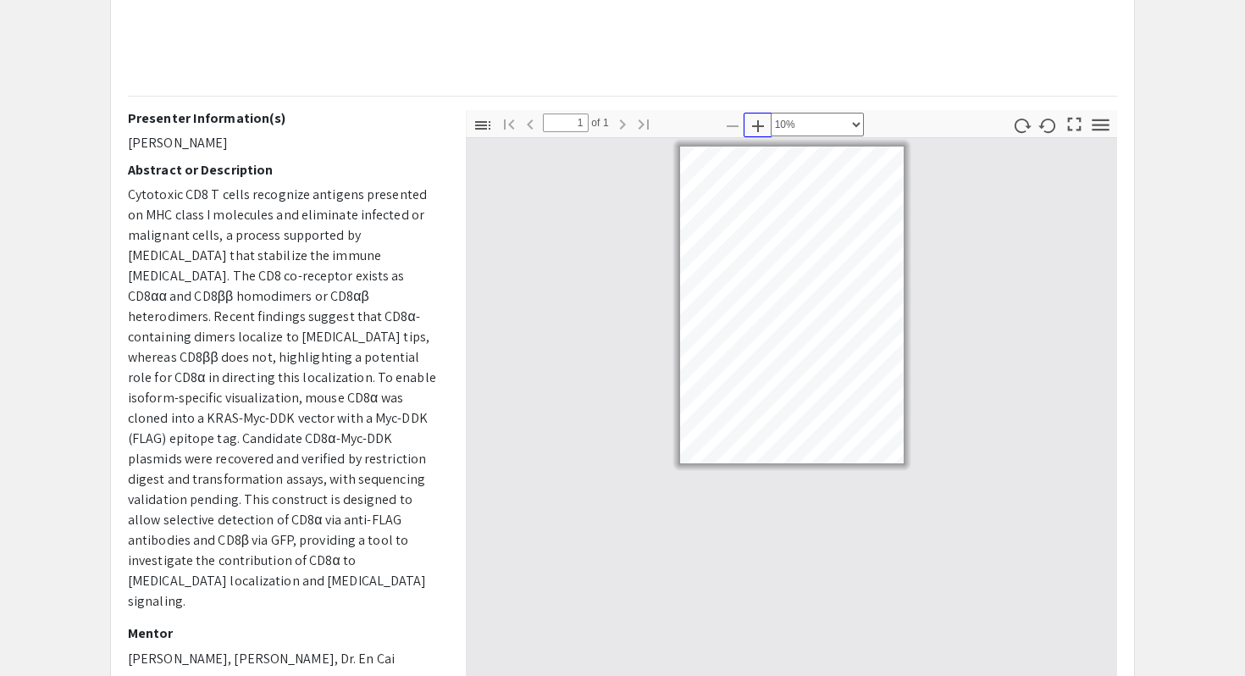
click at [762, 128] on icon "button" at bounding box center [758, 126] width 20 height 20
select select "custom"
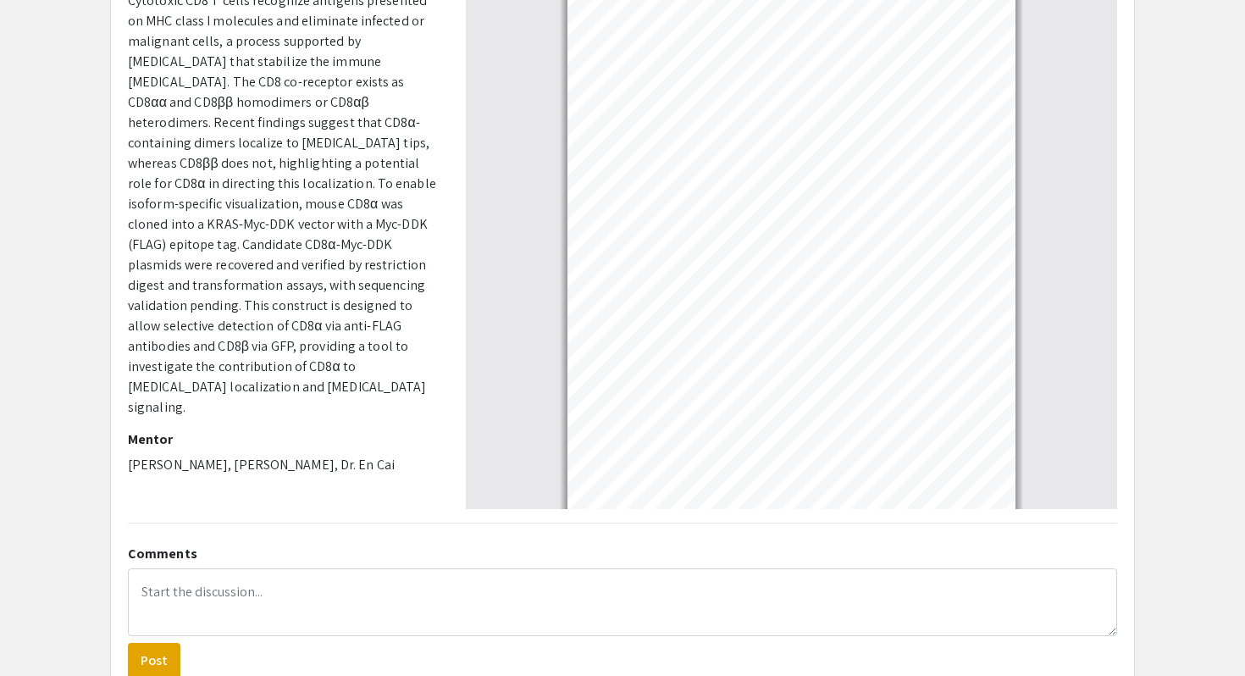
scroll to position [463, 0]
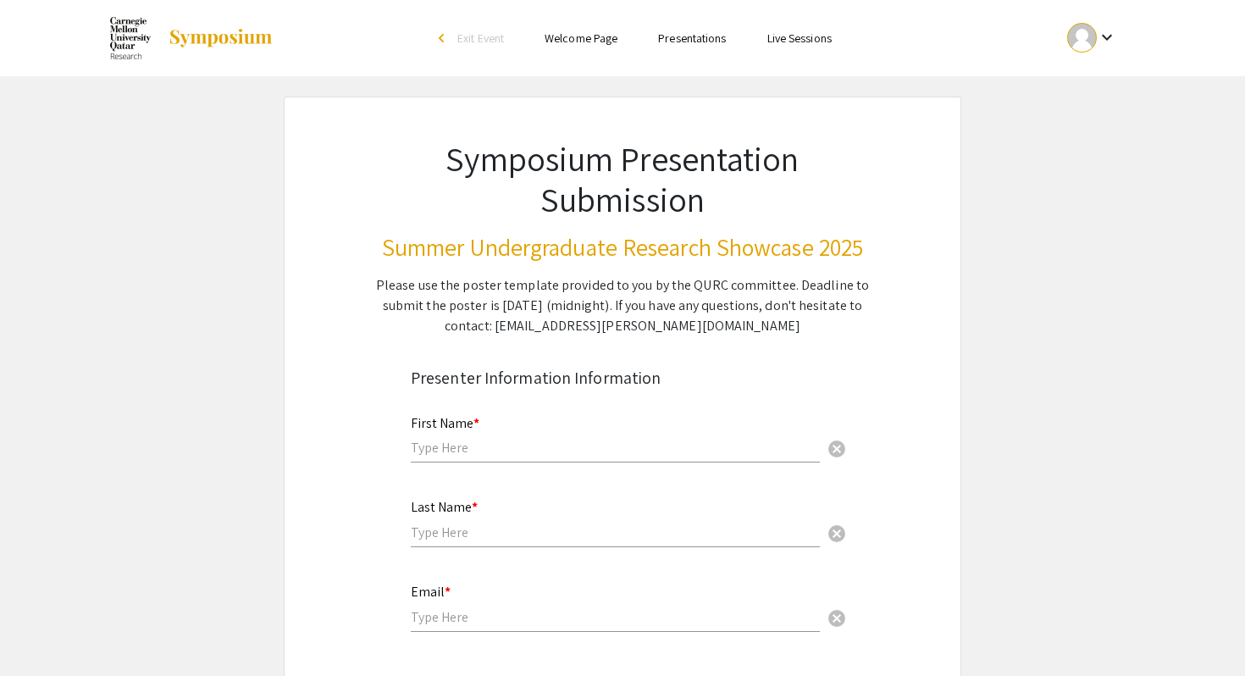
click at [710, 43] on link "Presentations" at bounding box center [692, 37] width 68 height 15
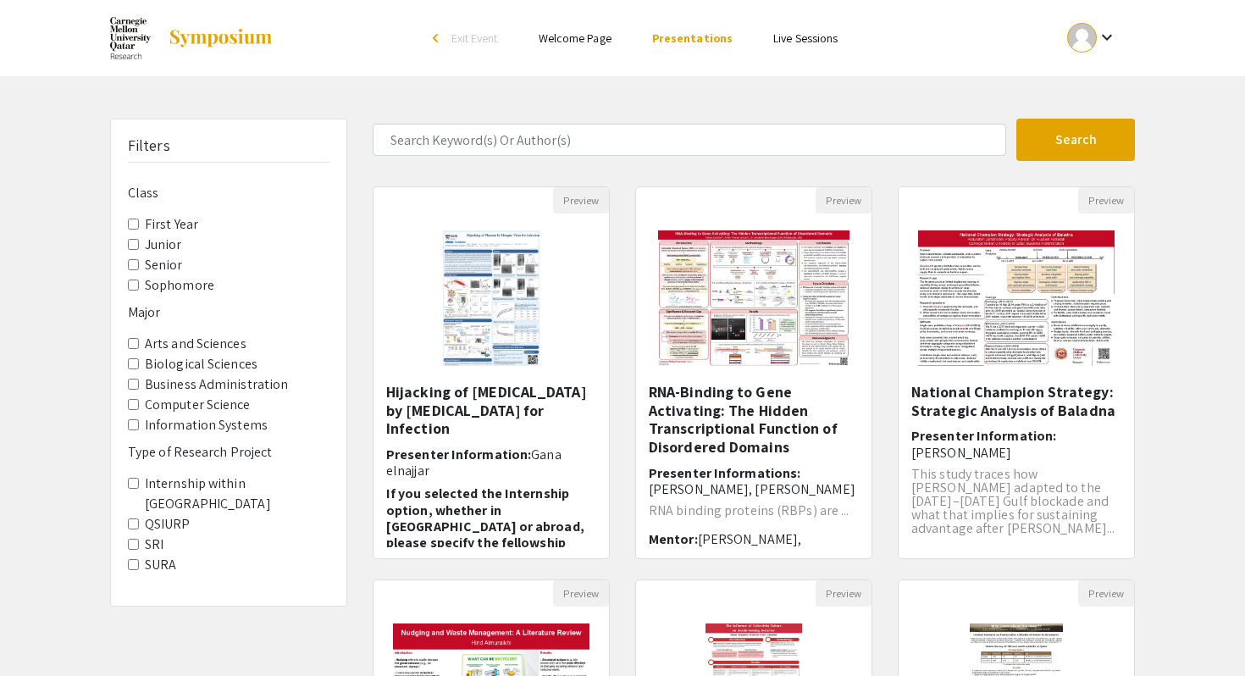
click at [135, 222] on Year "First Year" at bounding box center [133, 224] width 11 height 11
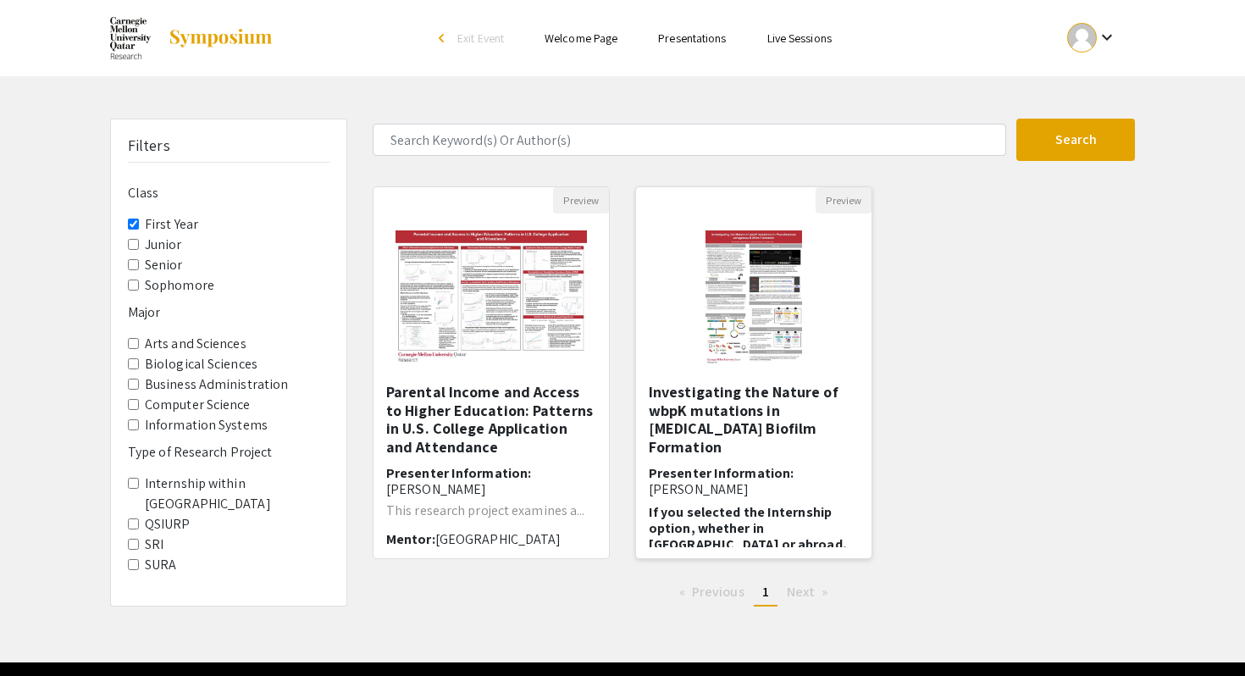
click at [738, 339] on img "Open Presentation <p>Investigating the Nature of wbpK mutations in Pseudomonas …" at bounding box center [754, 297] width 130 height 169
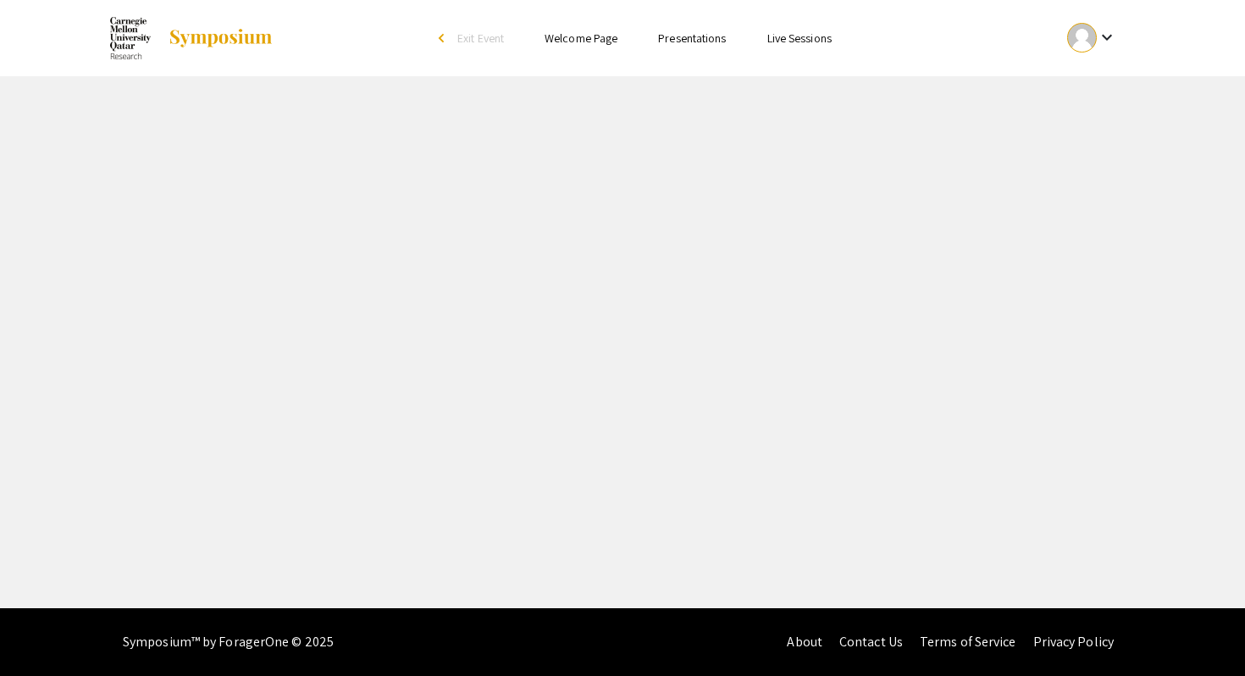
select select "custom"
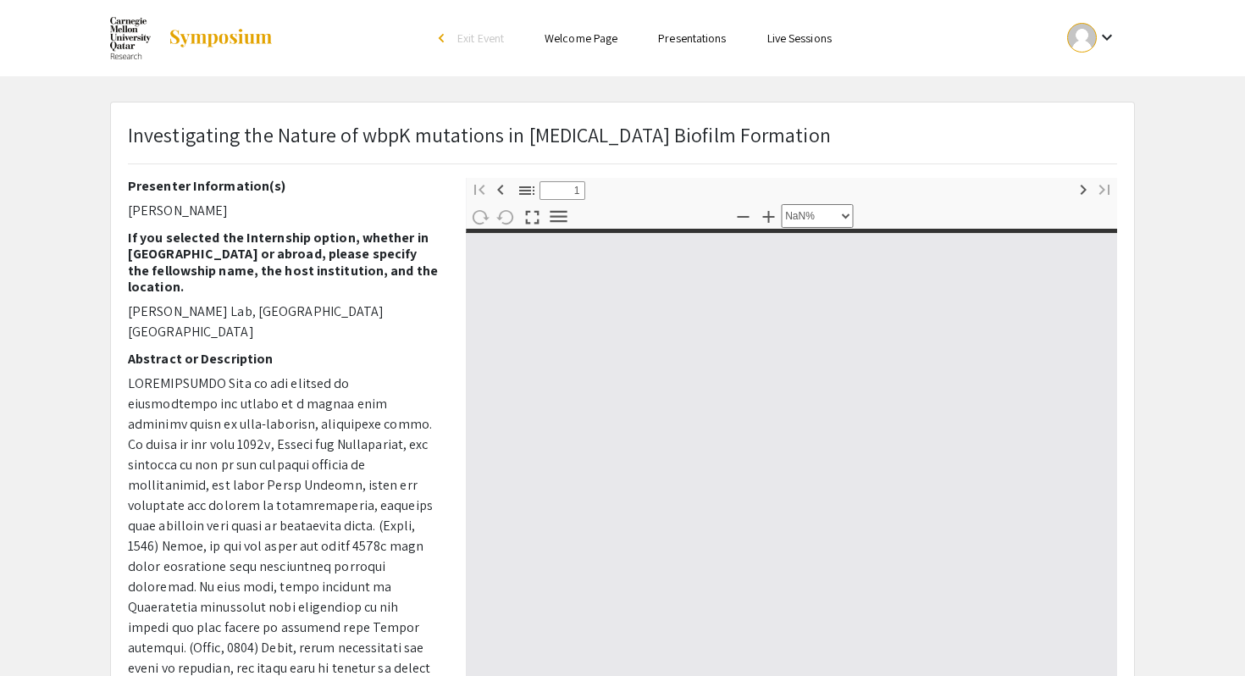
type input "0"
select select "custom"
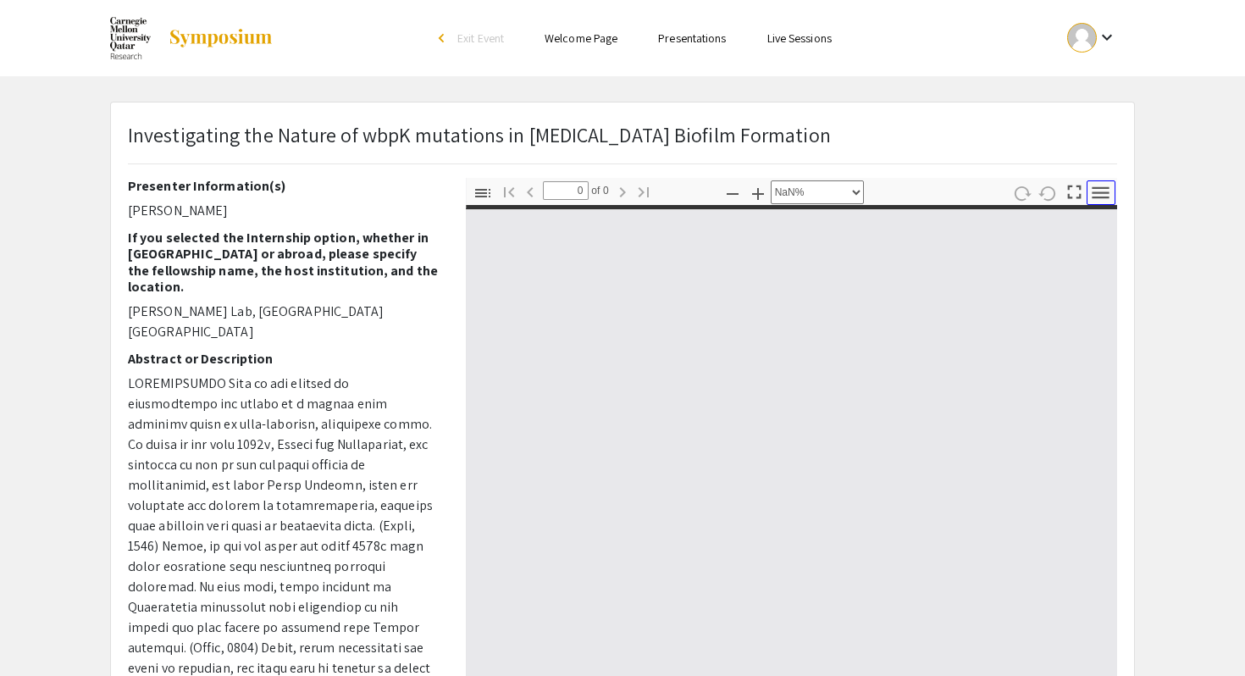
click at [1101, 203] on button "Tools" at bounding box center [1101, 192] width 29 height 25
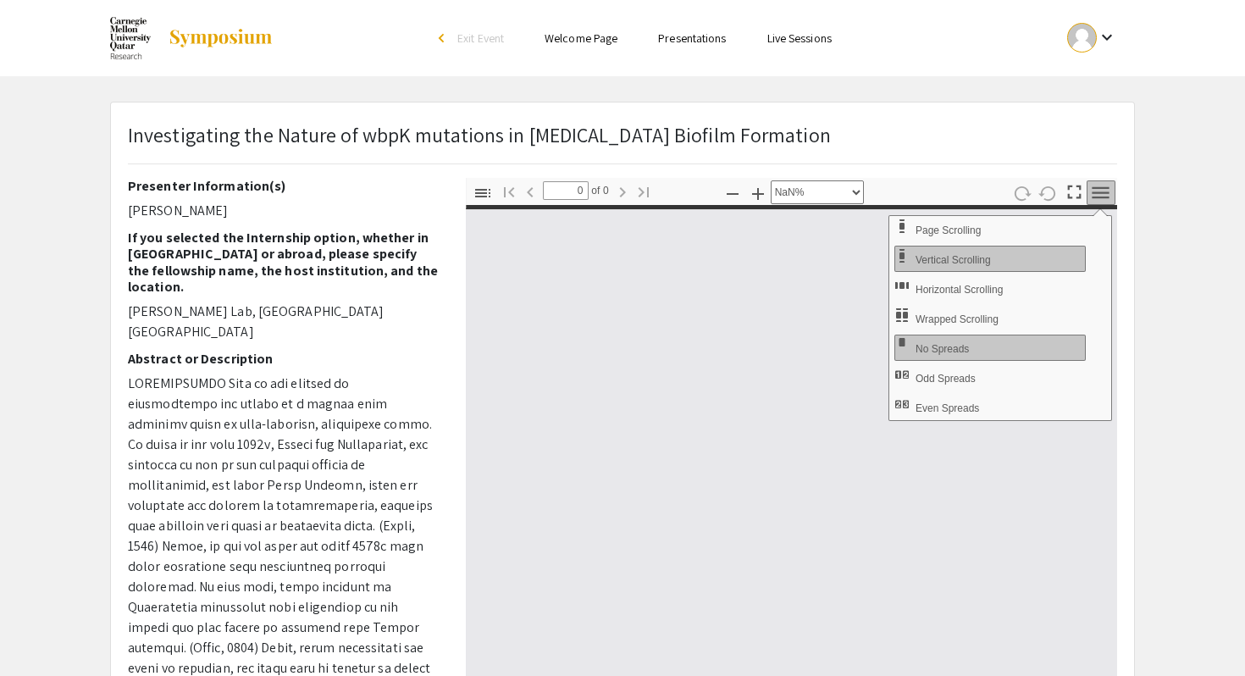
type input "1"
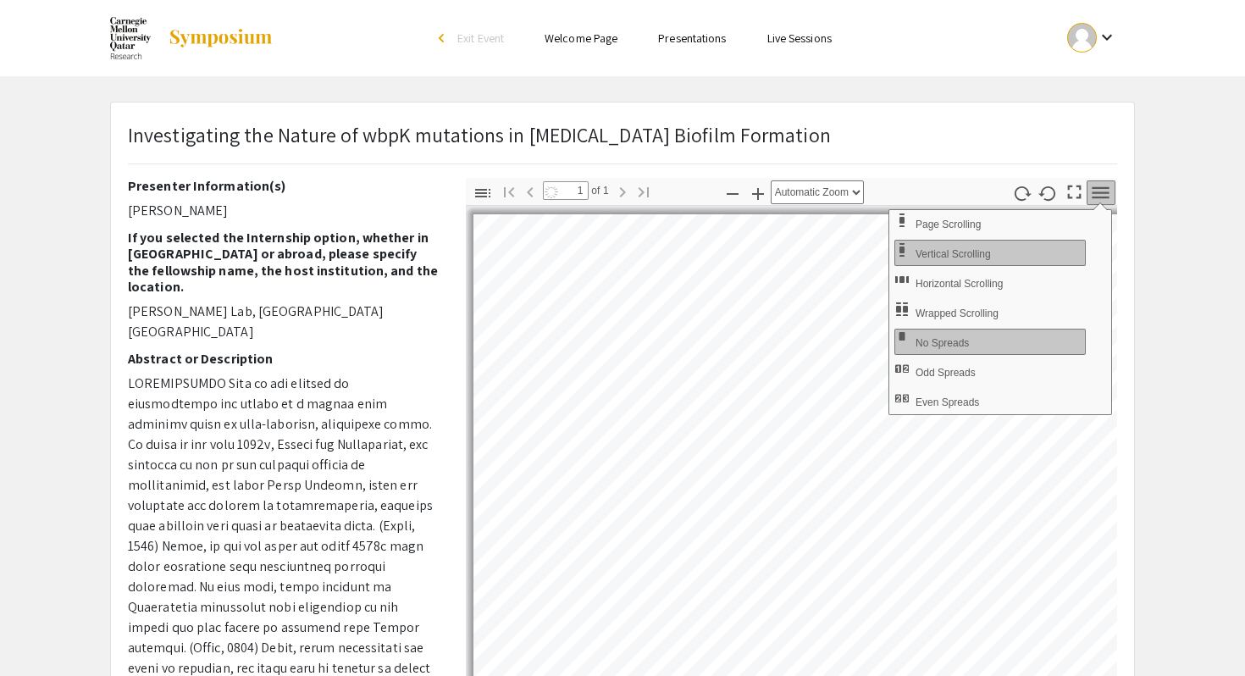
select select "auto"
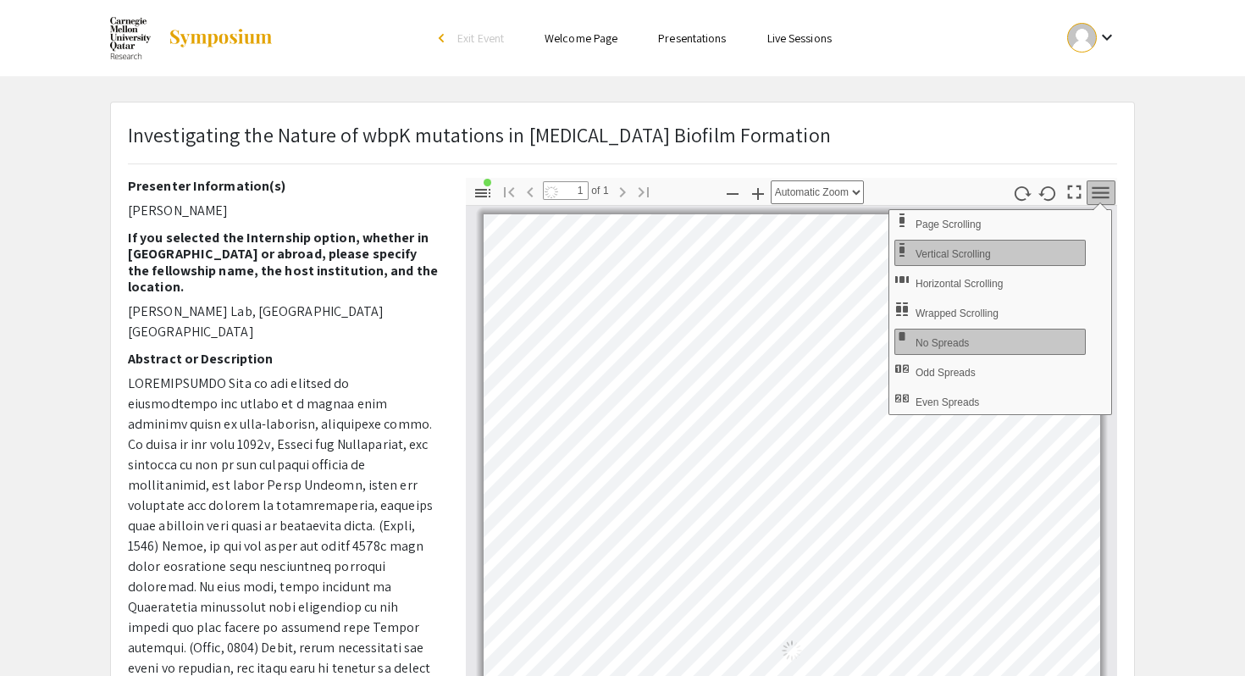
scroll to position [6, 0]
click at [1138, 227] on div "Investigating the Nature of wbpK mutations in Pseudomonas aeruginosa Biofilm Fo…" at bounding box center [622, 530] width 1050 height 856
click at [458, 36] on span "Exit Event" at bounding box center [480, 37] width 47 height 15
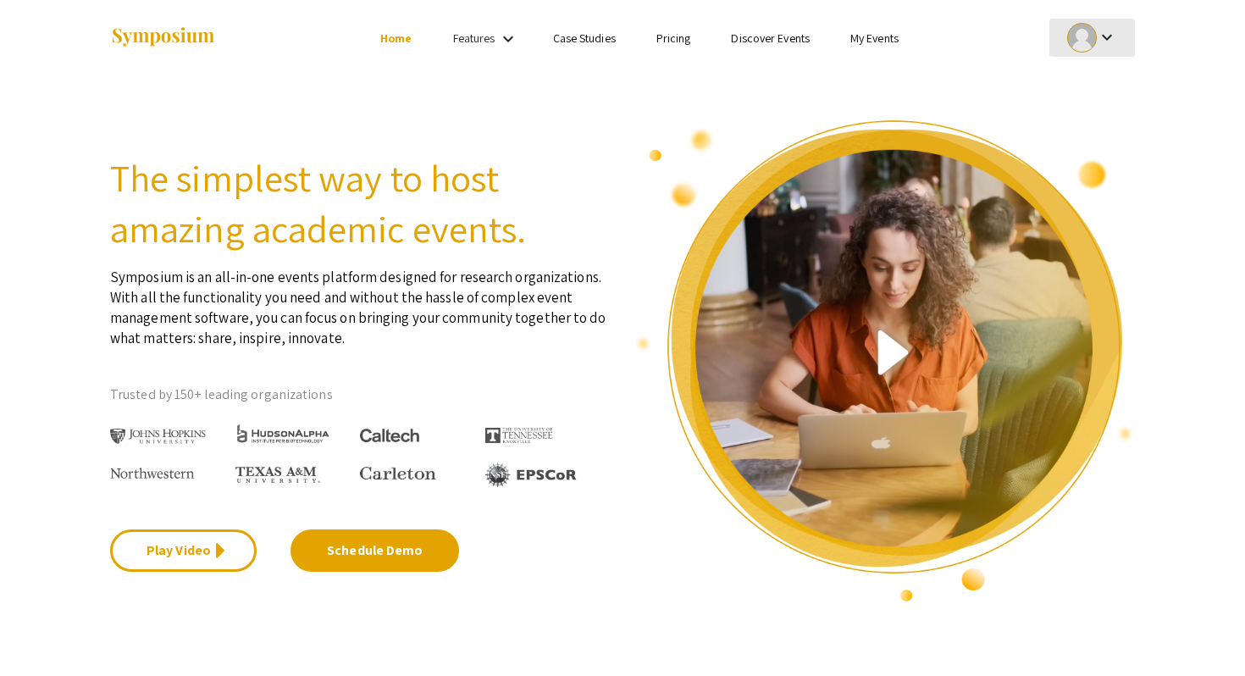
click at [1119, 35] on div "keyboard_arrow_down" at bounding box center [1092, 38] width 58 height 38
click at [1091, 126] on button "My Submissions" at bounding box center [1101, 124] width 104 height 41
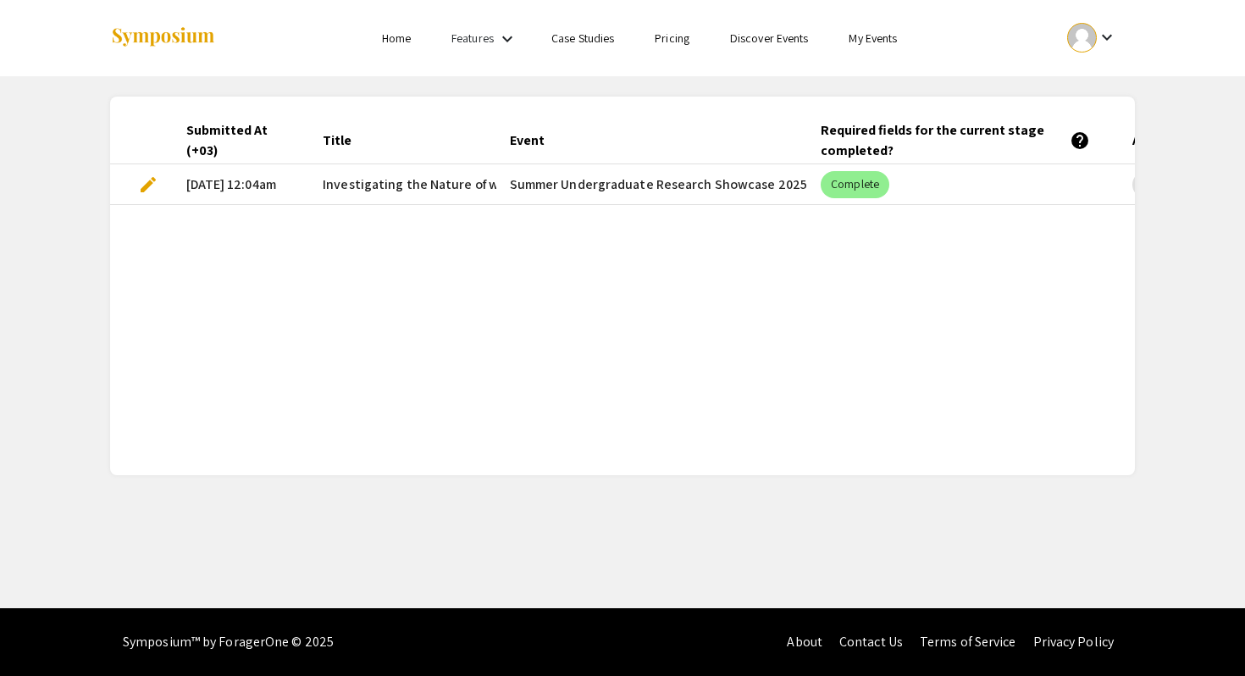
click at [146, 185] on span "edit" at bounding box center [148, 184] width 20 height 20
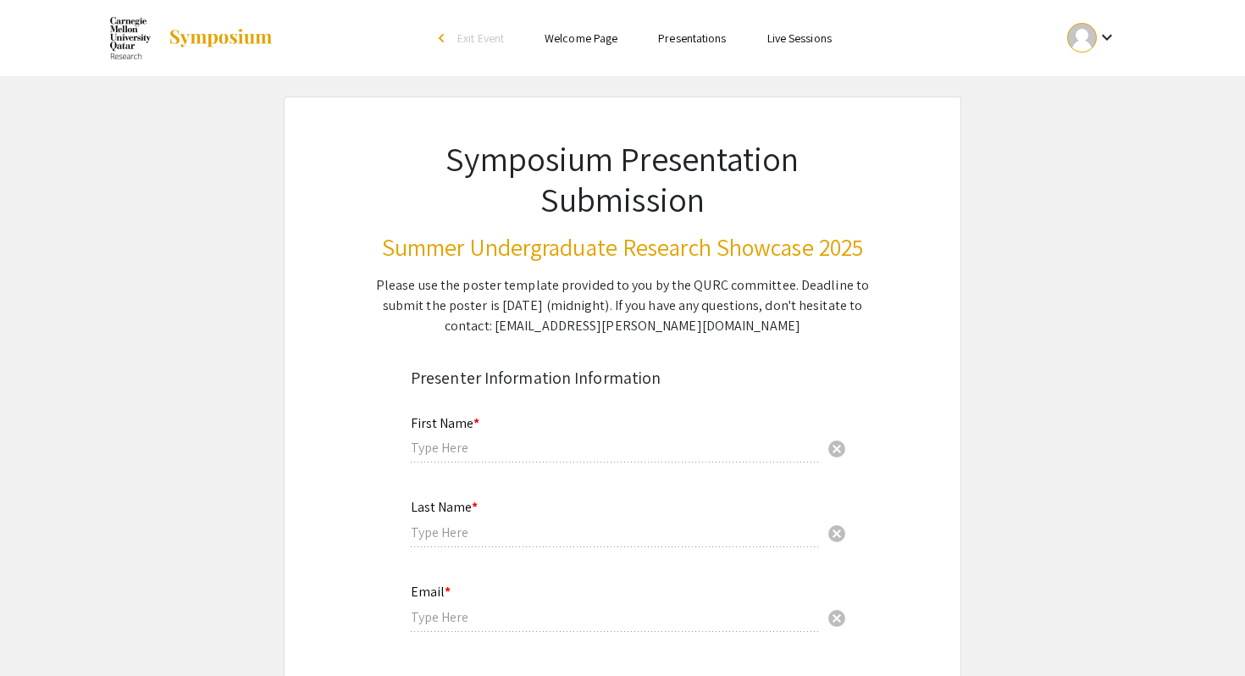
type input "Nour"
type input "Hamdan"
type input "nkhamdan@andrew.cmu.edu"
radio input "true"
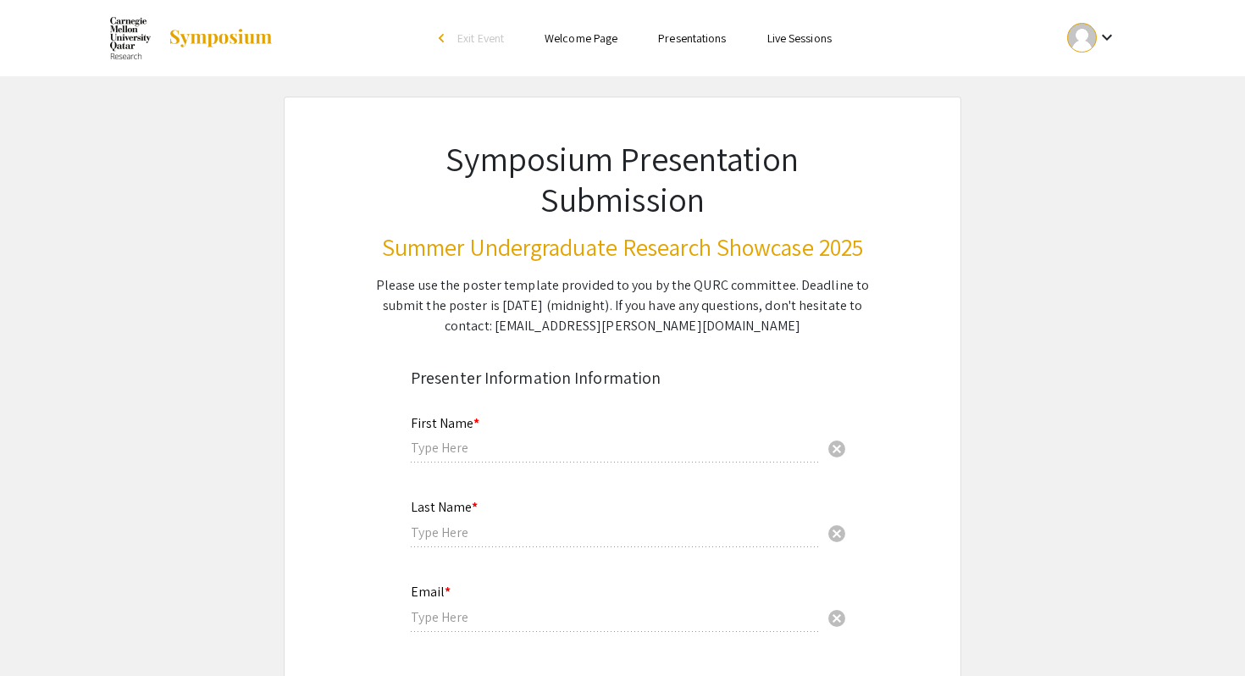
type input "[PERSON_NAME]"
radio input "true"
type input "Armbruster Lab, Carnegie Mellon University Pittsburgh"
radio input "true"
select select "custom"
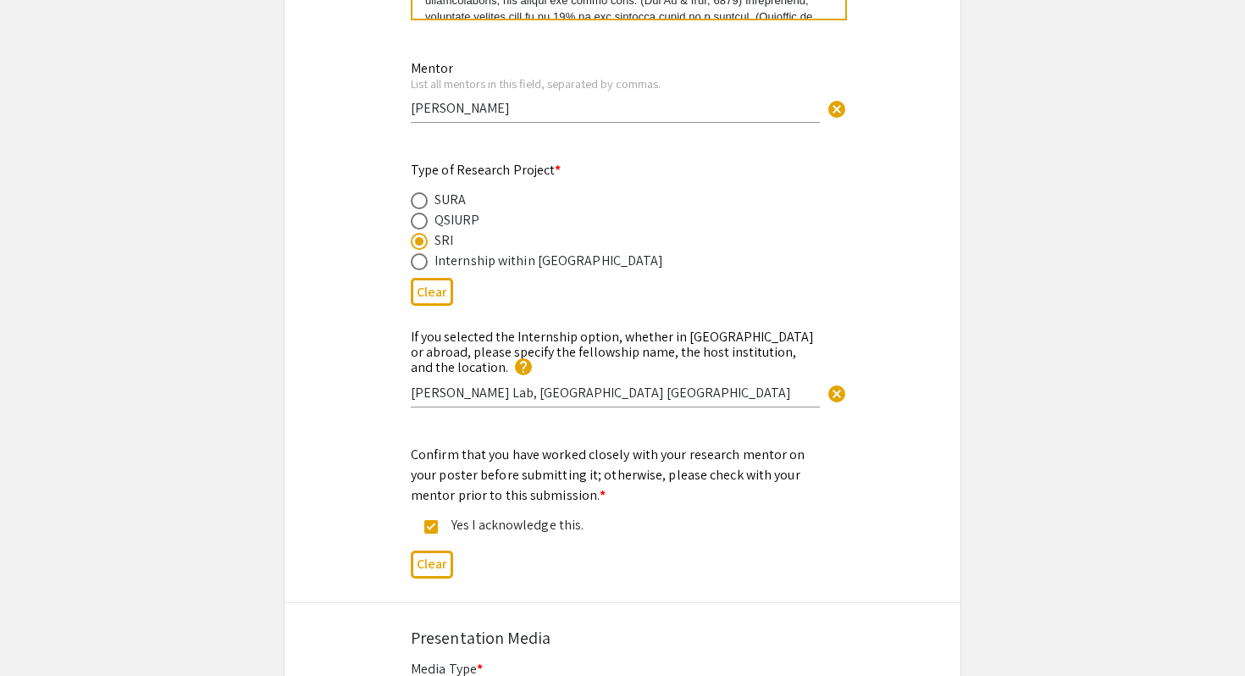
type input "0"
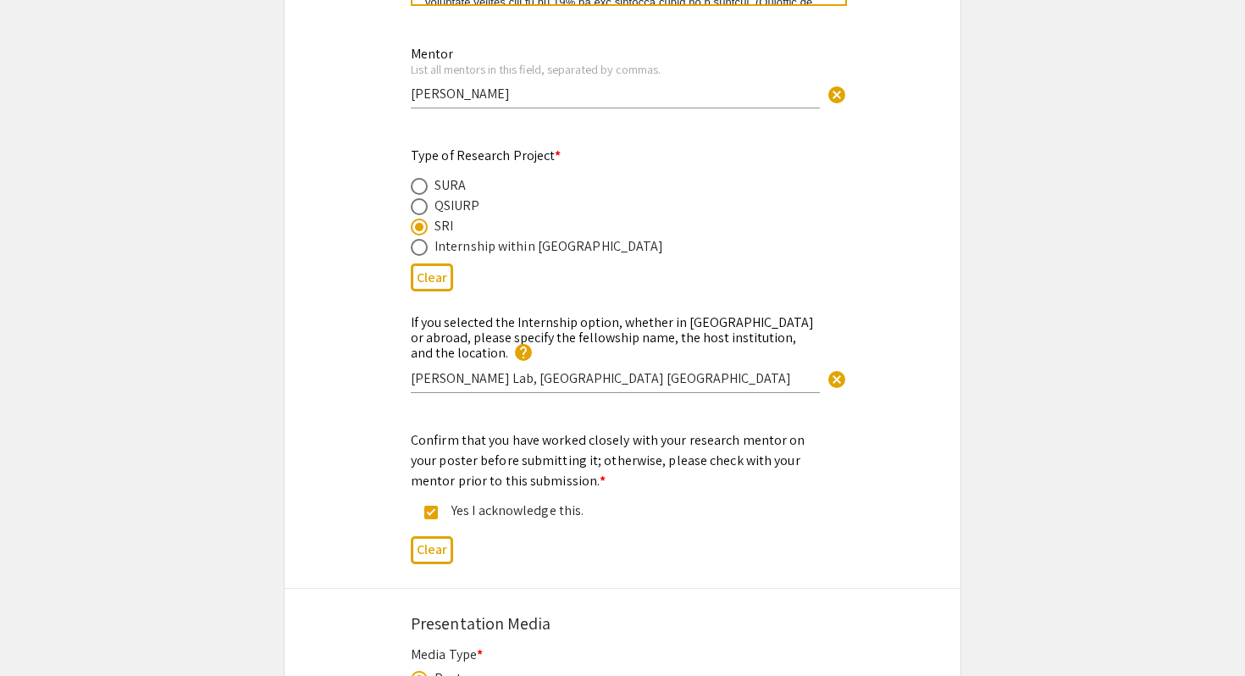
select select "custom"
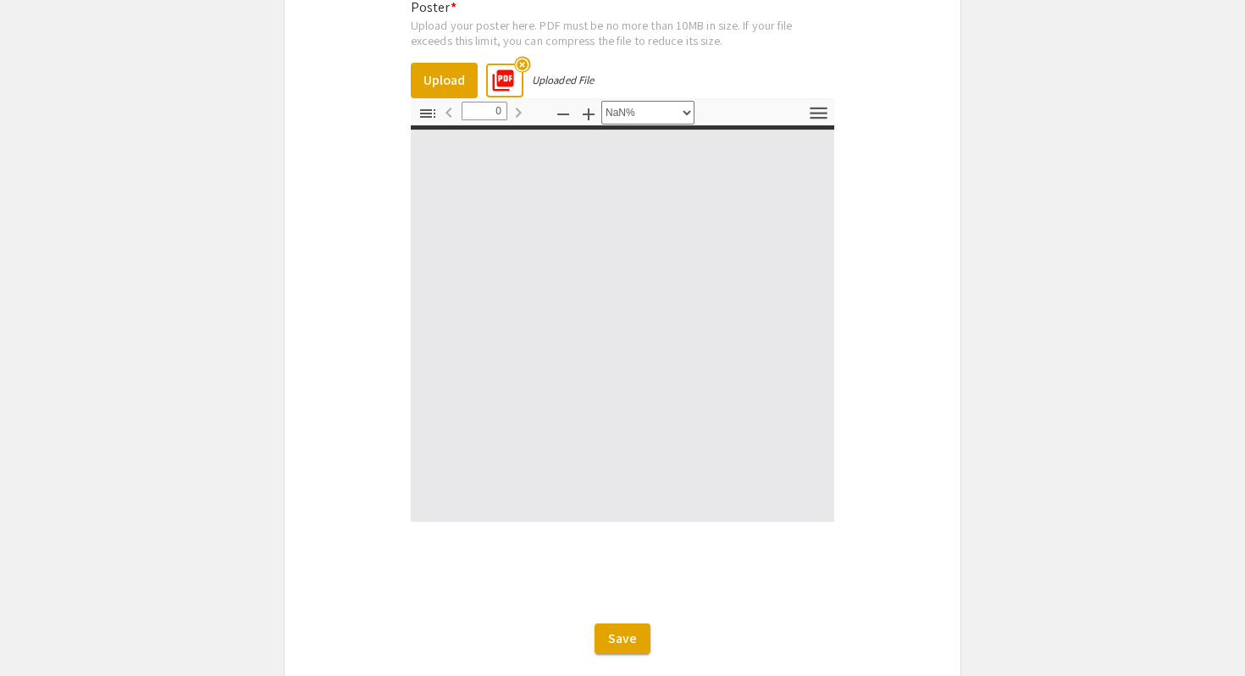
scroll to position [2729, 0]
type input "1"
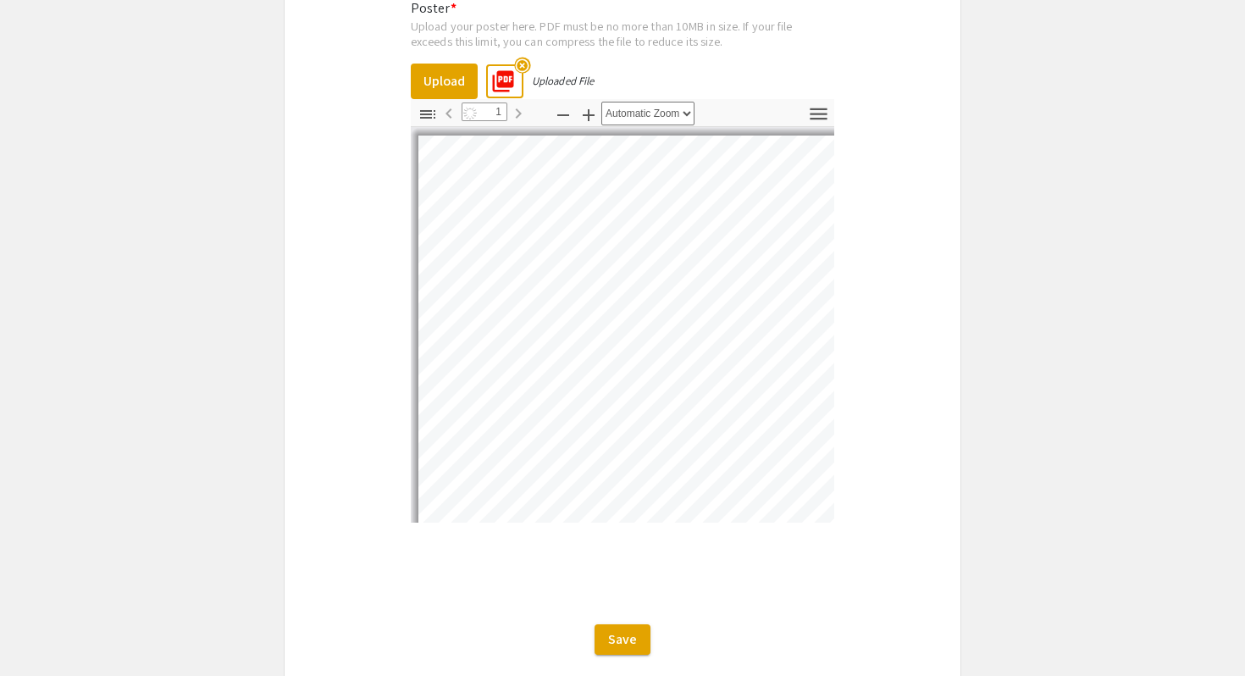
select select "auto"
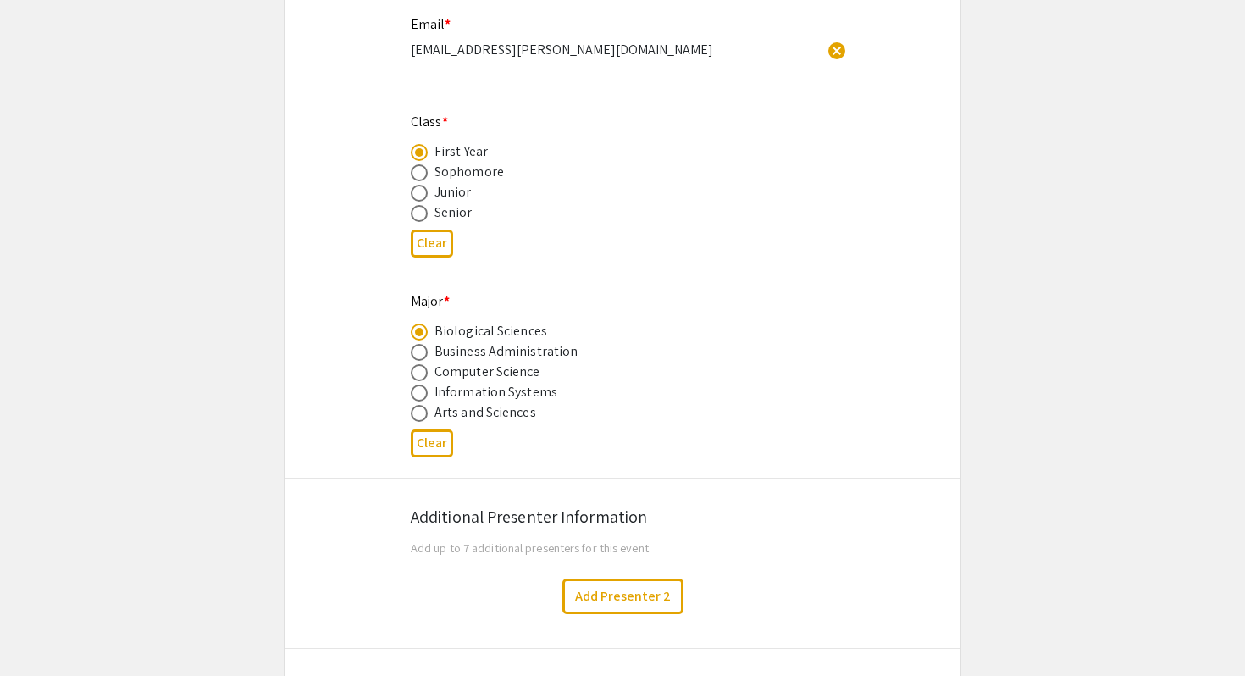
scroll to position [508, 0]
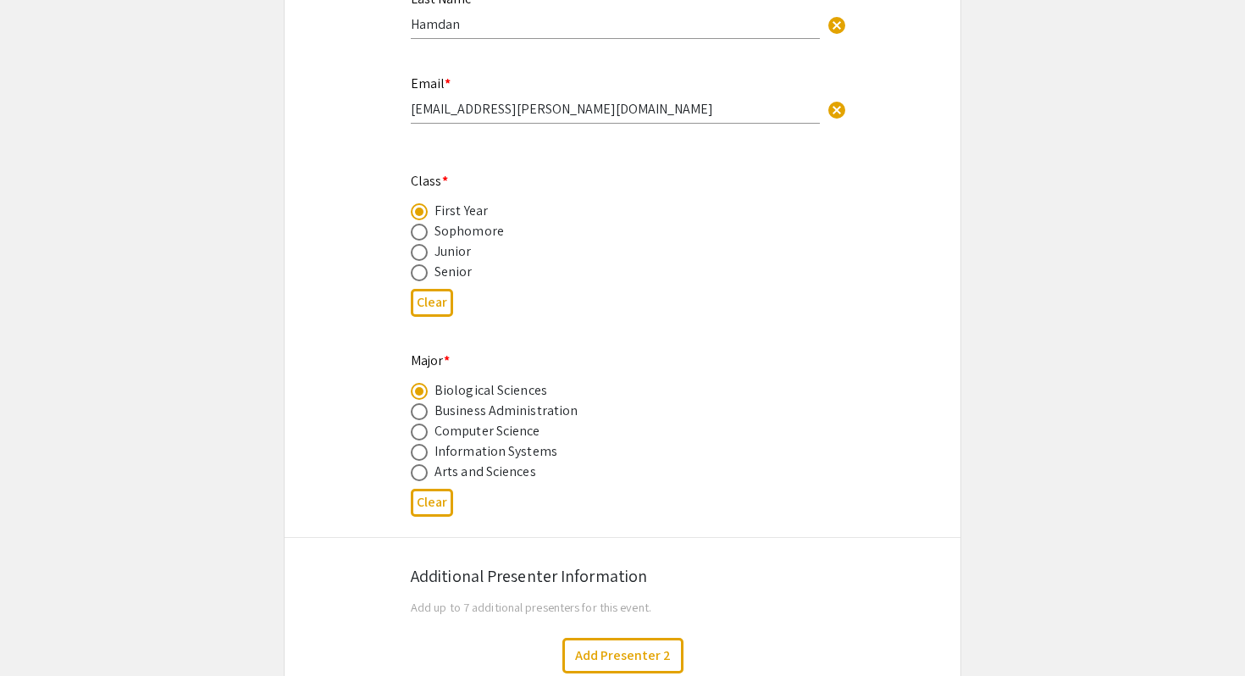
click at [421, 237] on span at bounding box center [419, 232] width 17 height 17
click at [421, 237] on input "radio" at bounding box center [419, 232] width 17 height 17
radio input "true"
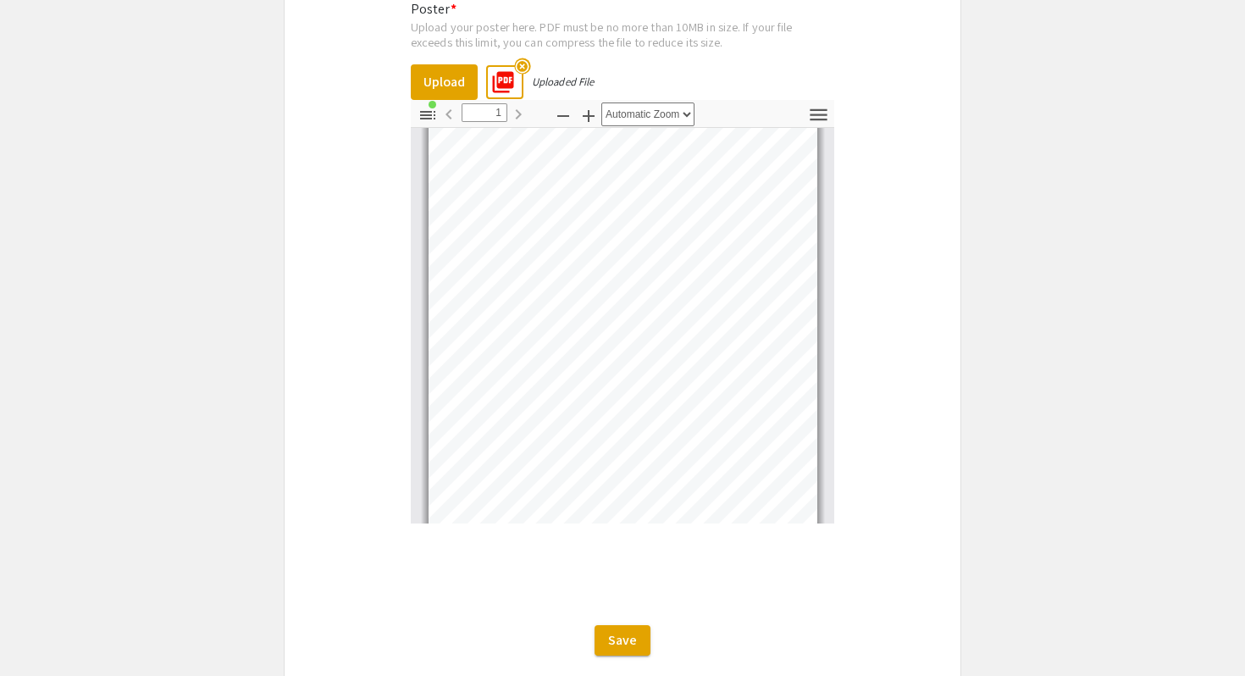
scroll to position [2725, 0]
click at [523, 61] on mat-icon "highlight_off" at bounding box center [522, 69] width 16 height 16
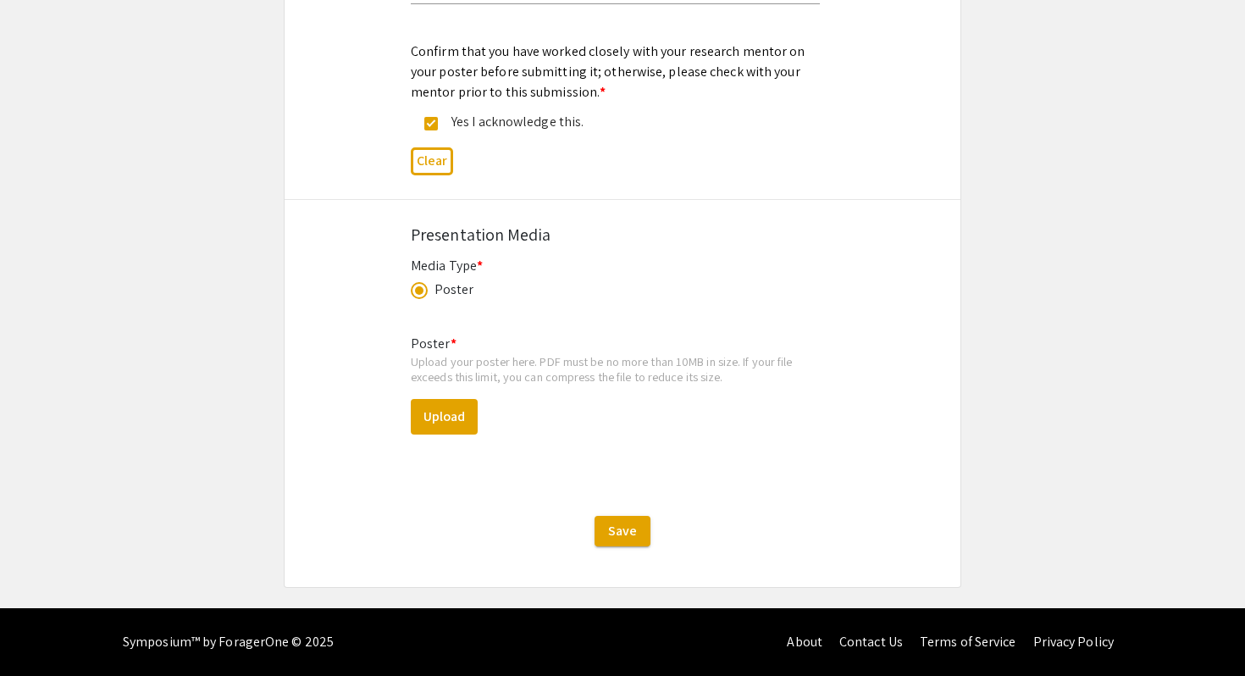
scroll to position [2382, 0]
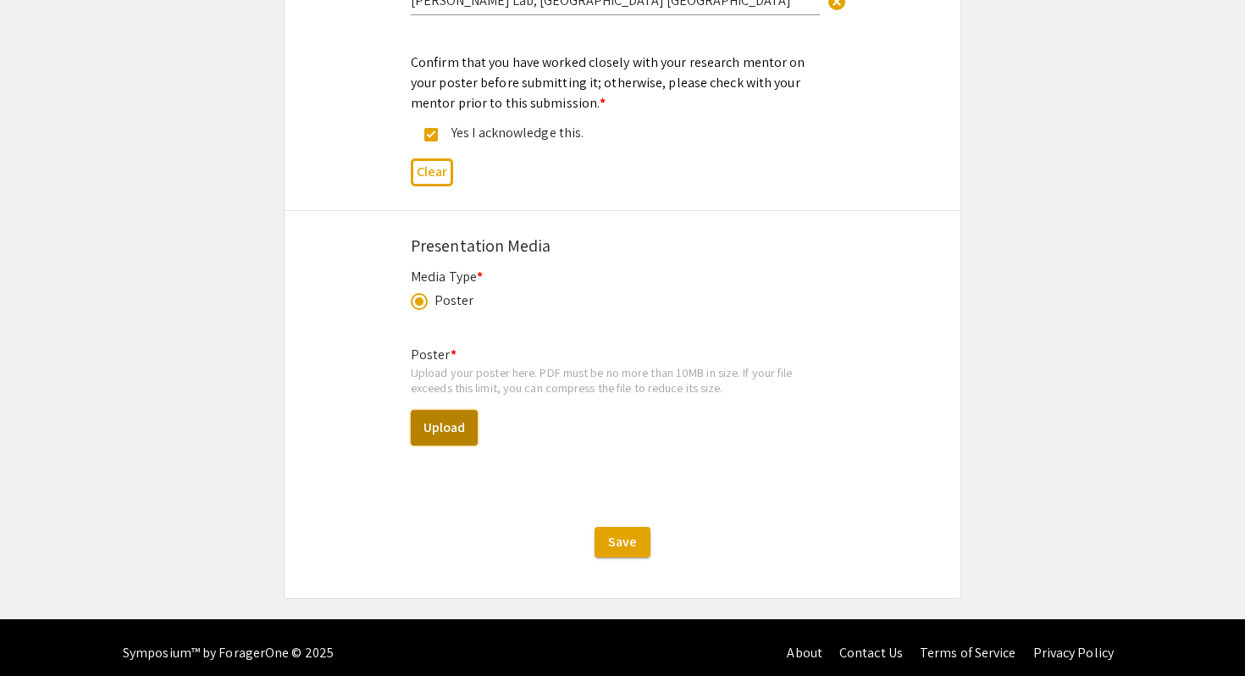
click at [457, 420] on button "Upload" at bounding box center [444, 428] width 67 height 36
select select "custom"
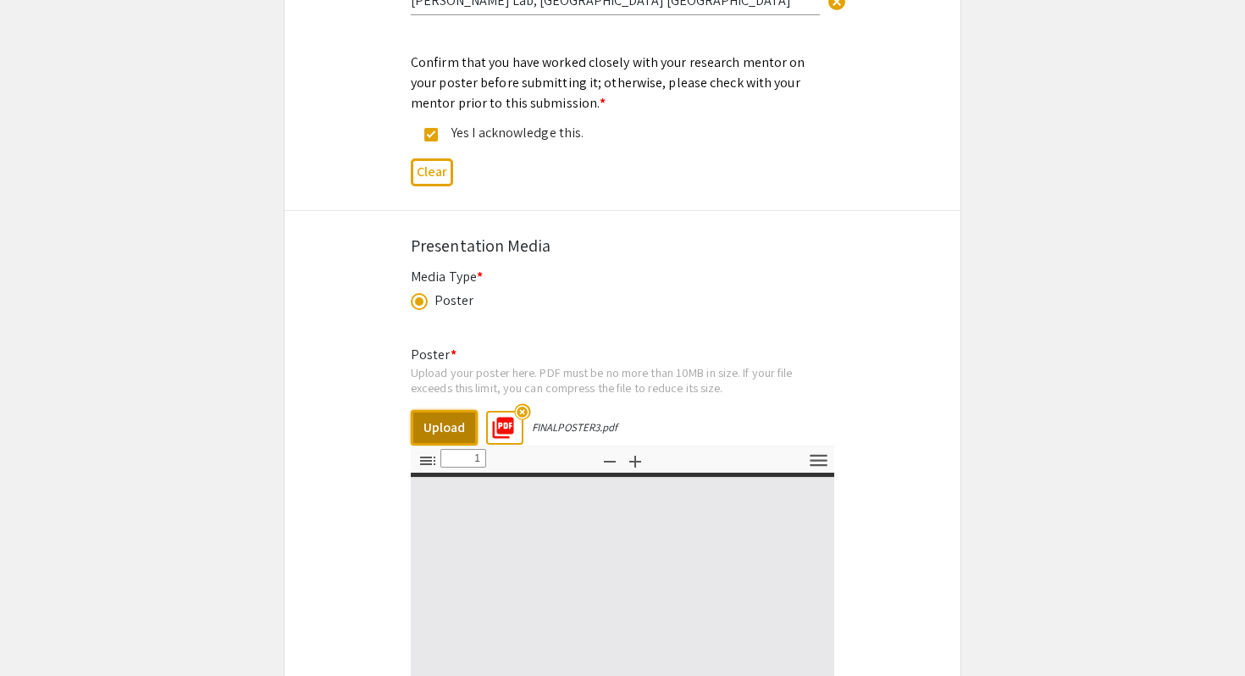
type input "0"
select select "custom"
type input "1"
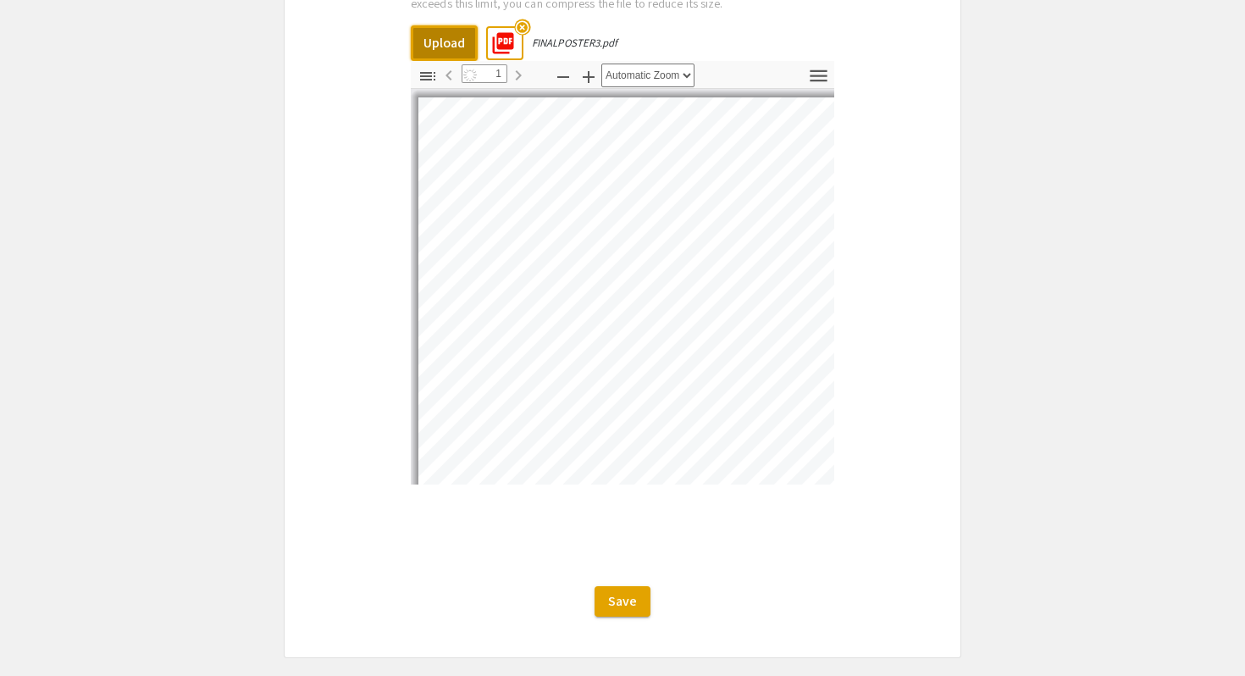
select select "auto"
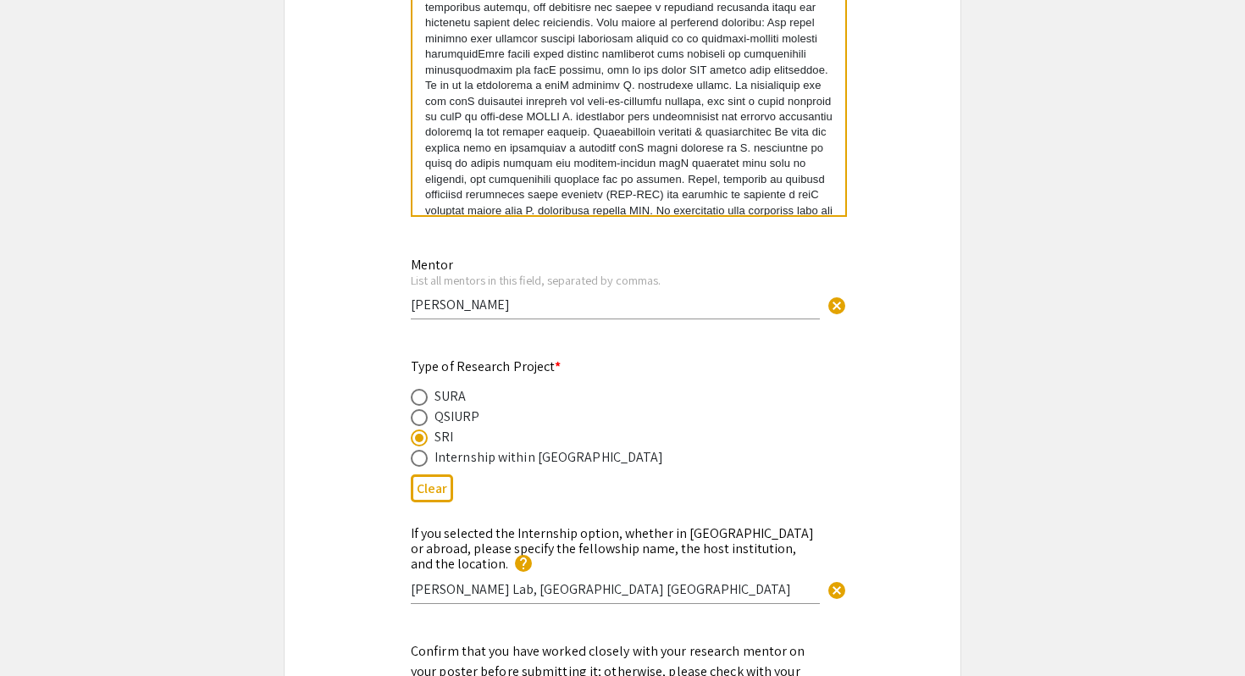
scroll to position [1790, 0]
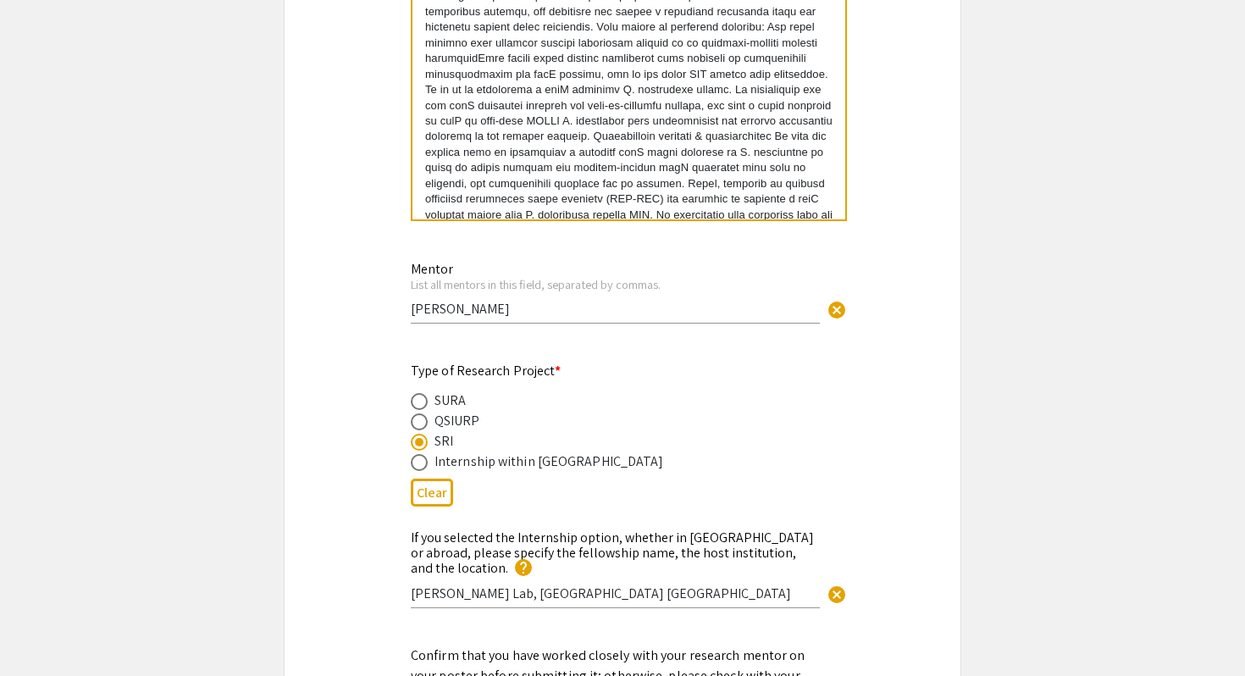
copy p "INTRODUCTION Much of the history of microbiology was shaped by a belief that ba…"
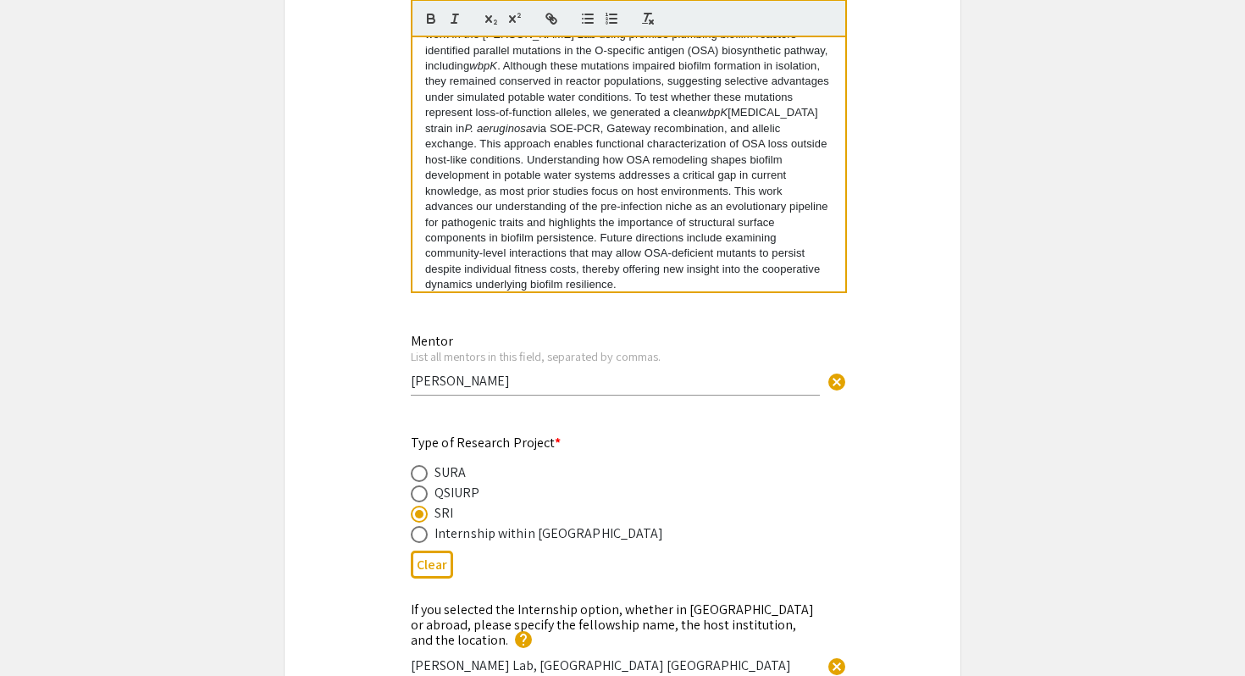
scroll to position [1911, 0]
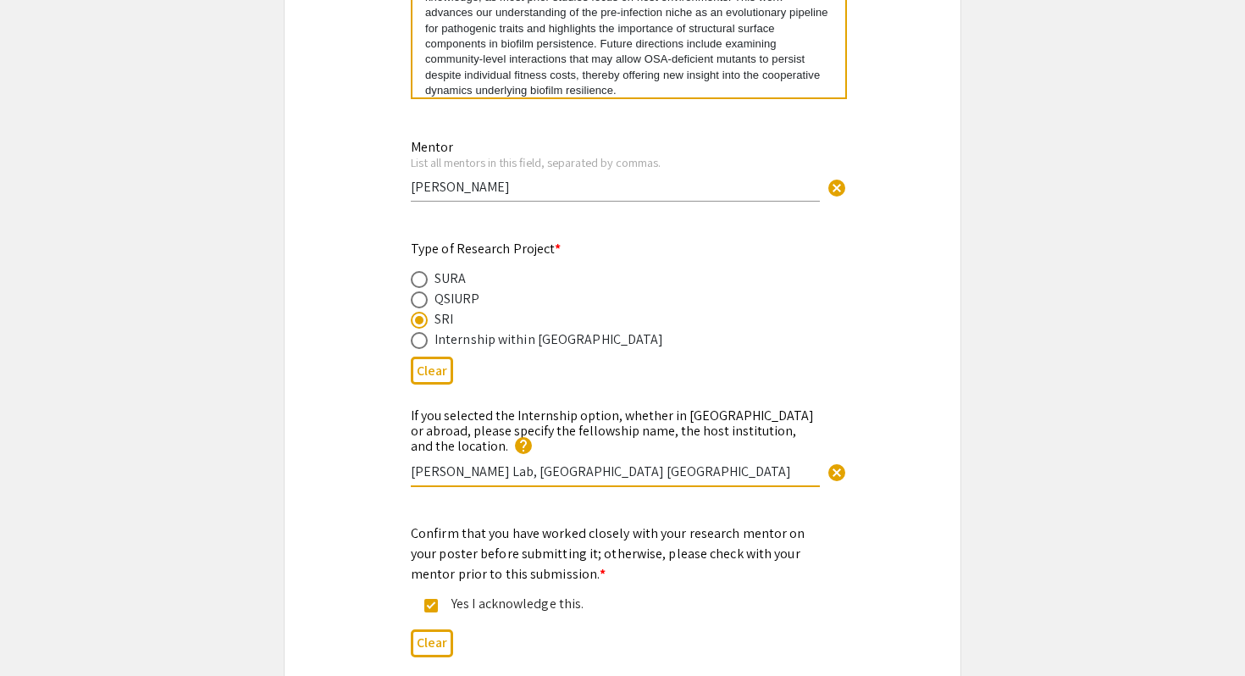
drag, startPoint x: 722, startPoint y: 463, endPoint x: 333, endPoint y: 465, distance: 389.6
click at [333, 465] on div "If you selected the Internship option, whether in Qatar or abroad, please speci…" at bounding box center [623, 456] width 676 height 102
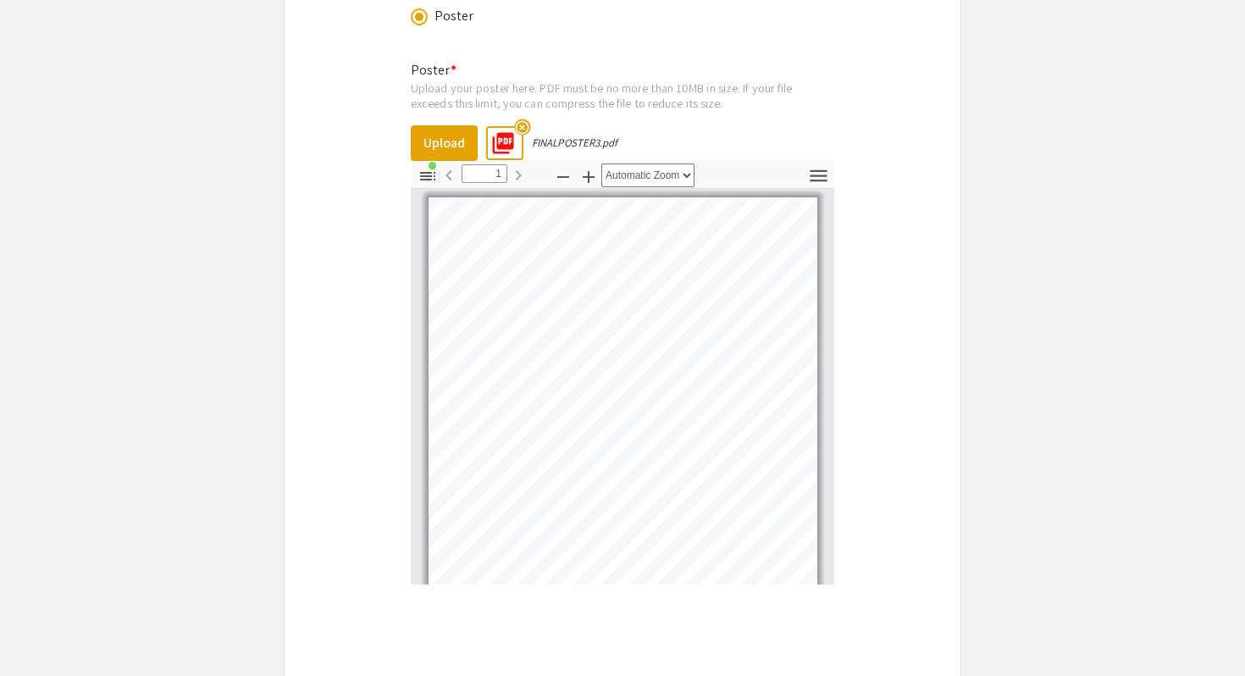
scroll to position [2826, 0]
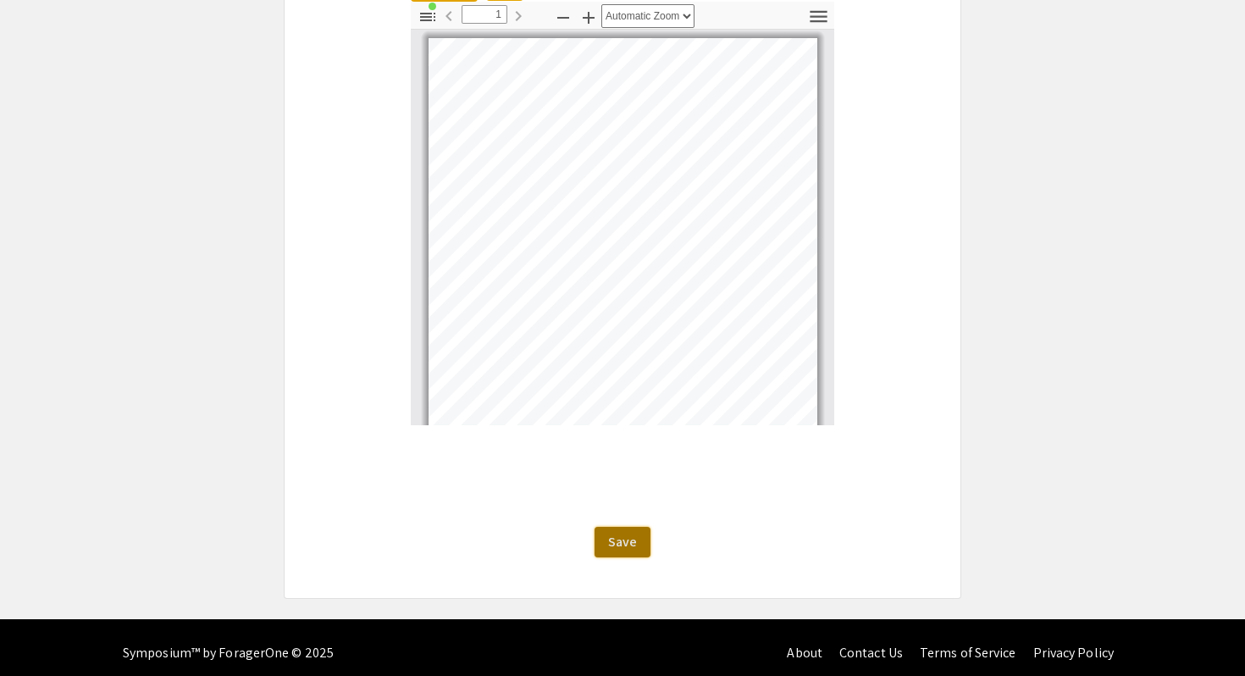
click at [632, 533] on span "Save" at bounding box center [622, 542] width 29 height 18
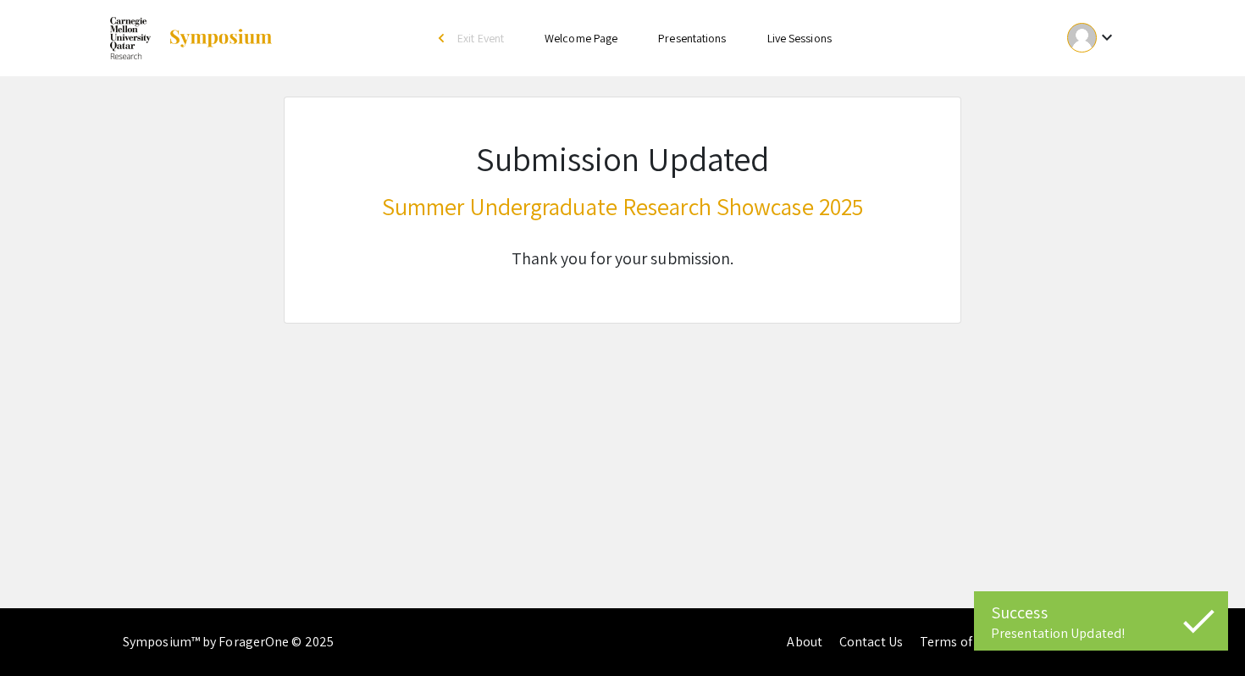
click at [683, 41] on link "Presentations" at bounding box center [692, 37] width 68 height 15
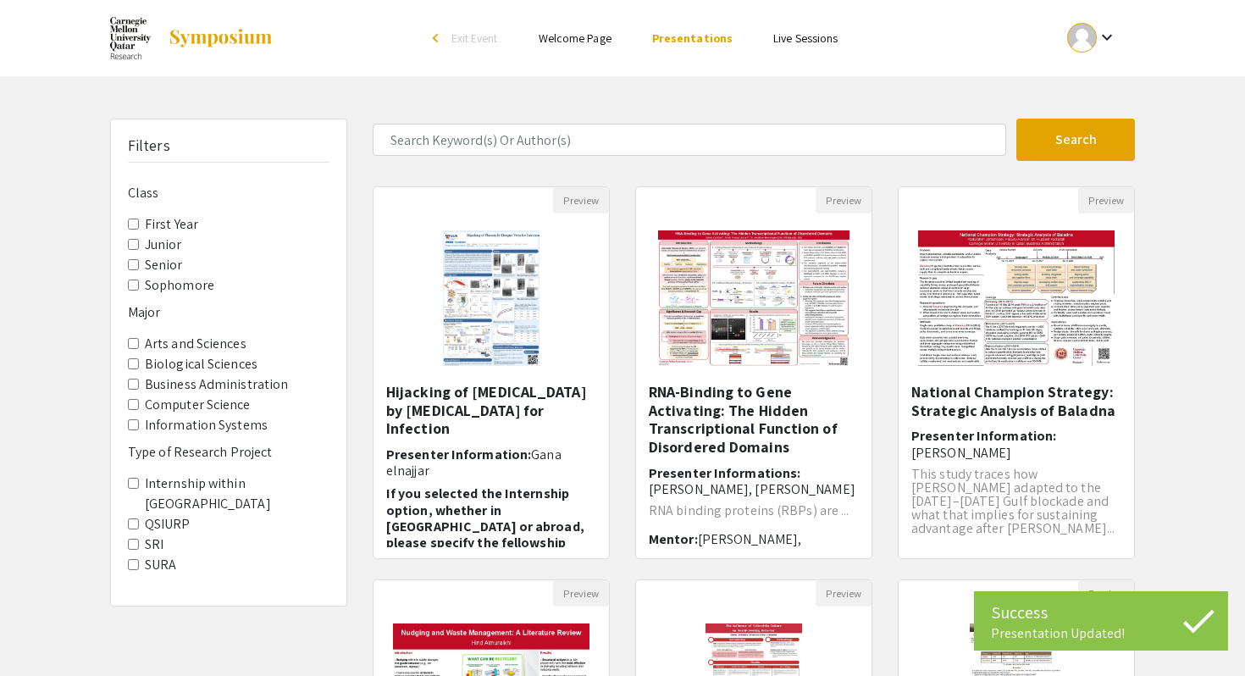
click at [132, 285] on input "Sophomore" at bounding box center [133, 284] width 11 height 11
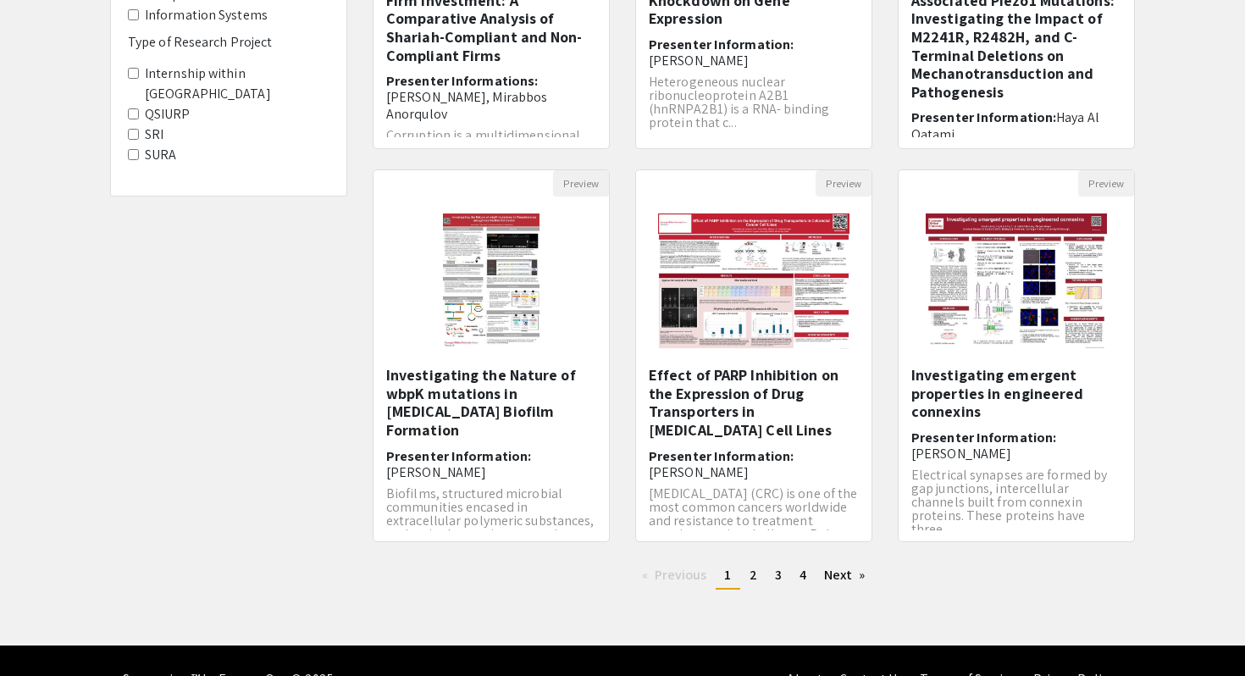
scroll to position [413, 0]
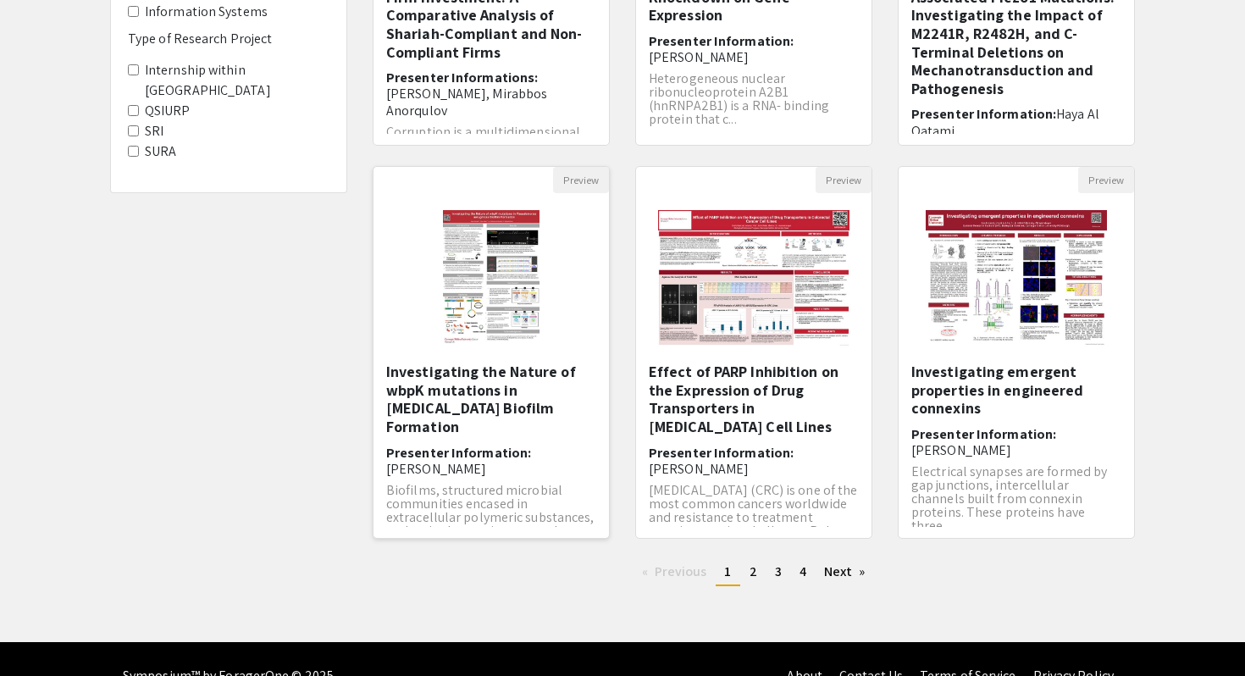
click at [401, 393] on h5 "Investigating the Nature of wbpK mutations in [MEDICAL_DATA] Biofilm Formation​" at bounding box center [491, 398] width 210 height 73
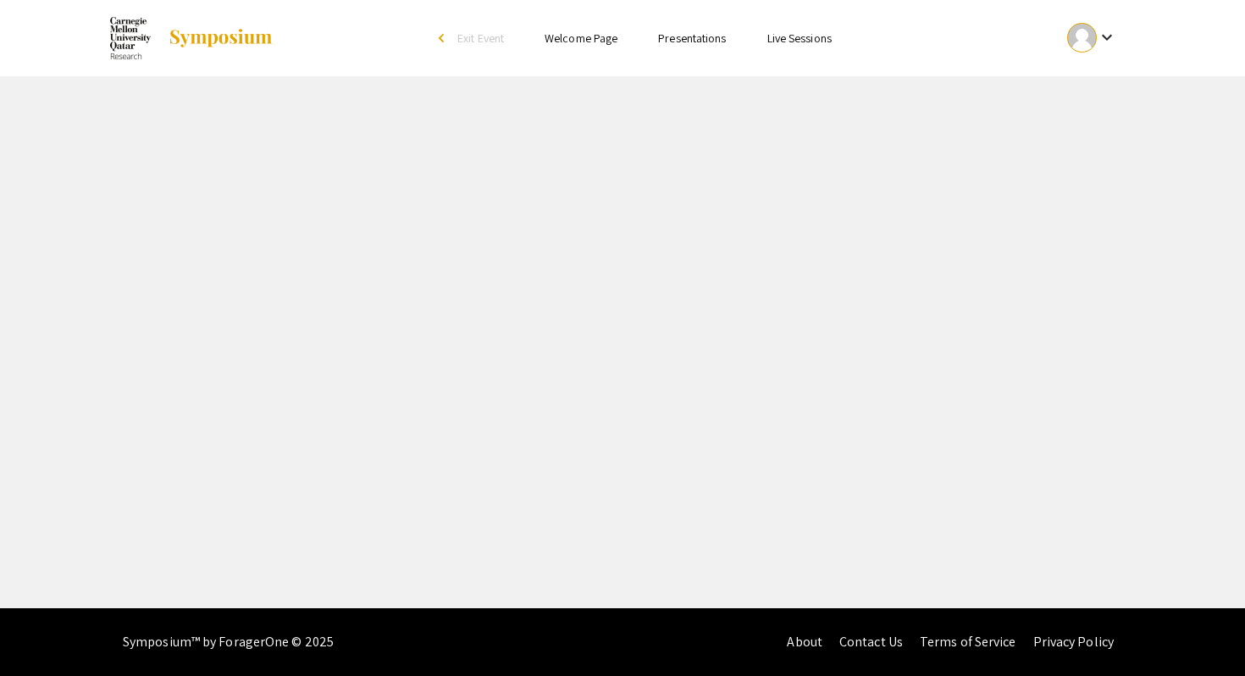
select select "custom"
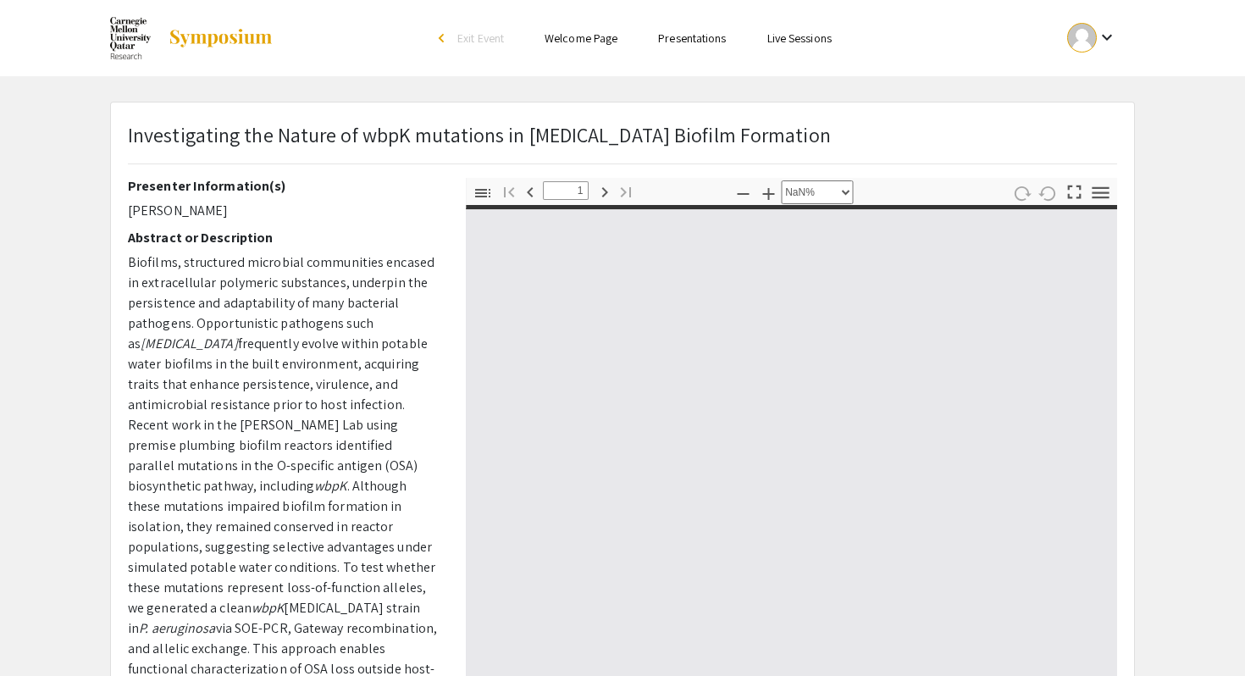
type input "0"
select select "custom"
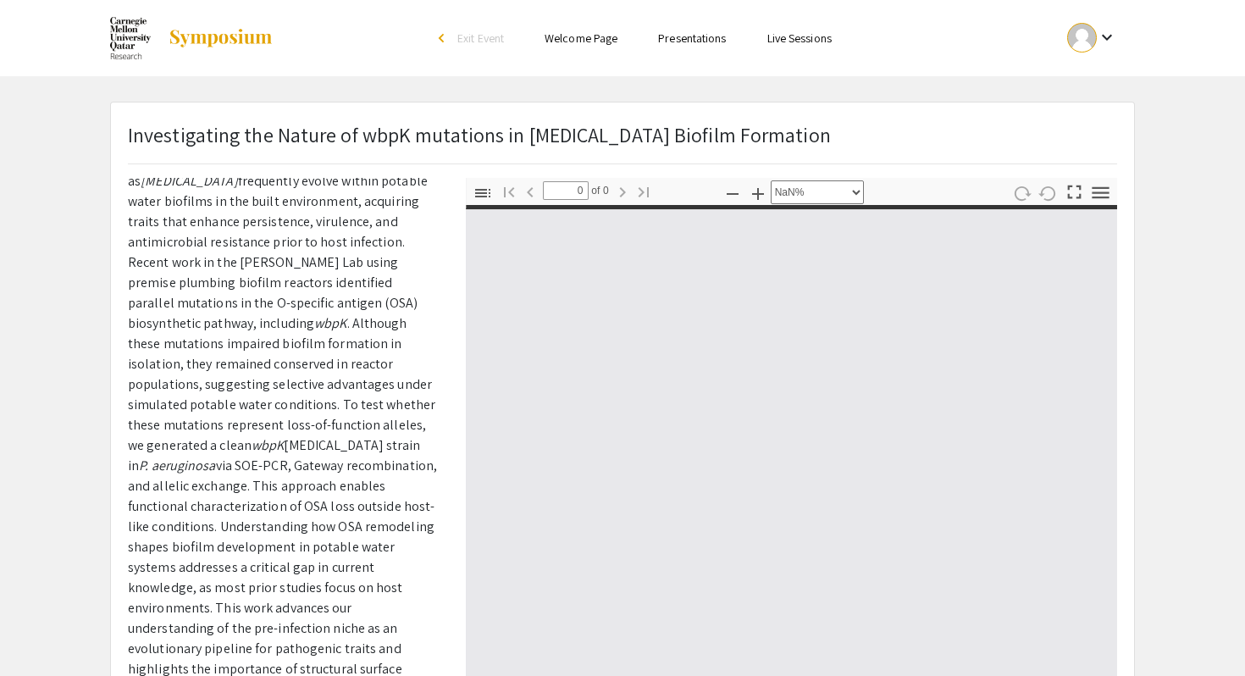
scroll to position [238, 0]
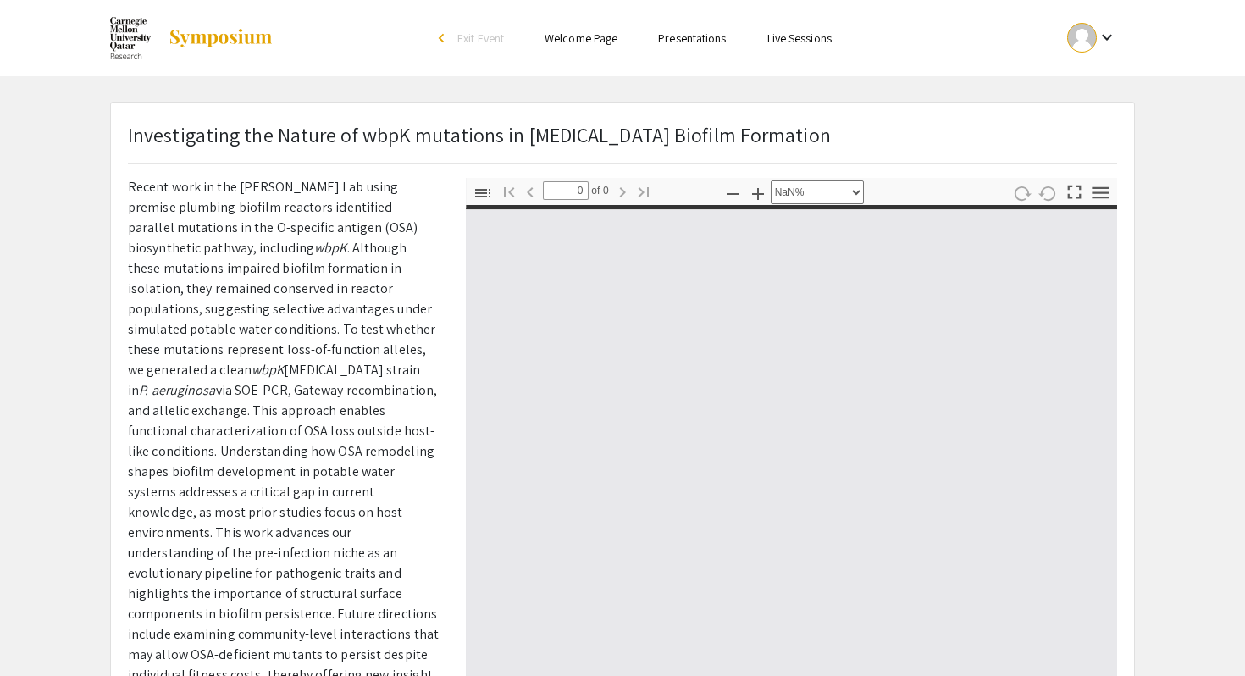
type input "1"
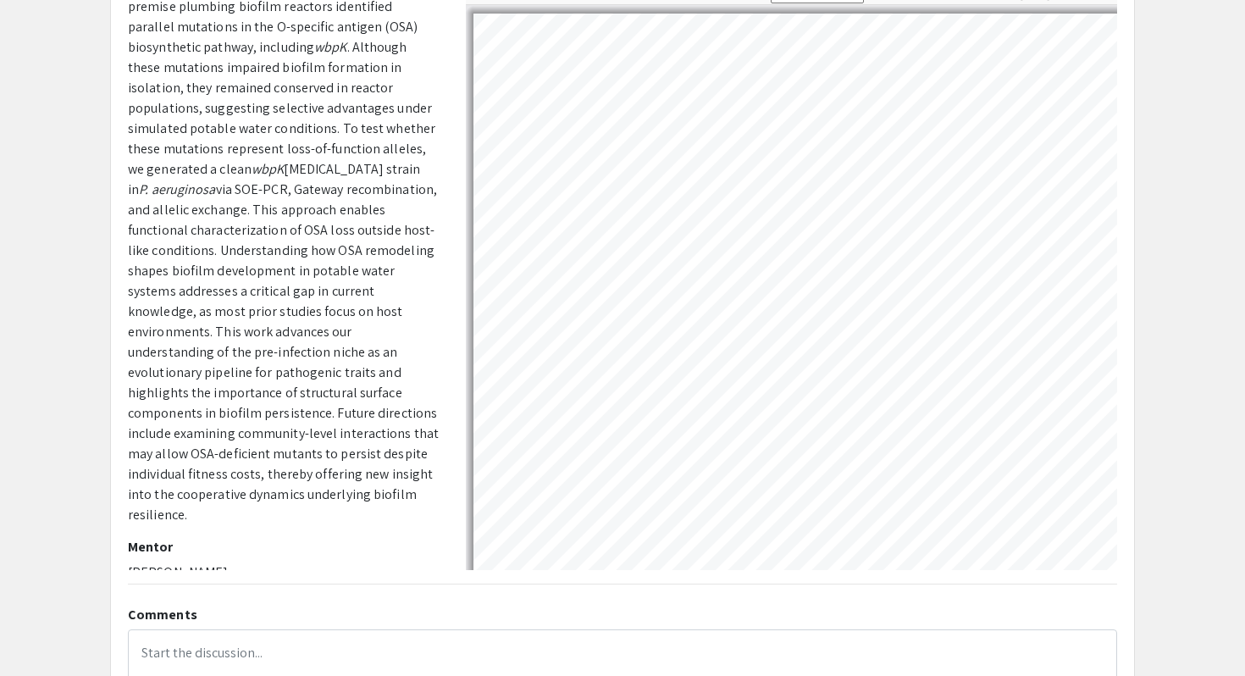
select select "auto"
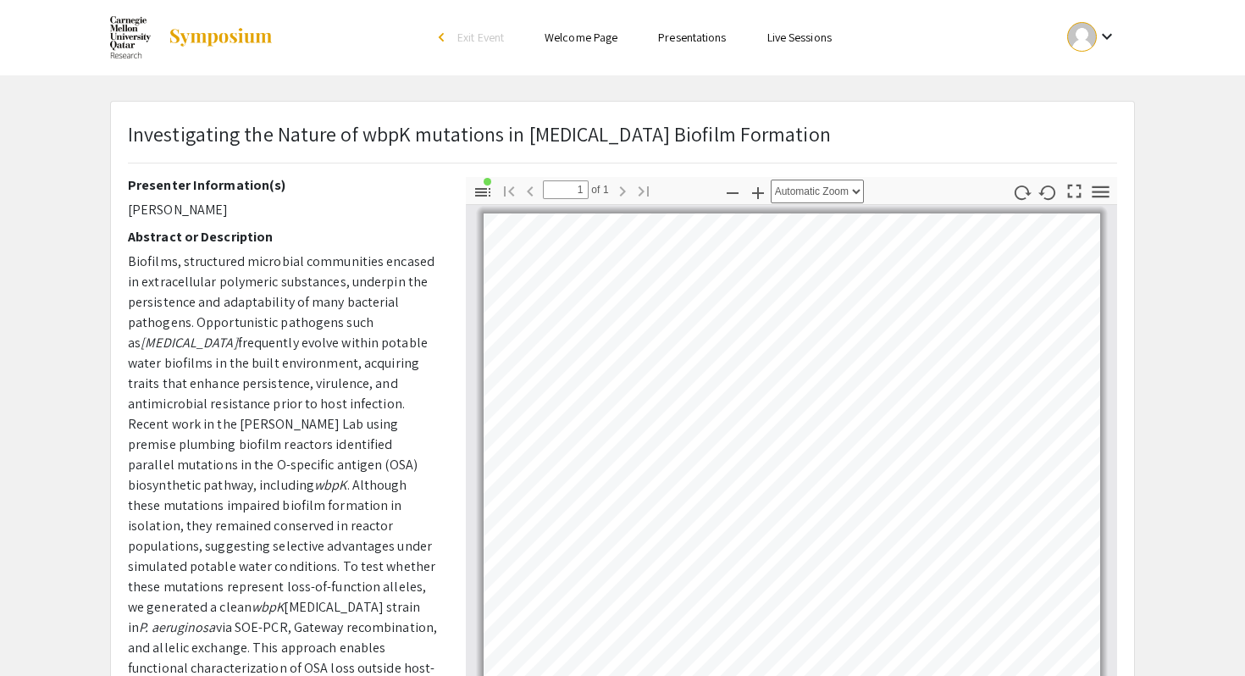
scroll to position [0, 0]
click at [675, 38] on link "Presentations" at bounding box center [692, 37] width 68 height 15
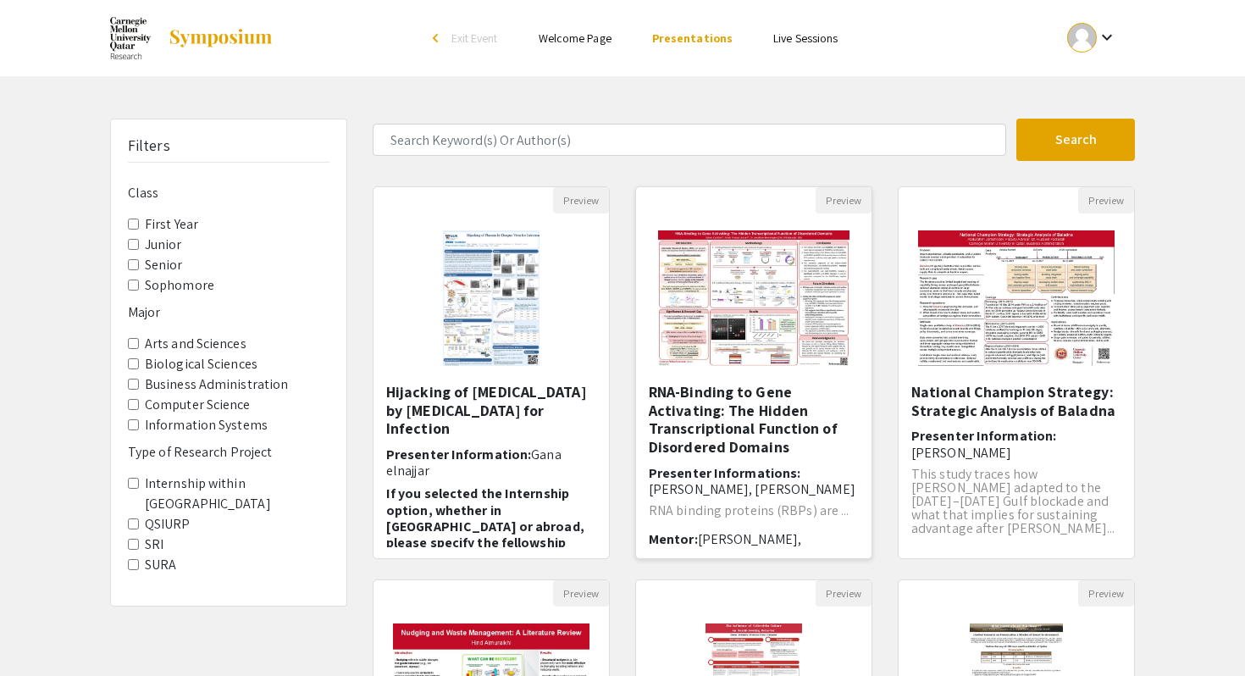
click at [713, 276] on img at bounding box center [753, 297] width 225 height 169
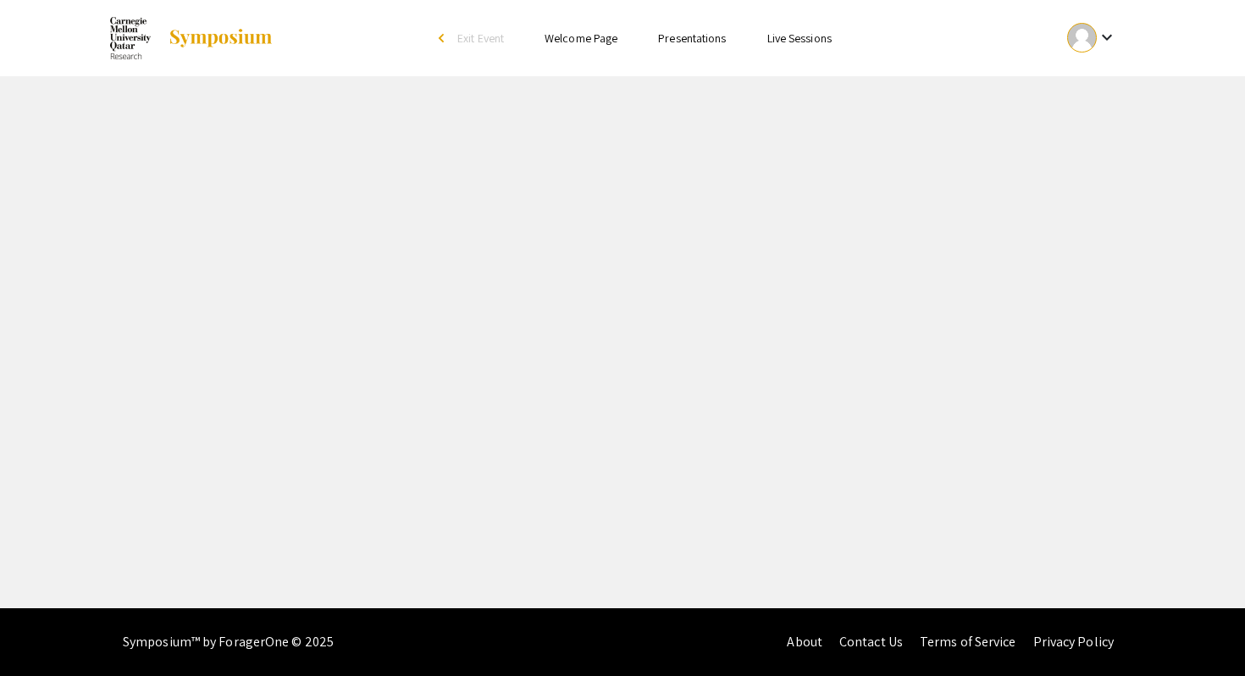
select select "custom"
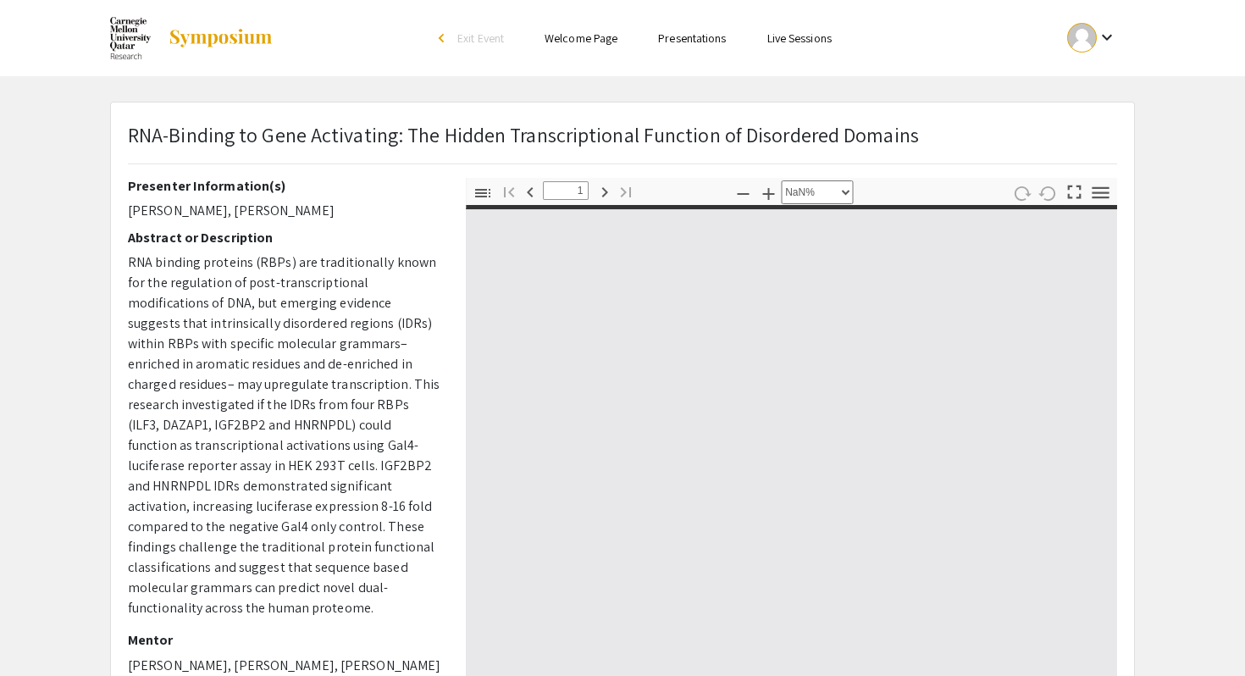
type input "0"
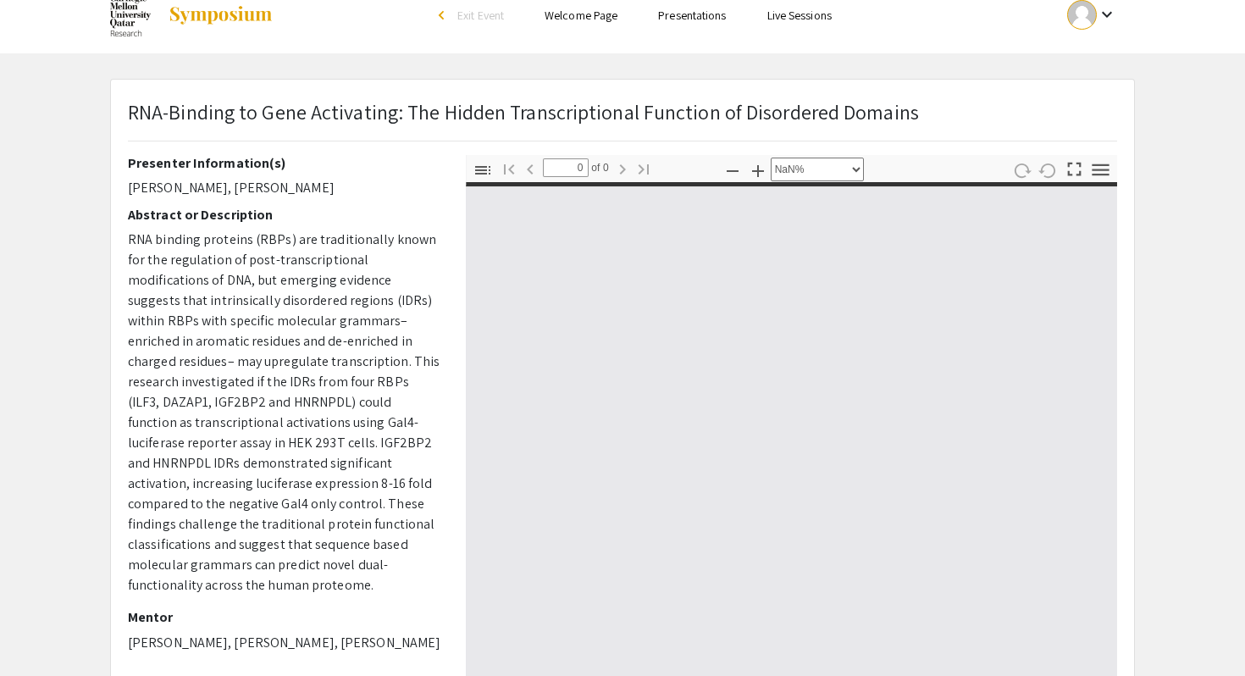
scroll to position [26, 0]
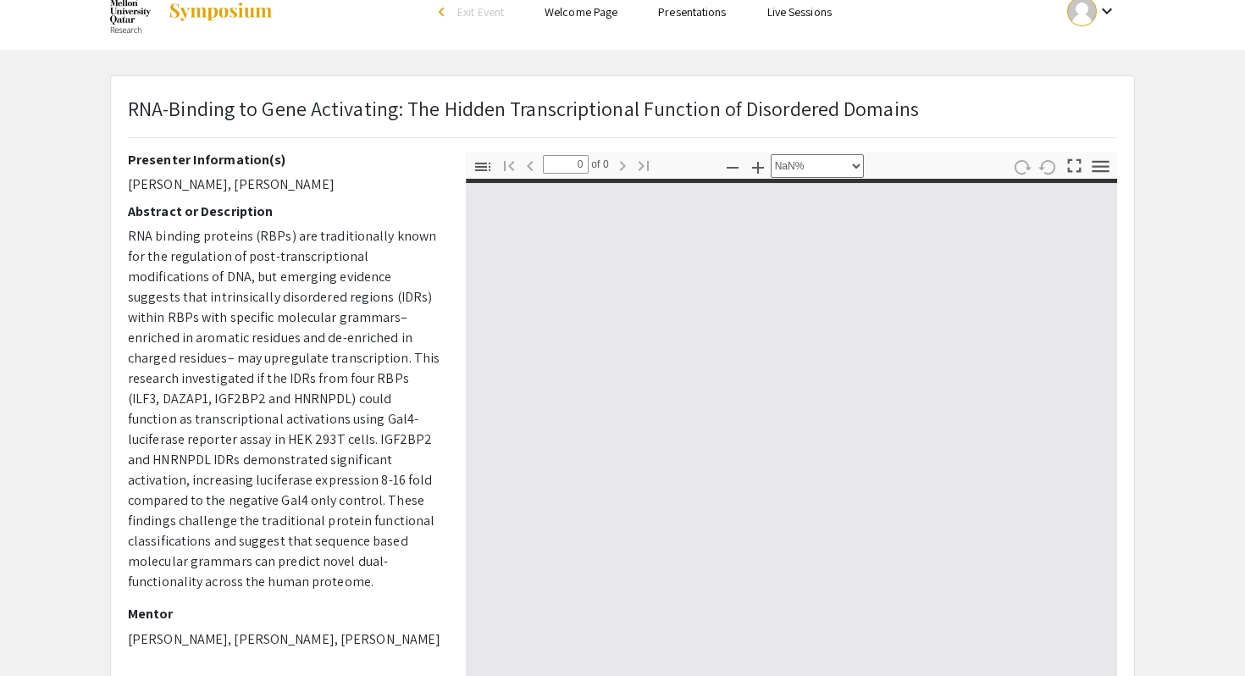
select select "auto"
type input "1"
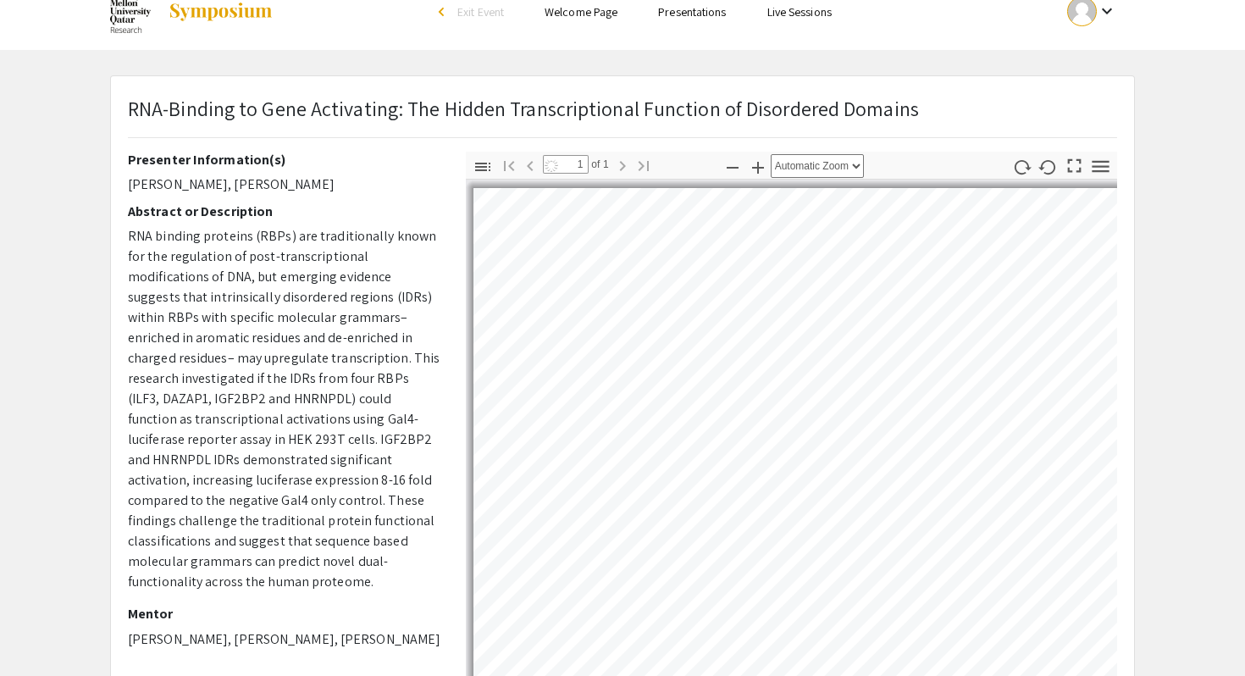
select select "auto"
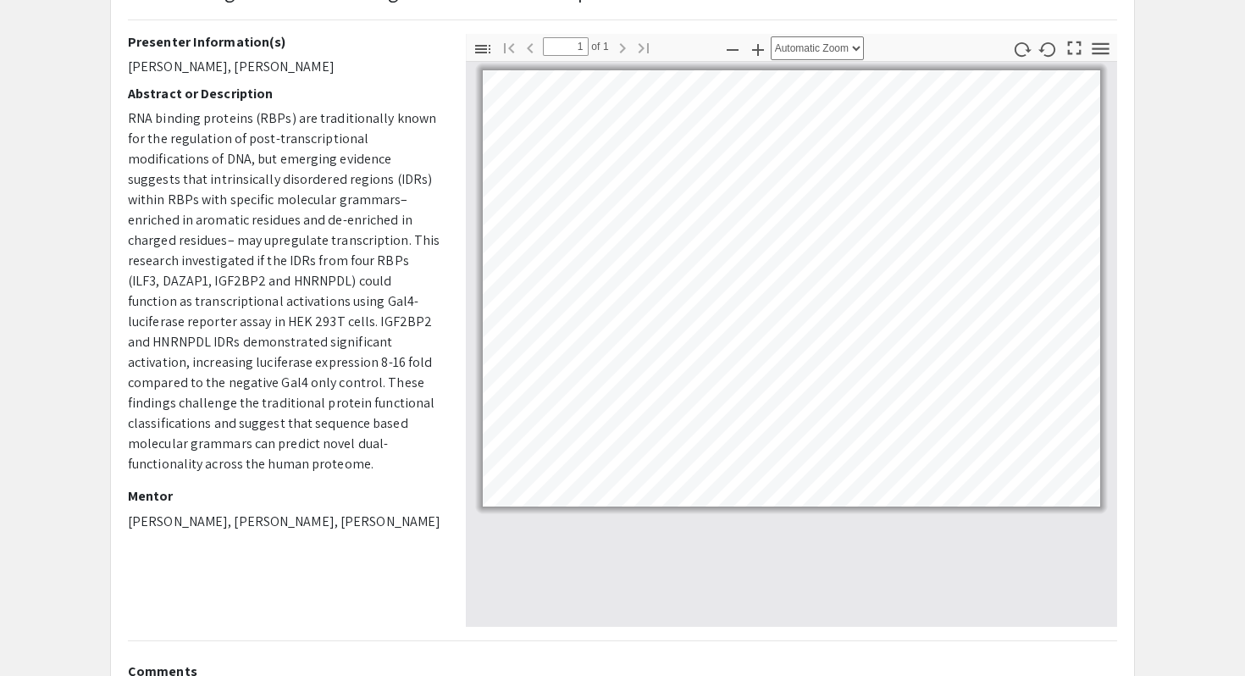
scroll to position [0, 0]
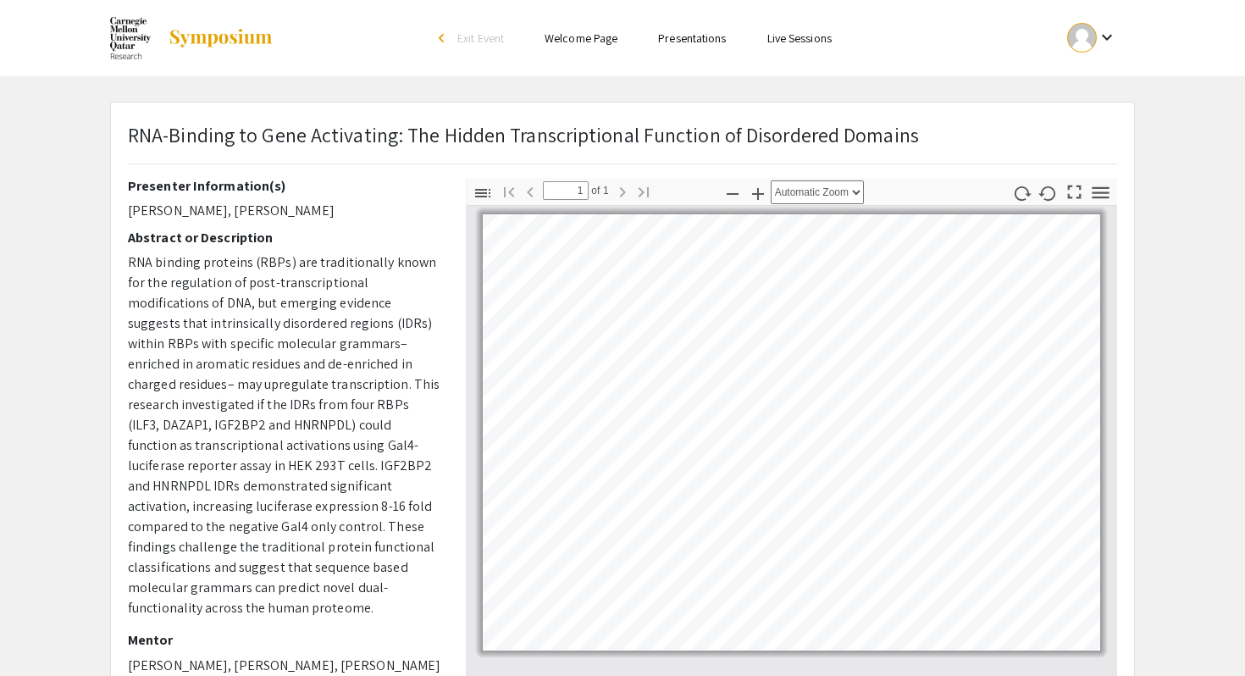
click at [490, 42] on span "Exit Event" at bounding box center [480, 37] width 47 height 15
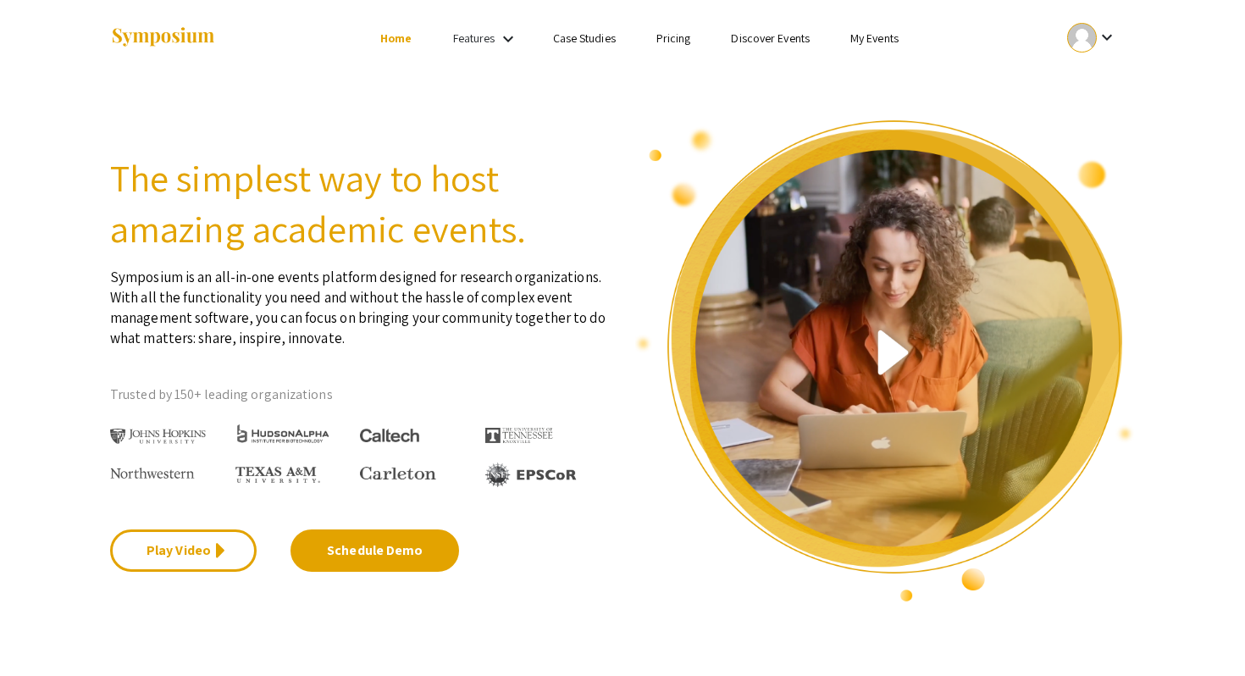
click at [801, 36] on link "Discover Events" at bounding box center [770, 37] width 79 height 15
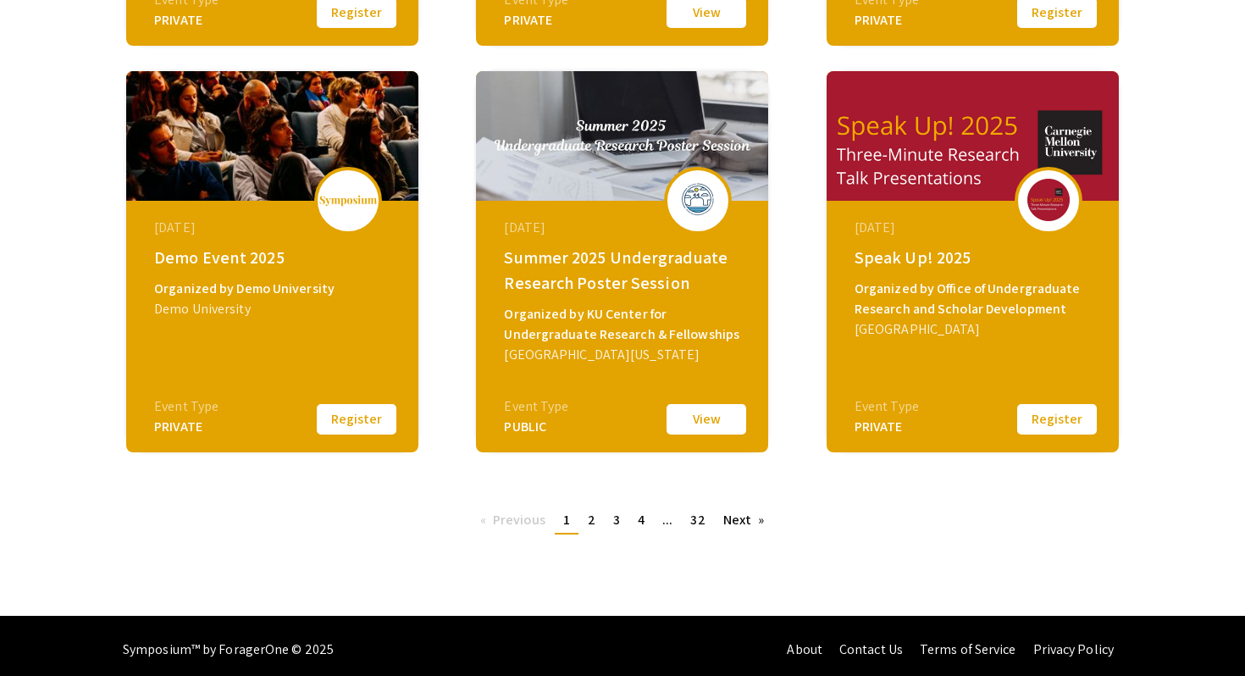
scroll to position [627, 0]
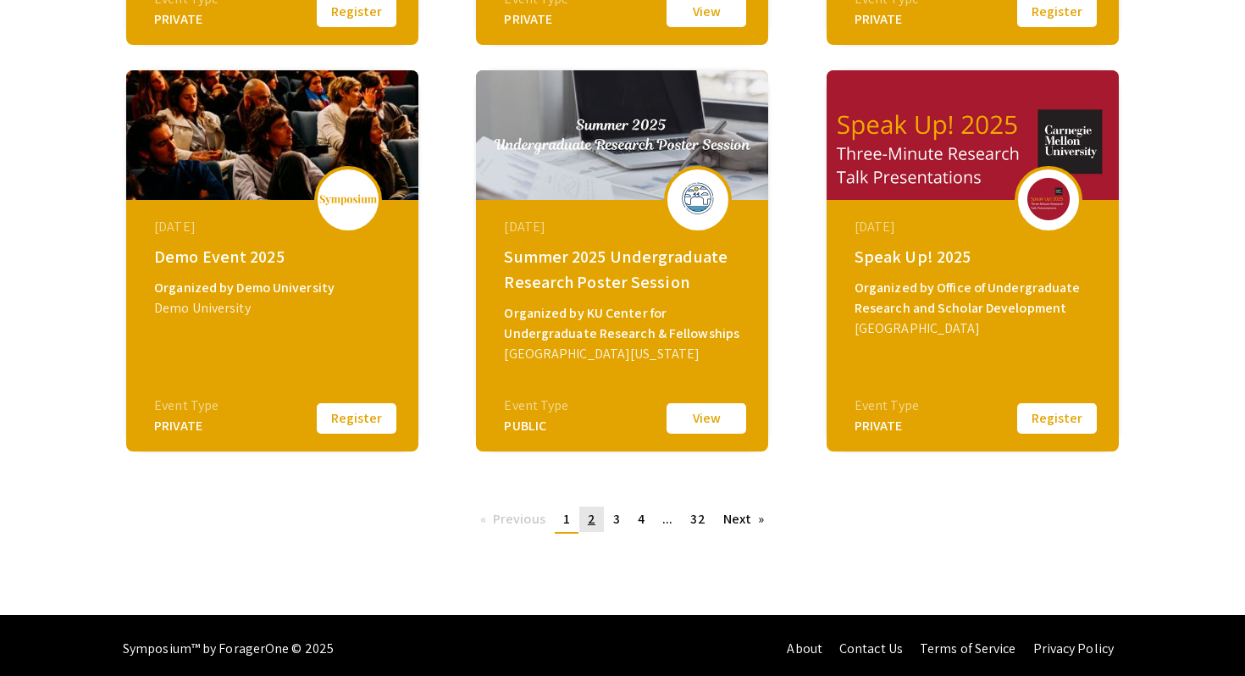
click at [589, 514] on span "2" at bounding box center [592, 519] width 8 height 18
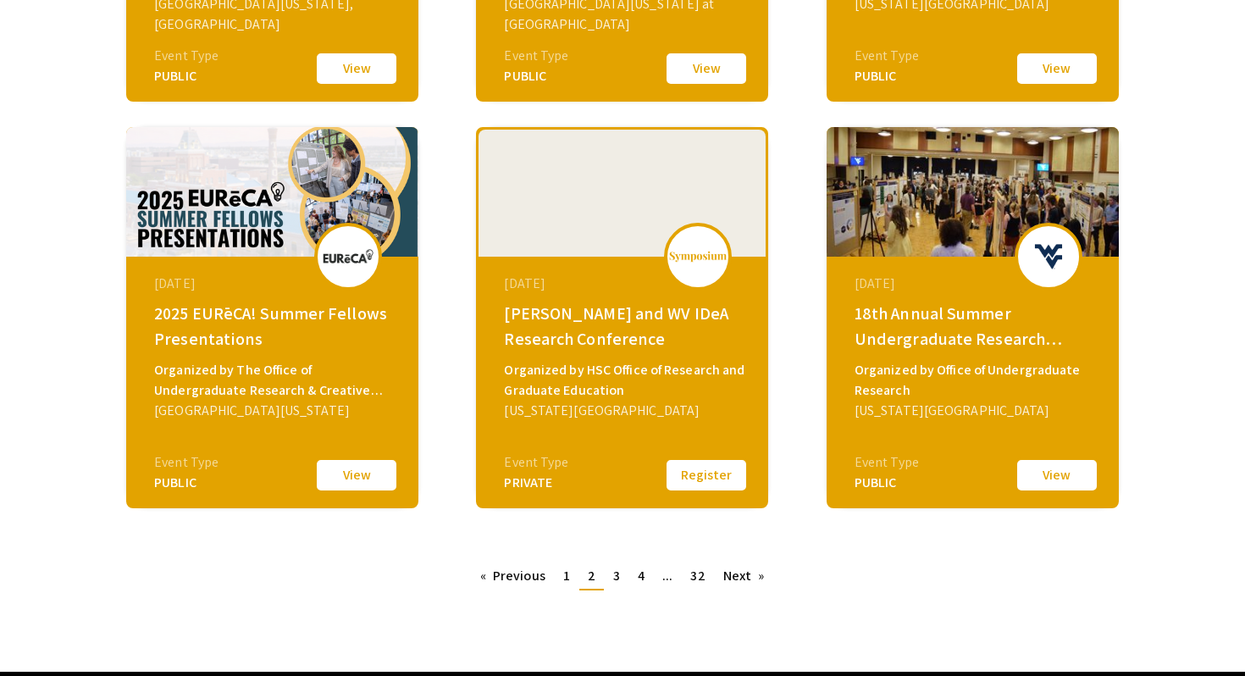
scroll to position [633, 0]
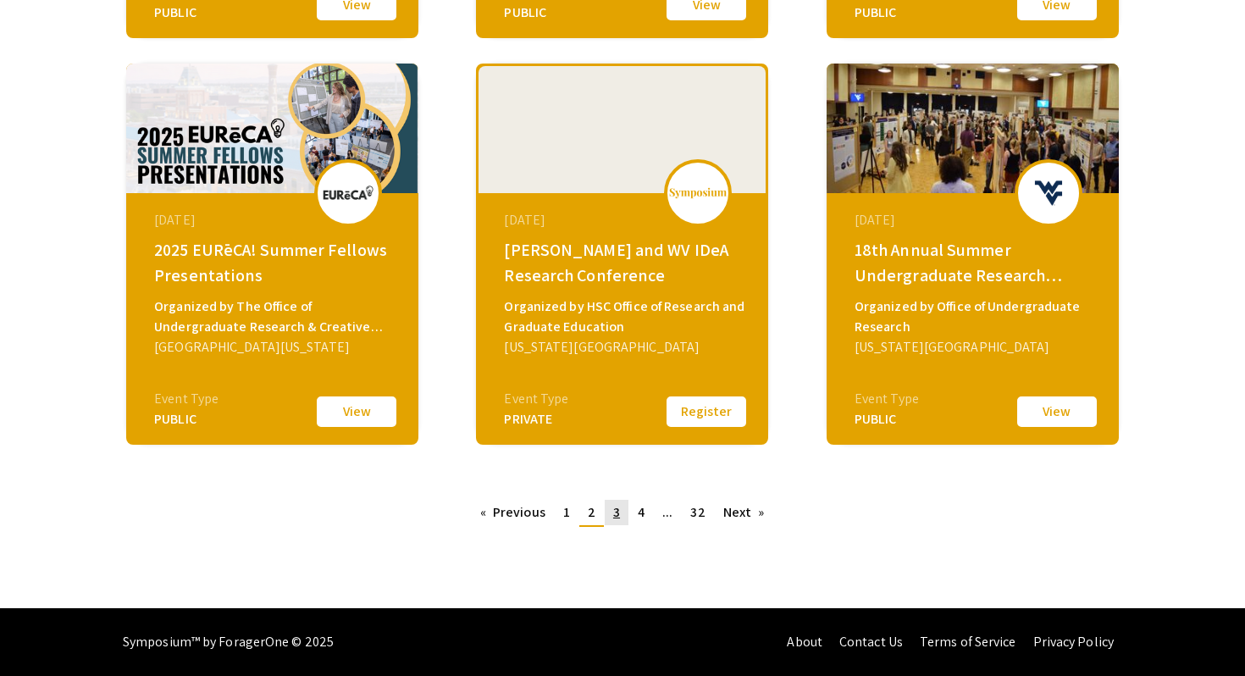
click at [623, 516] on link "page 3" at bounding box center [617, 512] width 24 height 25
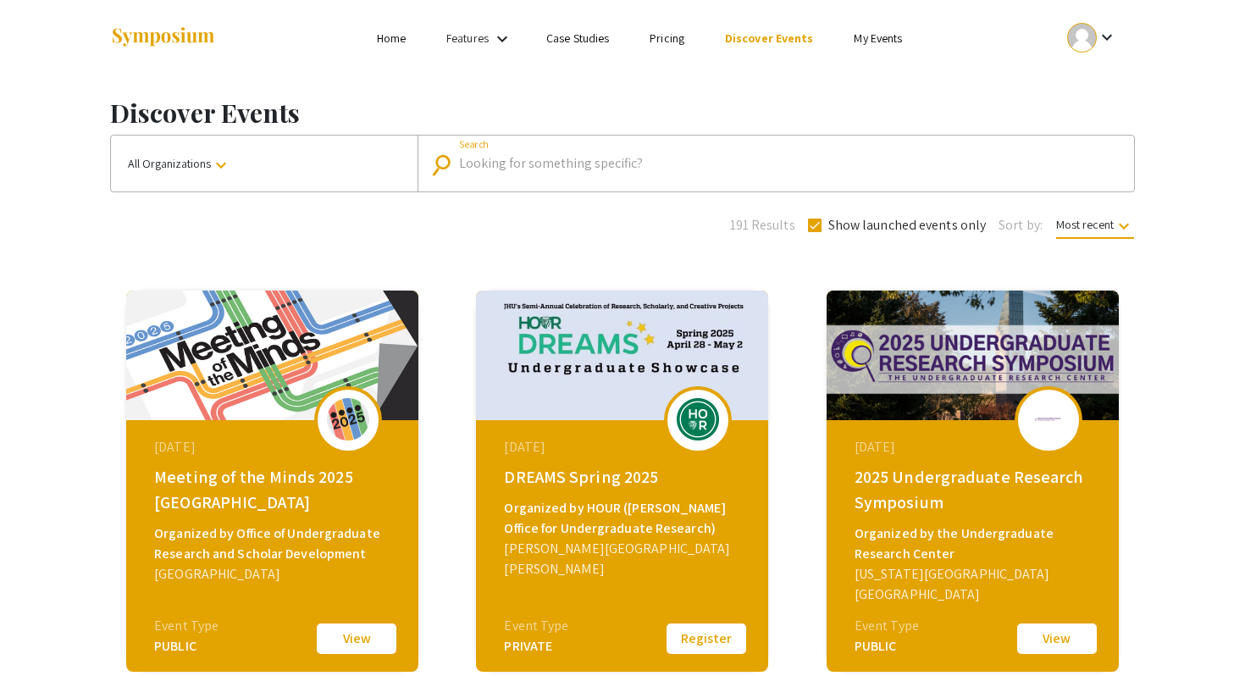
click at [550, 160] on input "Search" at bounding box center [785, 163] width 652 height 15
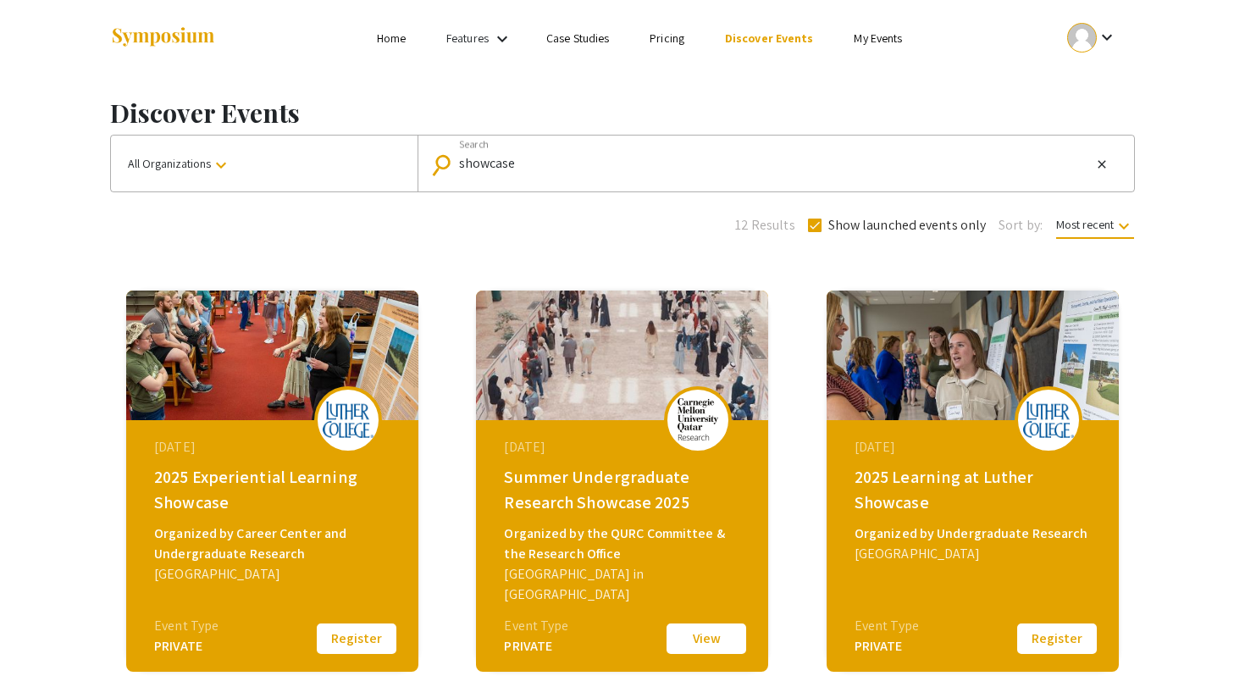
drag, startPoint x: 644, startPoint y: 504, endPoint x: 501, endPoint y: 481, distance: 144.9
click at [501, 481] on div "August 28, 2025 Summer Undergraduate Research Showcase 2025 Organized by the QU…" at bounding box center [624, 526] width 291 height 212
copy div "Summer Undergraduate Research Showcase"
drag, startPoint x: 534, startPoint y: 160, endPoint x: 385, endPoint y: 159, distance: 148.2
click at [385, 159] on div "All Organizations keyboard_arrow_down search showcase Search close" at bounding box center [622, 164] width 1025 height 58
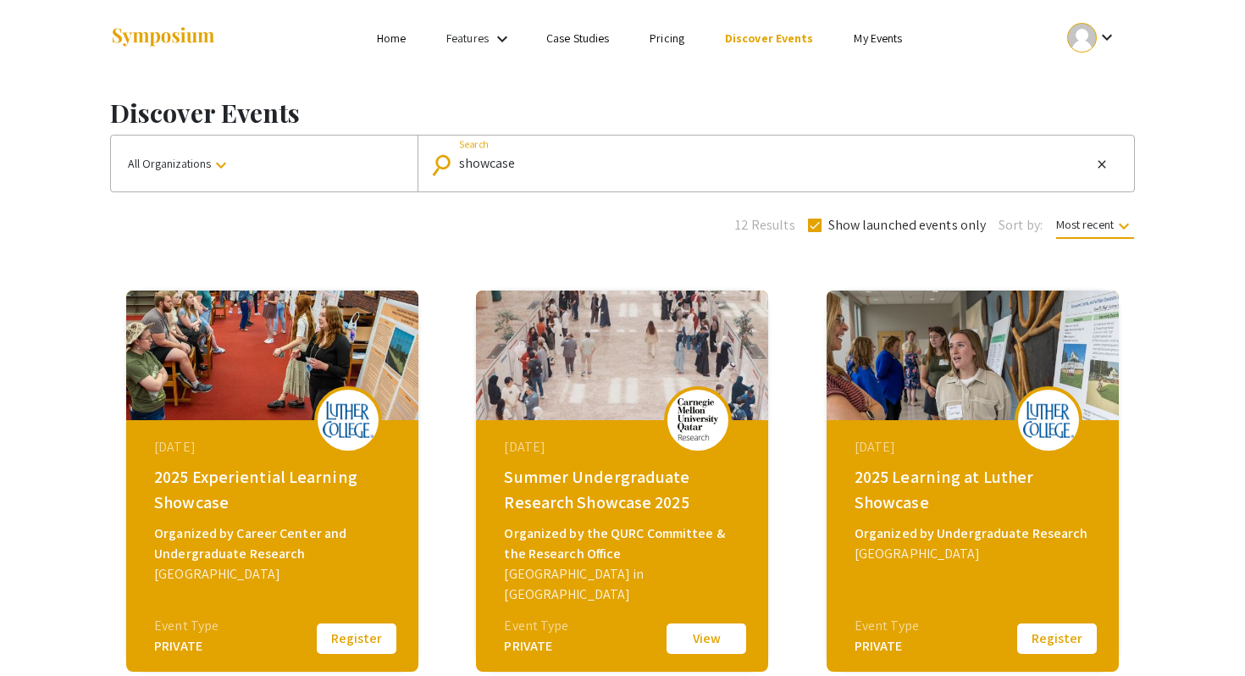
paste input "Summer Undergraduate Research S"
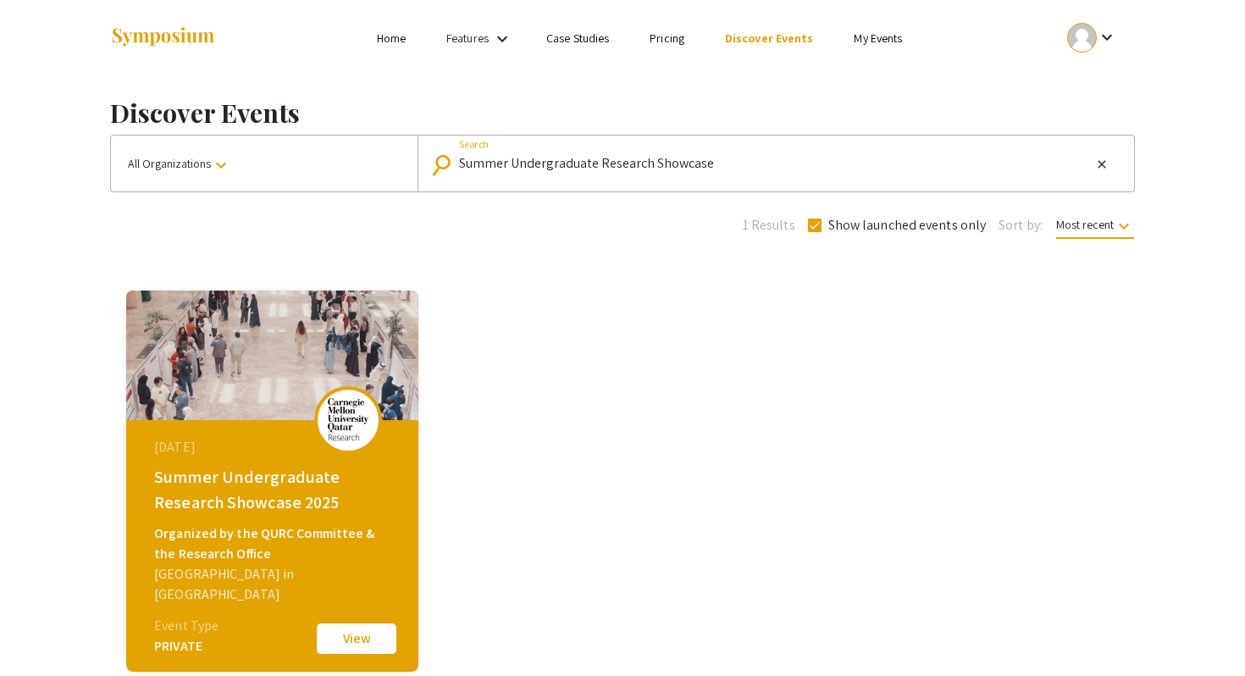
scroll to position [1, 0]
drag, startPoint x: 653, startPoint y: 168, endPoint x: 366, endPoint y: 169, distance: 287.1
click at [366, 169] on div "All Organizations keyboard_arrow_down search Summer Undergraduate Research Show…" at bounding box center [622, 164] width 1025 height 58
type input "Showcase"
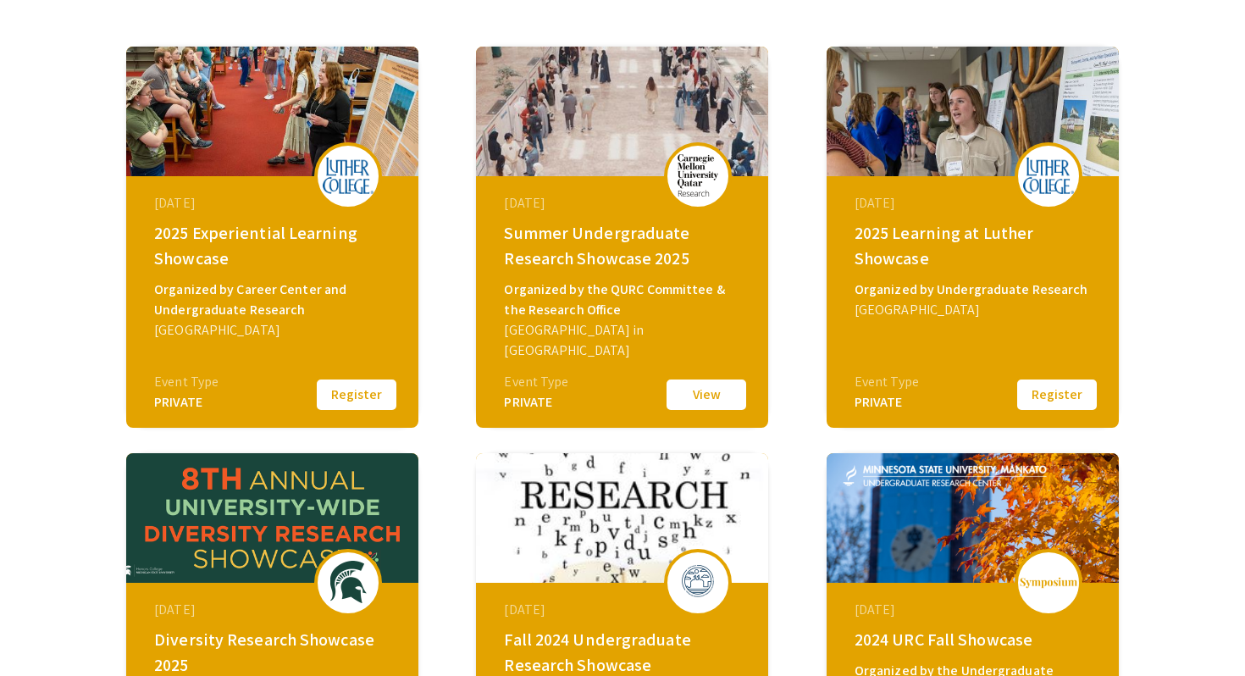
scroll to position [633, 0]
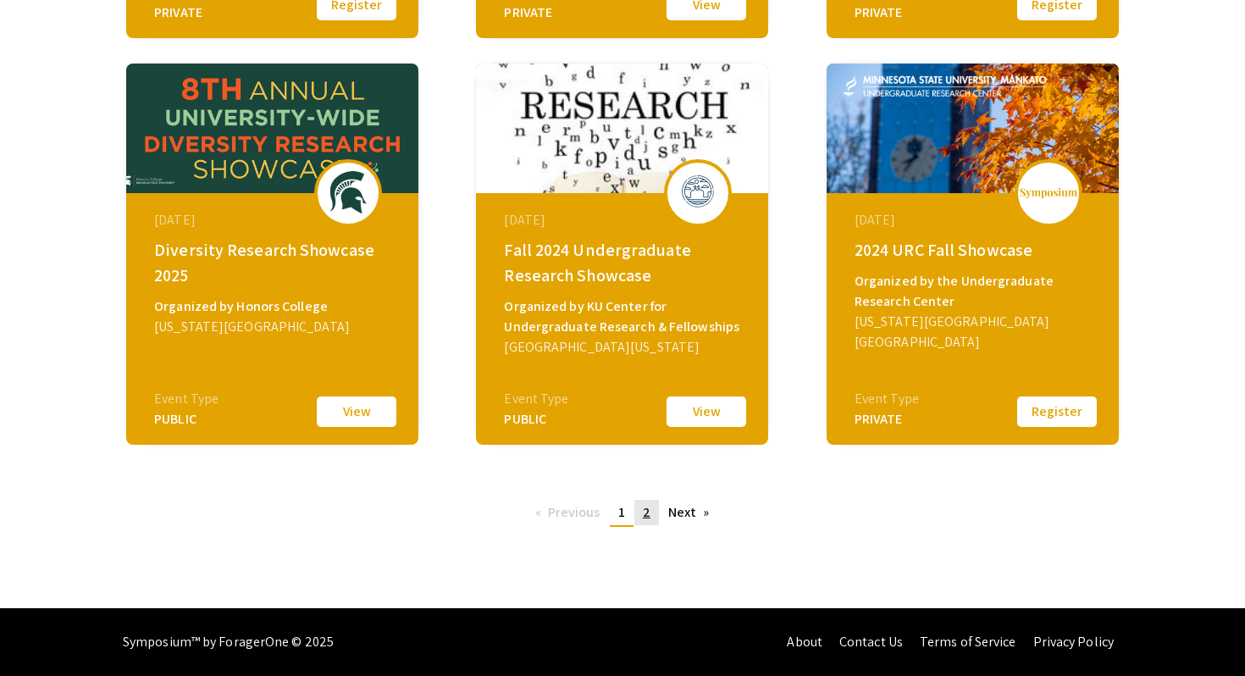
click at [644, 510] on span "2" at bounding box center [647, 512] width 8 height 18
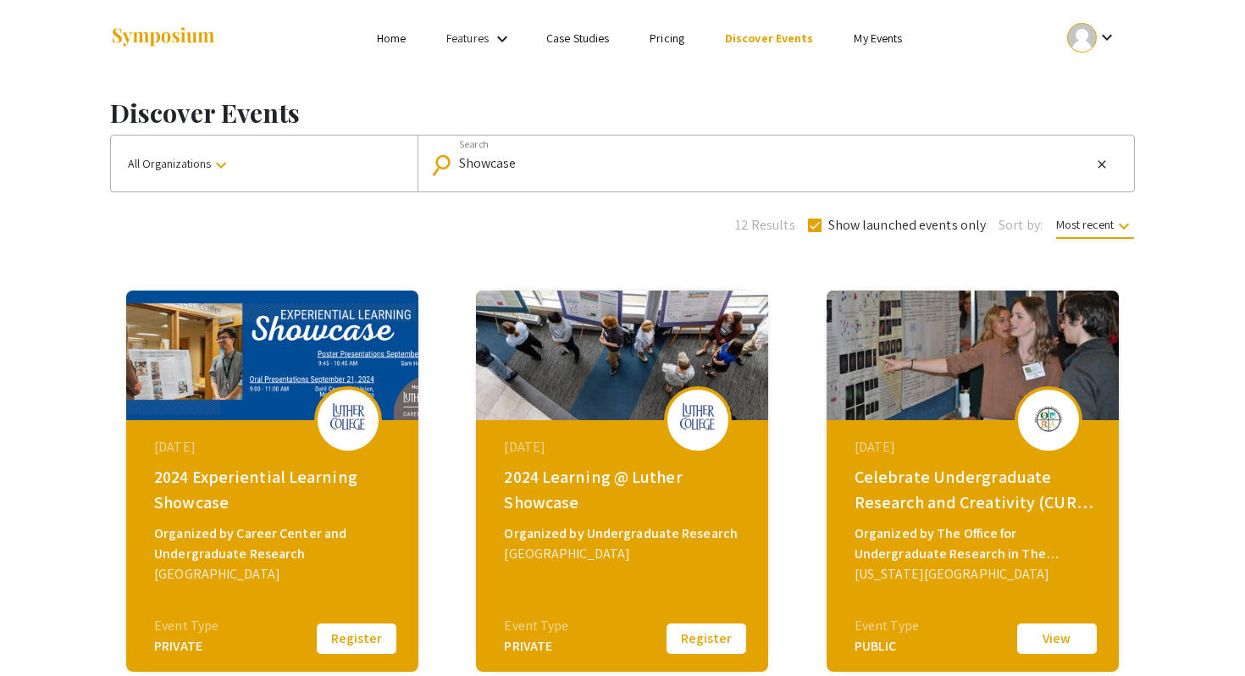
click at [406, 40] on link "Home" at bounding box center [391, 37] width 29 height 15
